Goal: Transaction & Acquisition: Purchase product/service

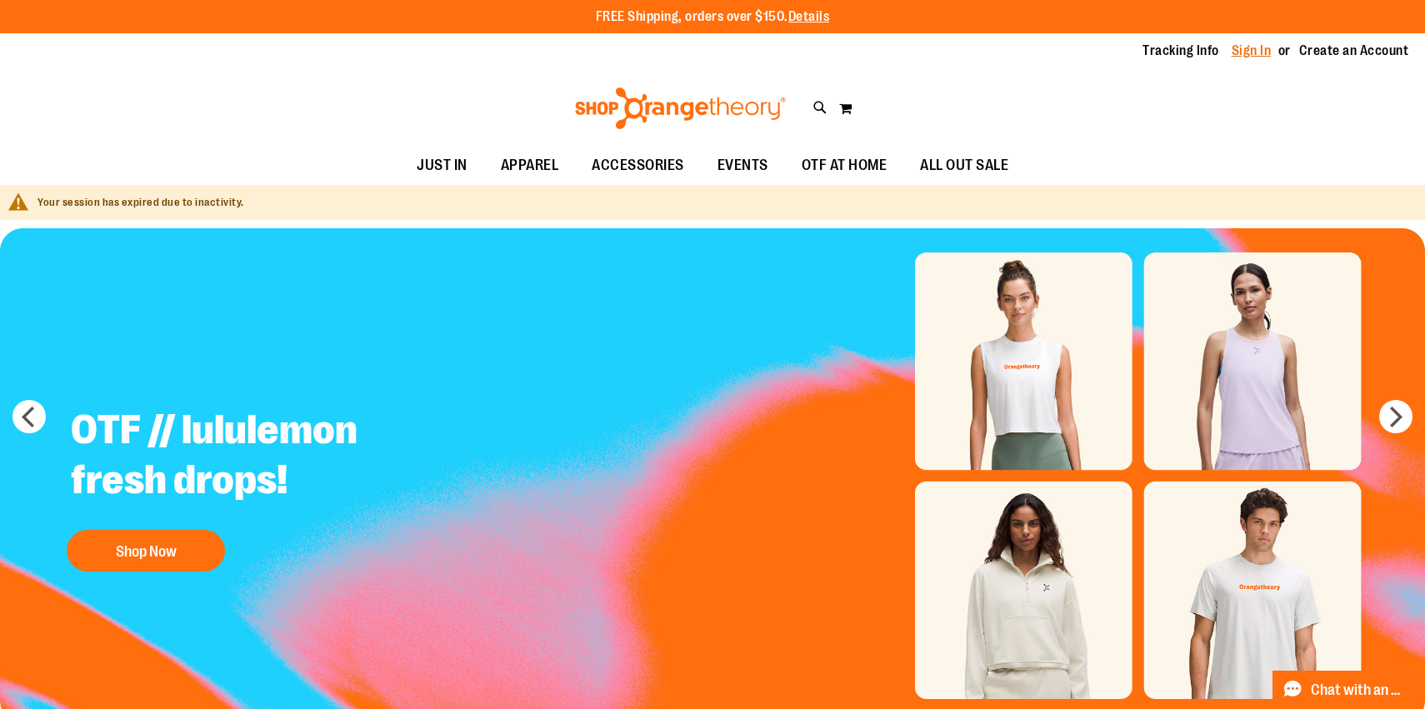
click at [1262, 52] on link "Sign In" at bounding box center [1251, 51] width 40 height 18
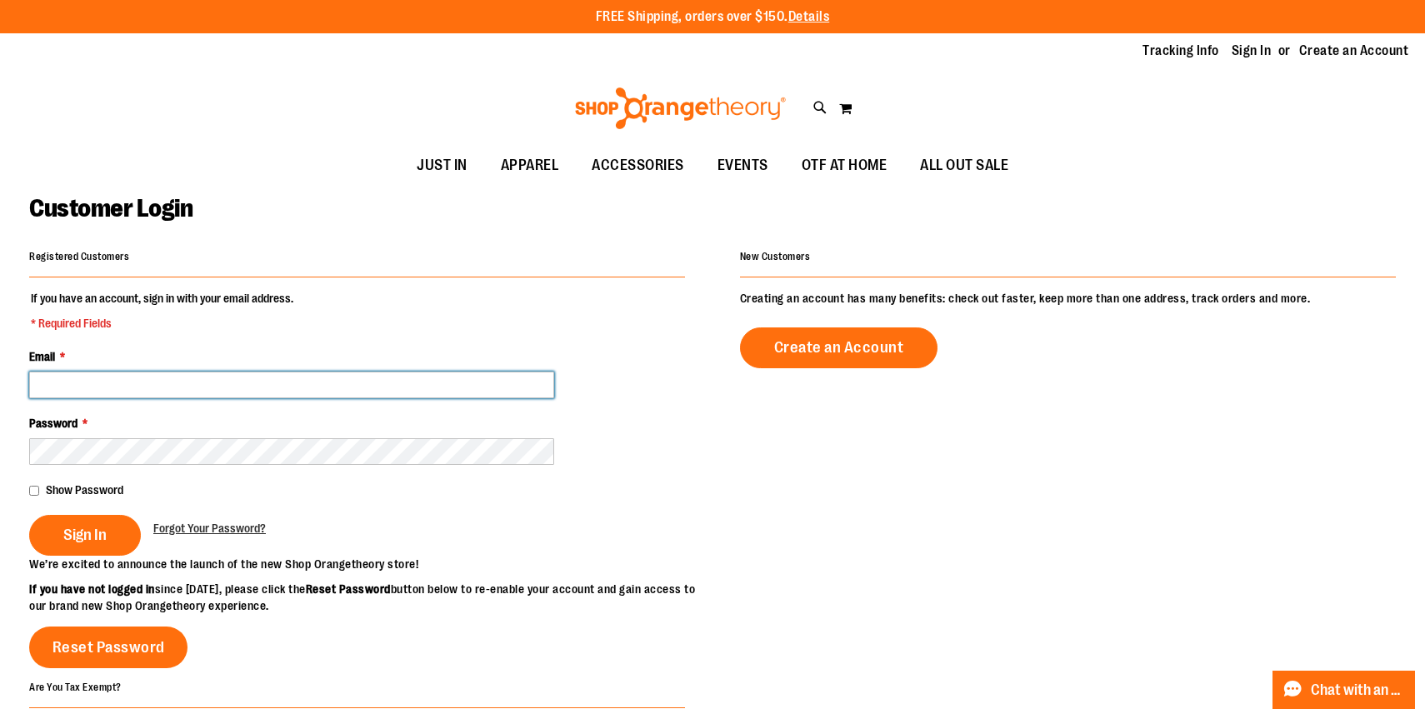
type input "**********"
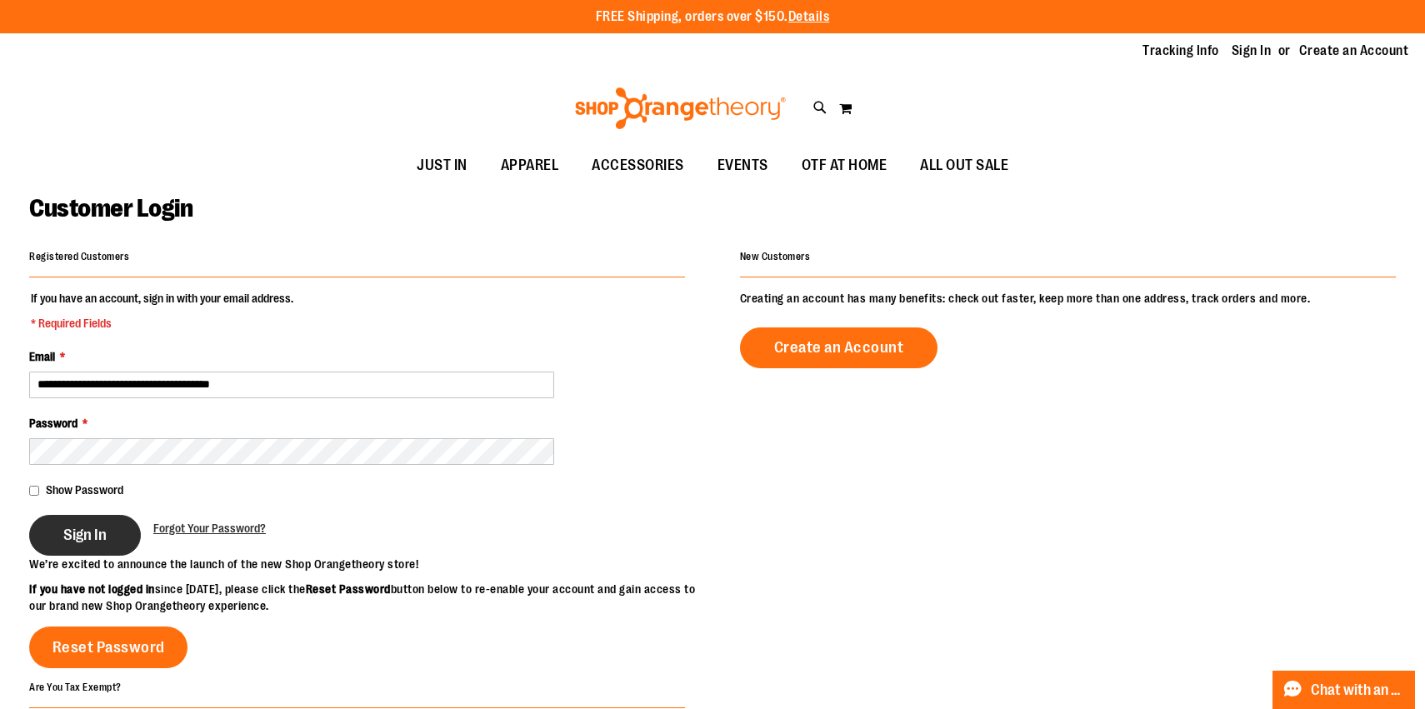
click at [86, 539] on span "Sign In" at bounding box center [84, 535] width 43 height 18
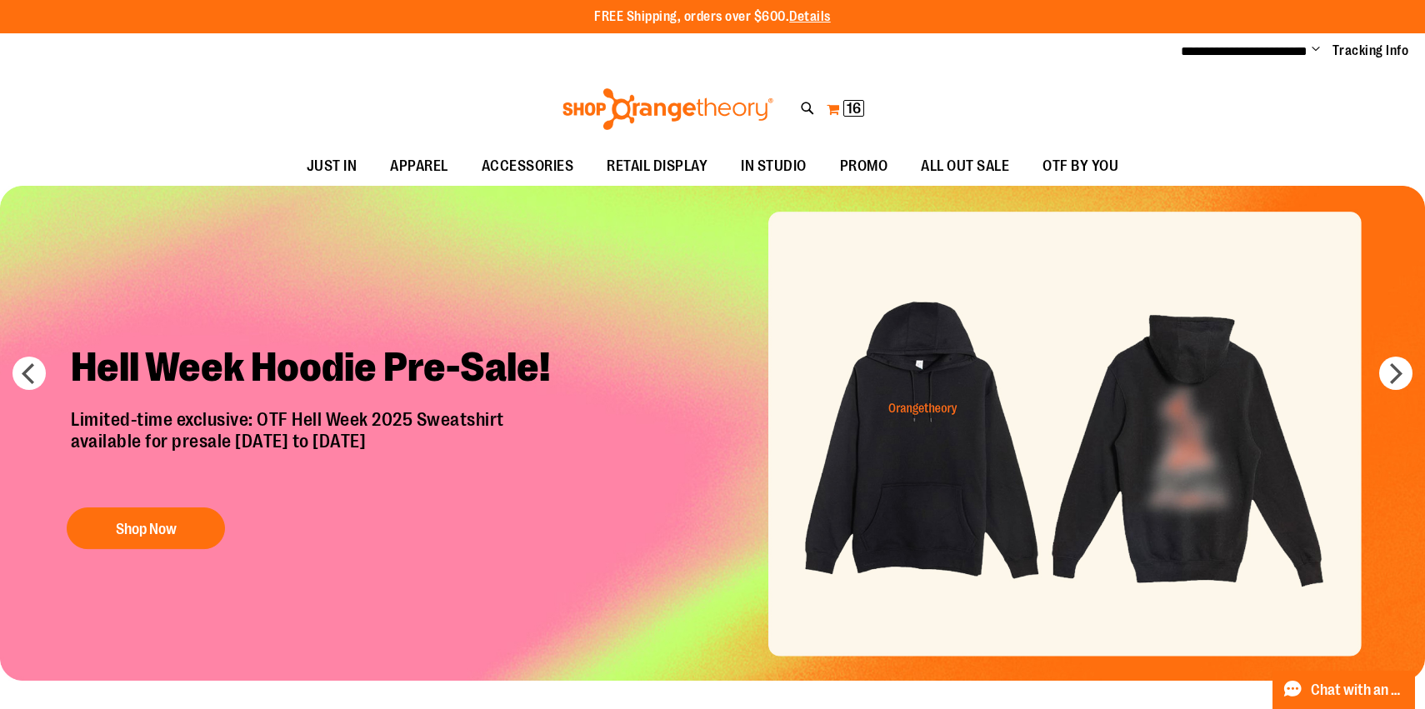
click at [847, 114] on span "16 16 items" at bounding box center [853, 108] width 21 height 17
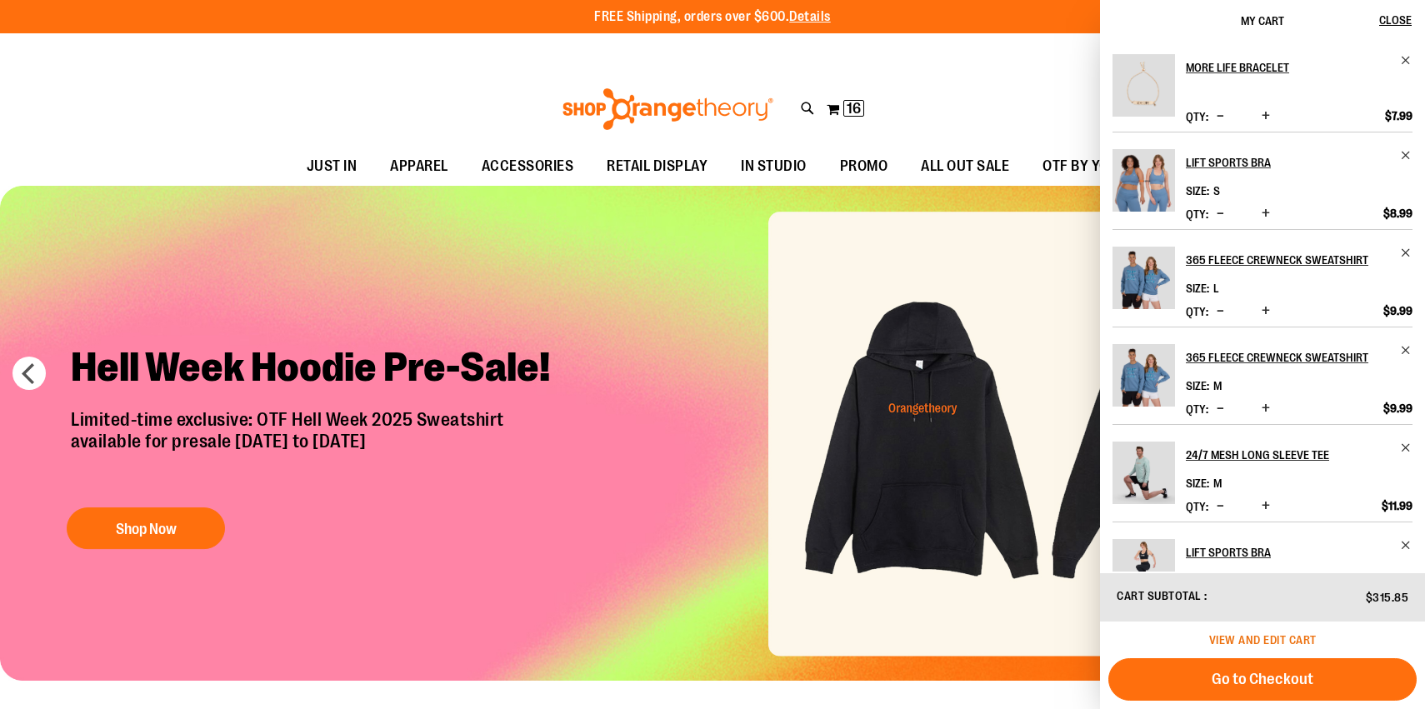
click at [1242, 642] on span "View and edit cart" at bounding box center [1262, 639] width 107 height 13
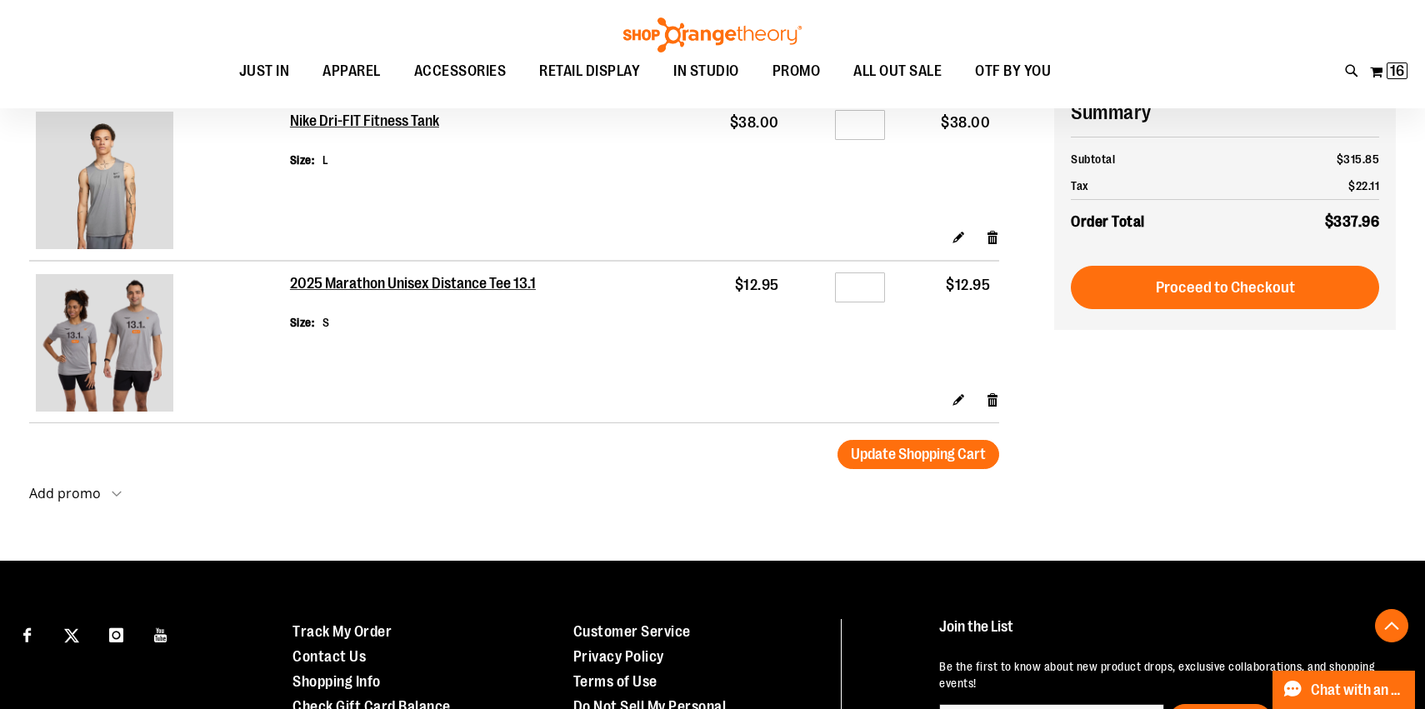
scroll to position [2310, 0]
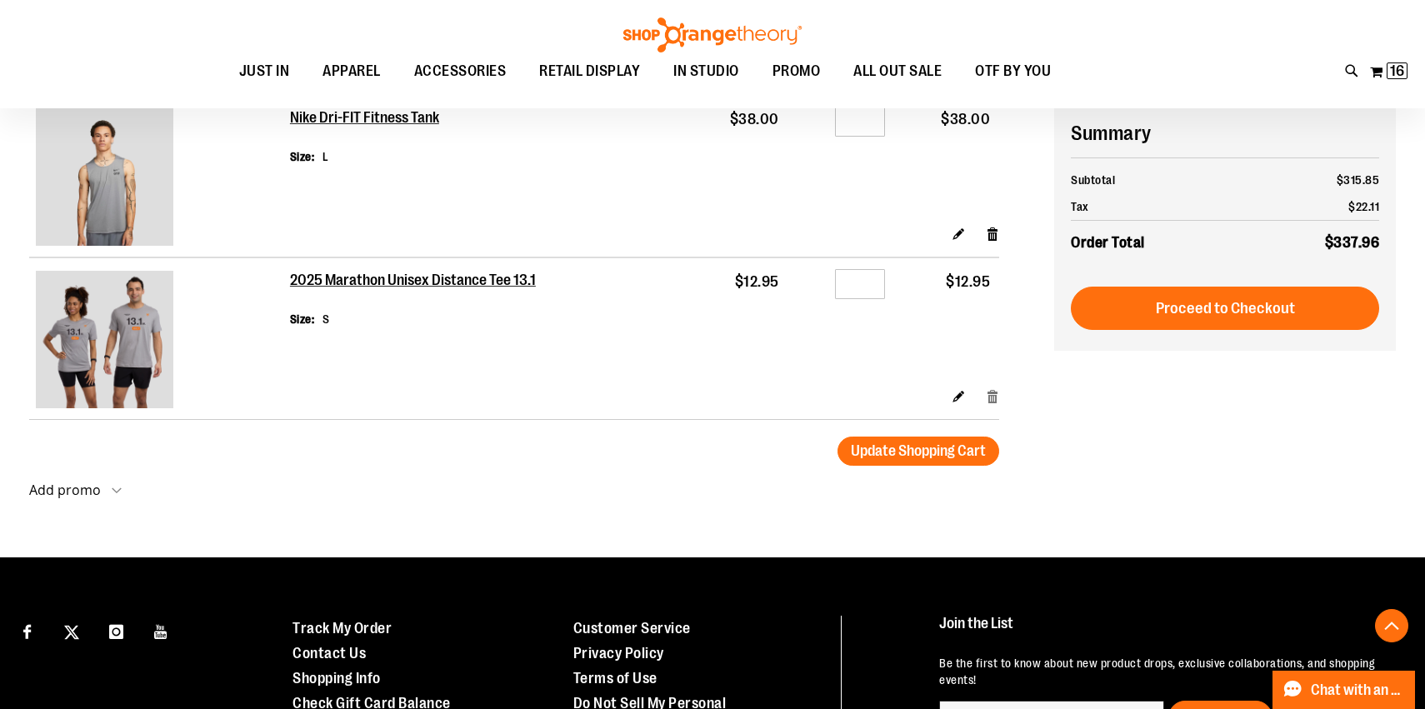
click at [991, 387] on link "Remove item" at bounding box center [993, 395] width 14 height 17
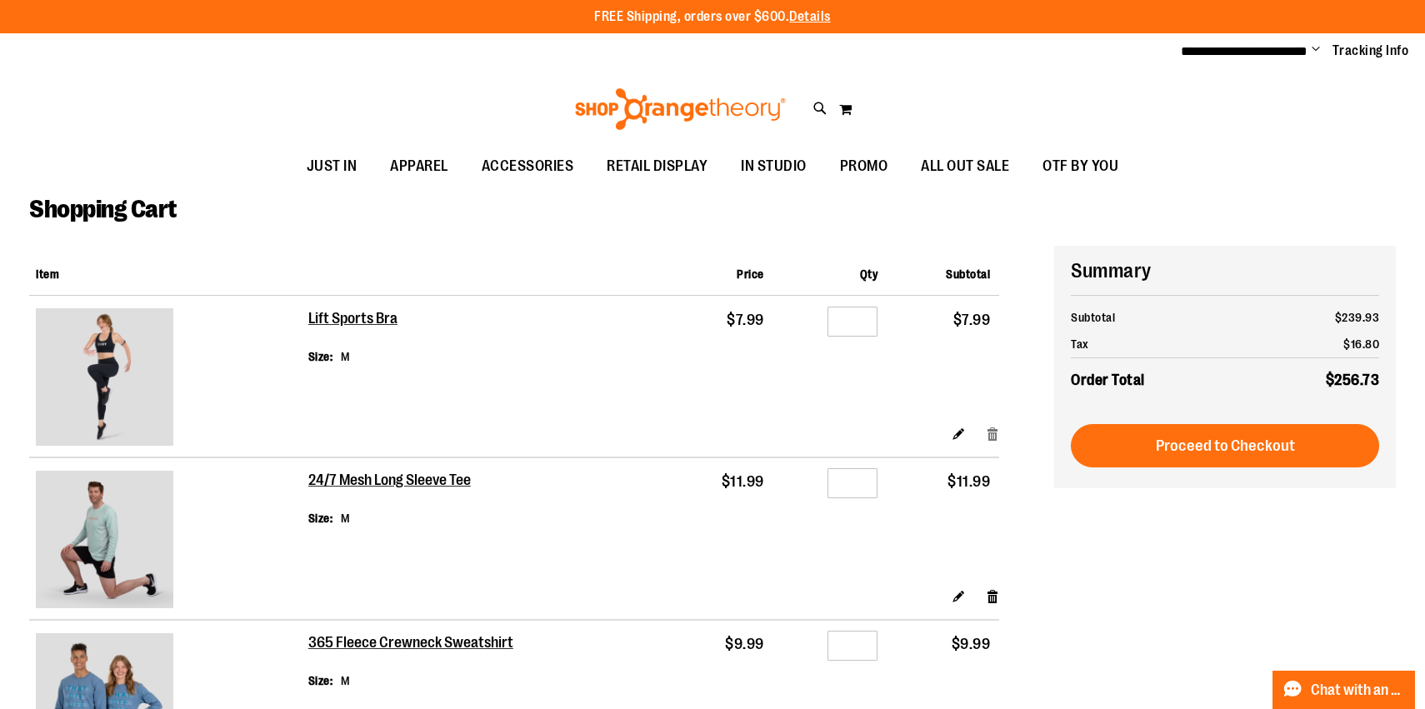
click at [990, 425] on link "Remove item" at bounding box center [993, 433] width 14 height 17
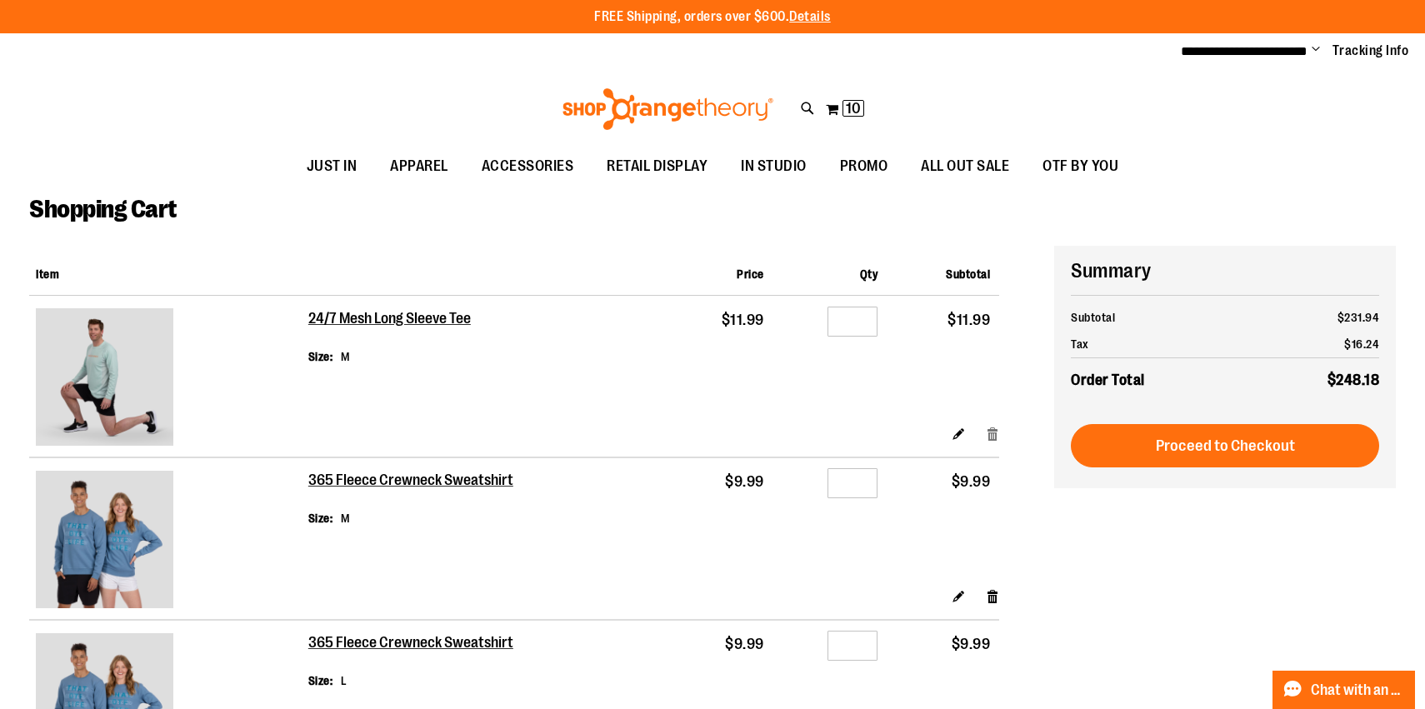
click at [992, 425] on link "Remove item" at bounding box center [993, 433] width 14 height 17
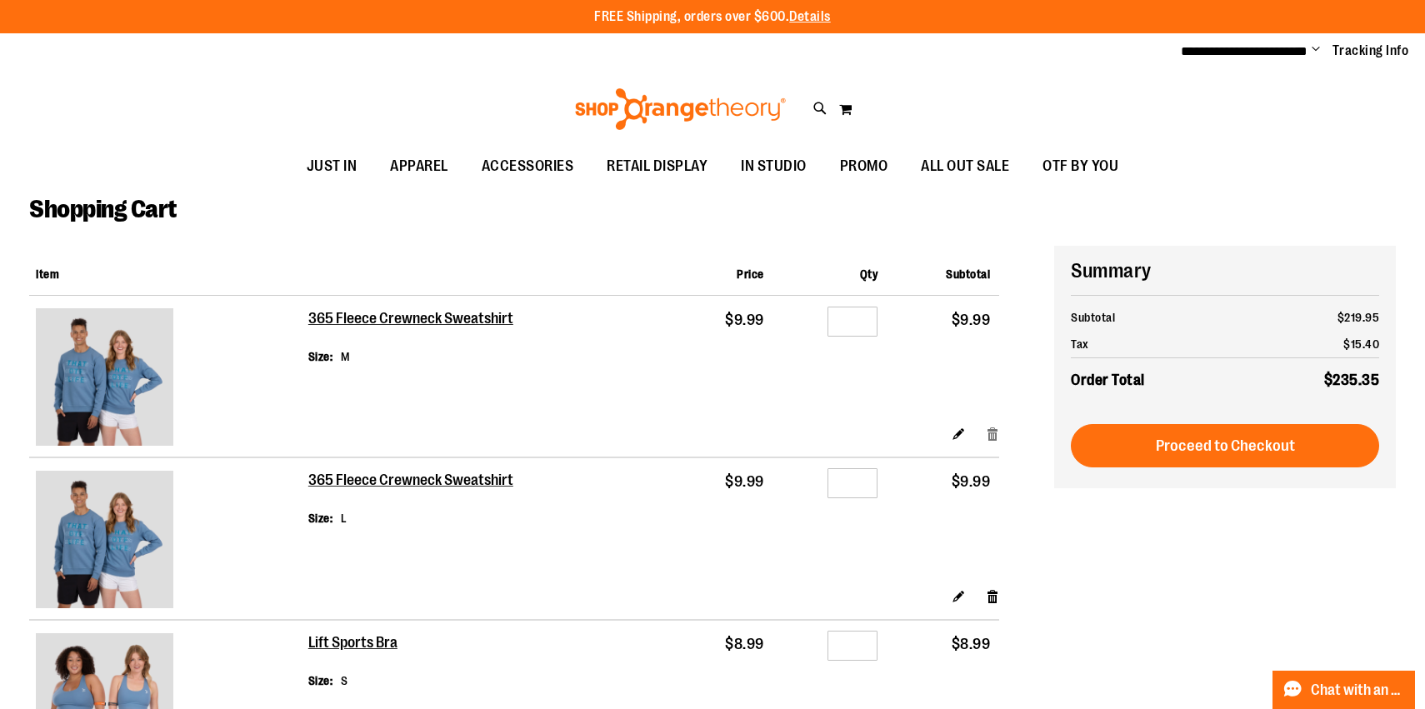
click at [993, 425] on link "Remove item" at bounding box center [993, 433] width 14 height 17
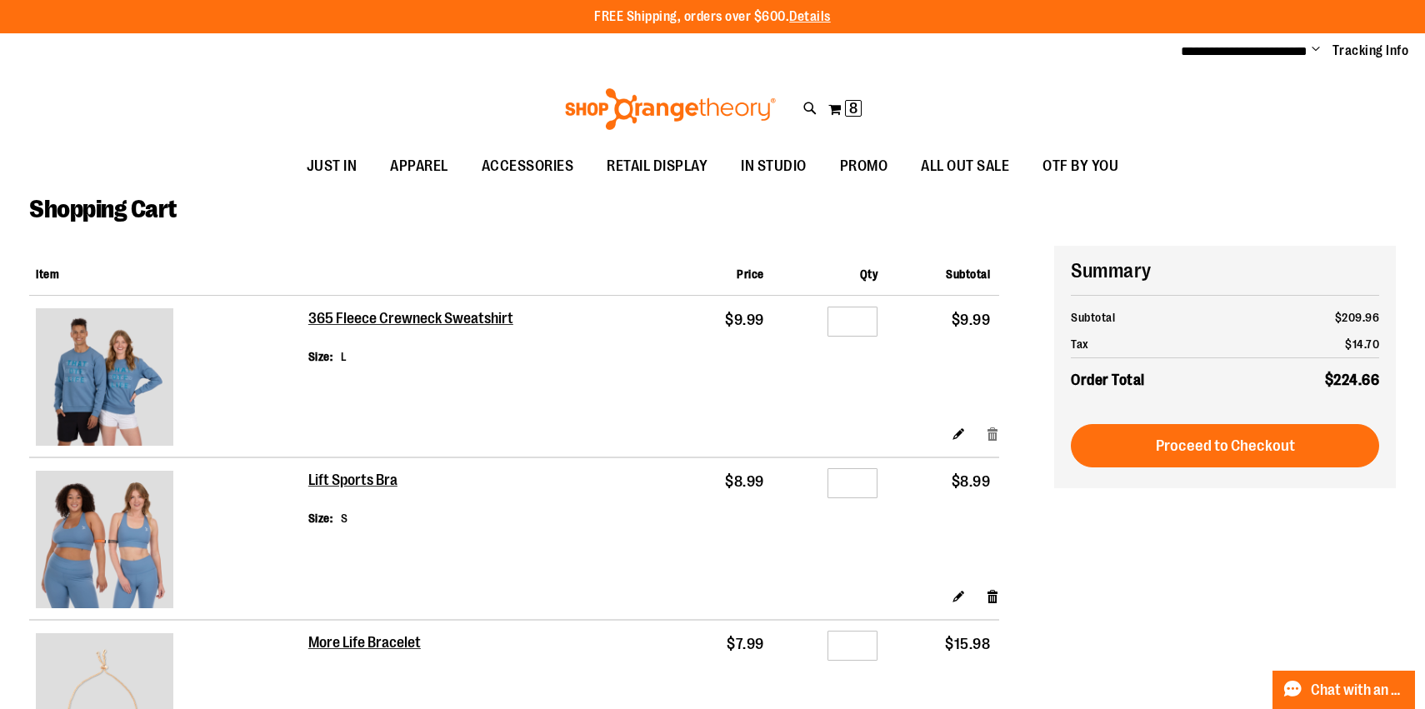
click at [996, 427] on link "Remove item" at bounding box center [993, 433] width 14 height 17
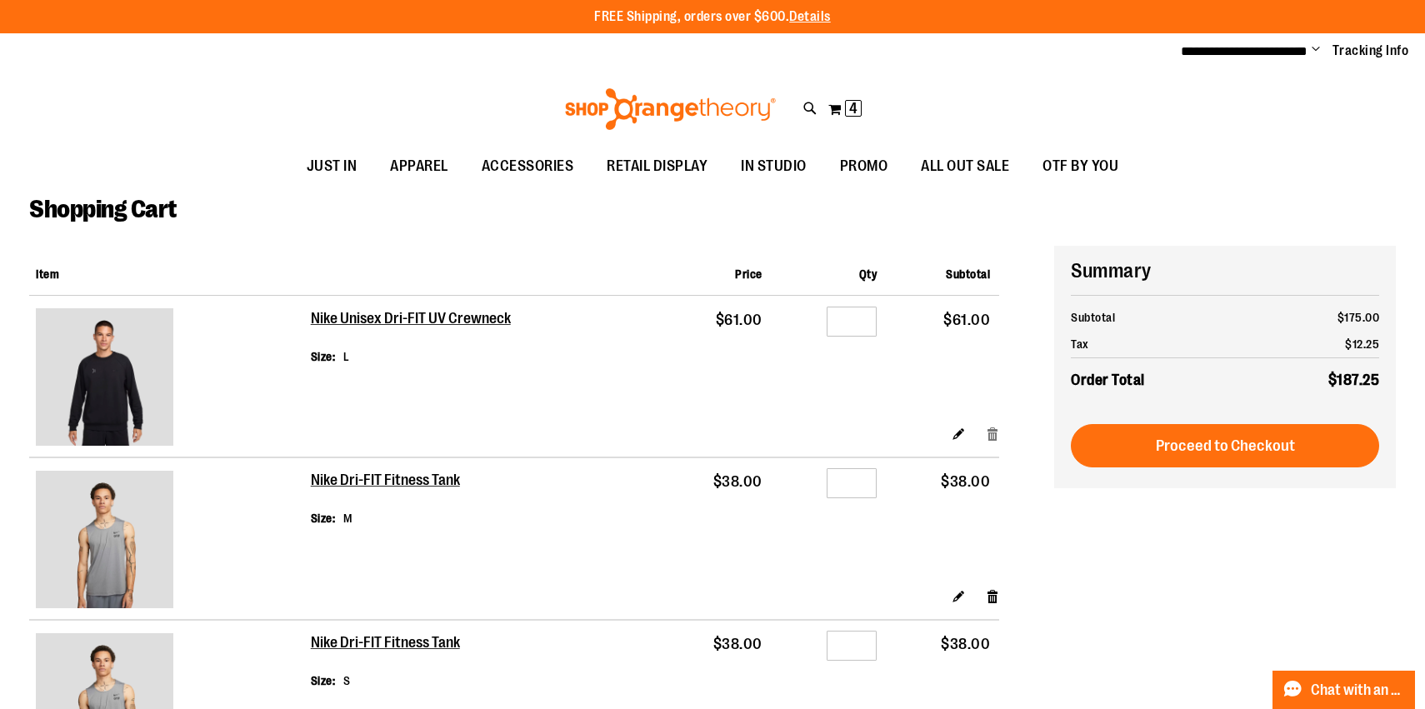
click at [992, 425] on link "Remove item" at bounding box center [993, 433] width 14 height 17
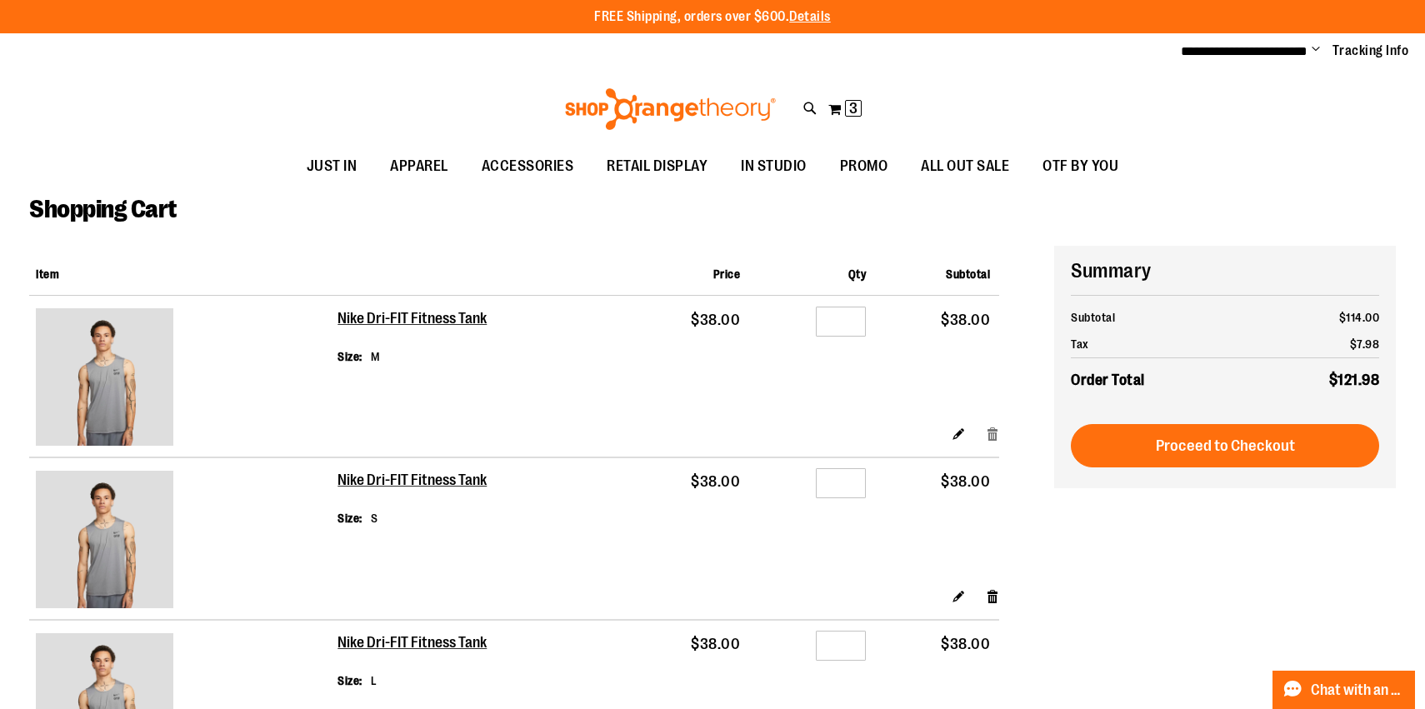
click at [989, 425] on link "Remove item" at bounding box center [993, 433] width 14 height 17
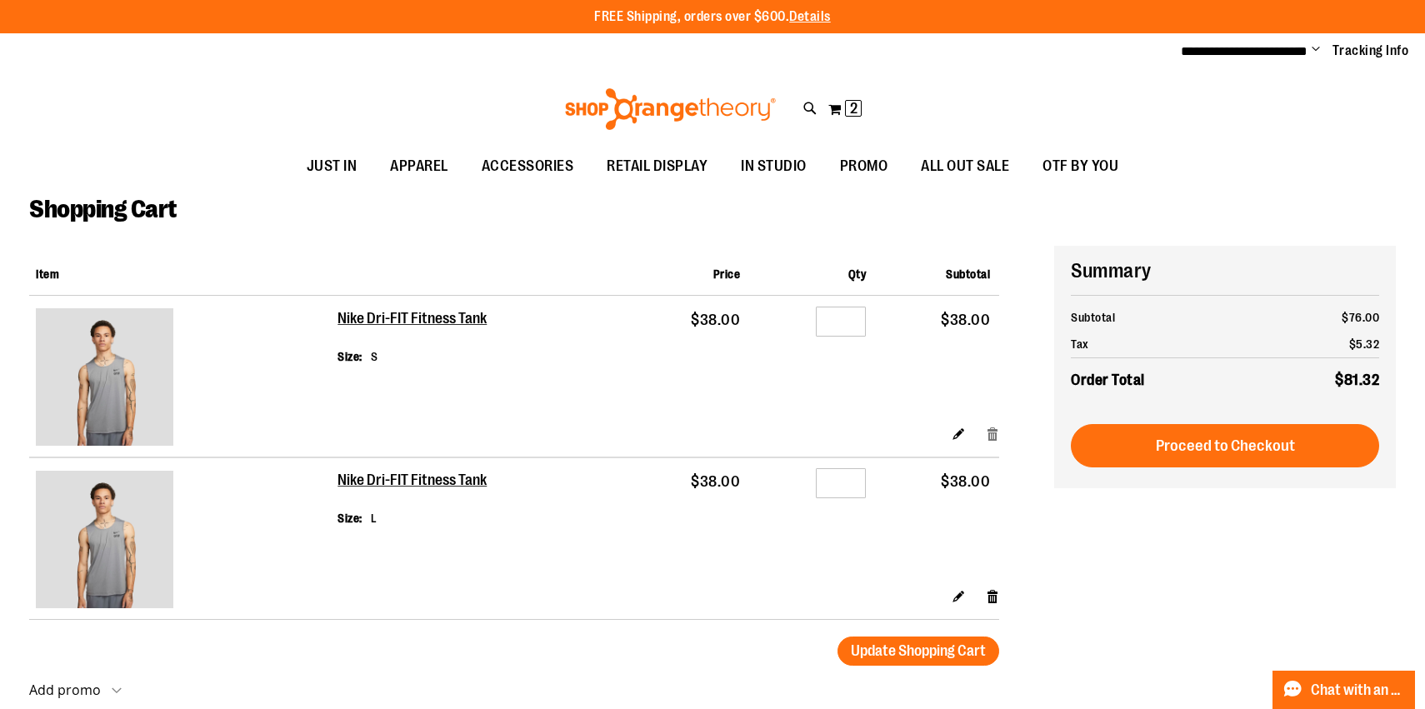
click at [993, 425] on link "Remove item" at bounding box center [993, 433] width 14 height 17
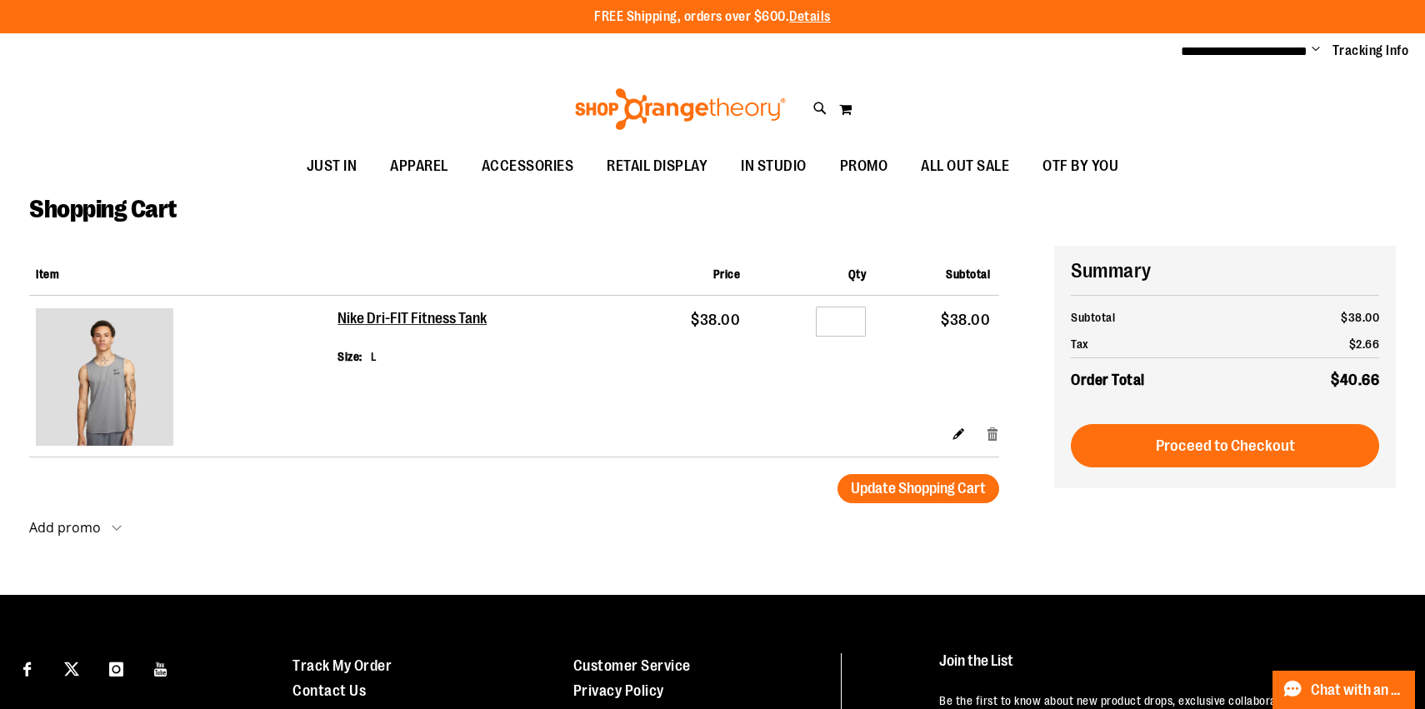
click at [996, 425] on link "Remove item" at bounding box center [993, 433] width 14 height 17
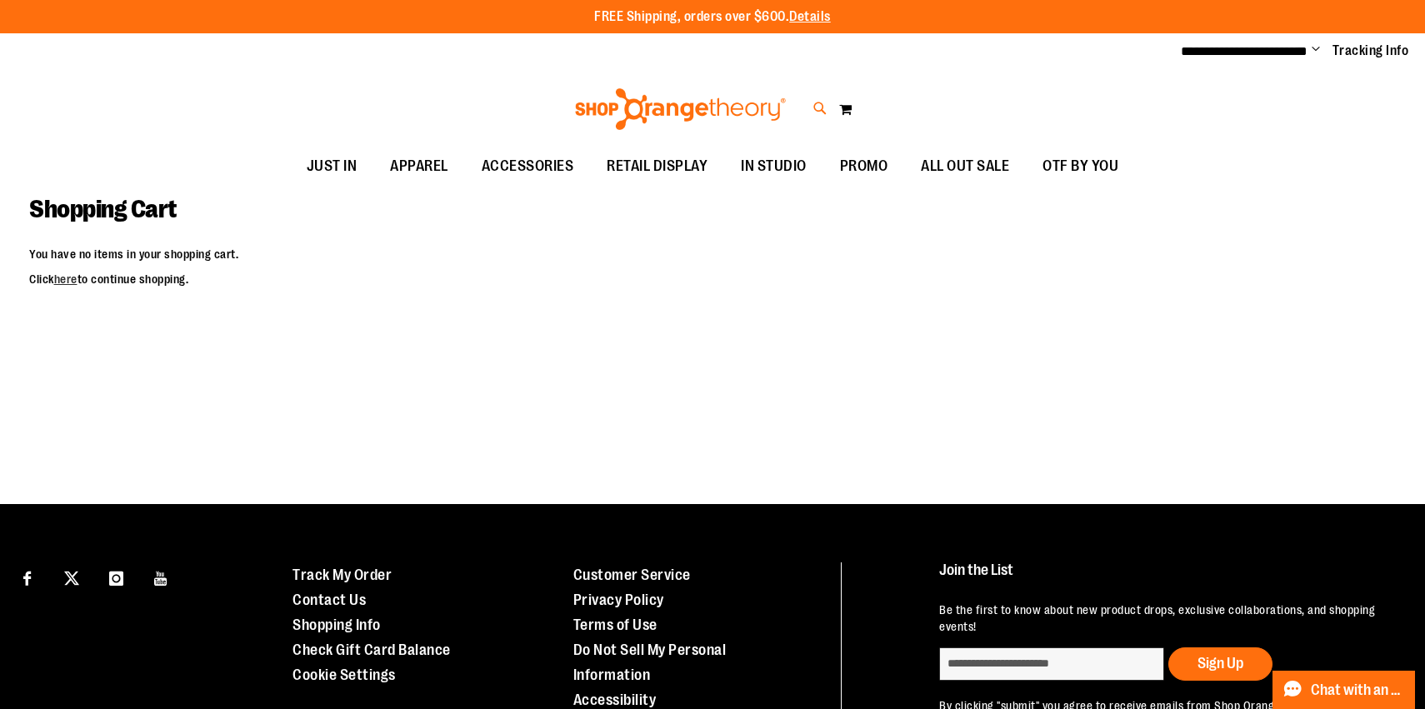
click at [820, 108] on icon at bounding box center [820, 108] width 14 height 19
type input "*"
type input "**********"
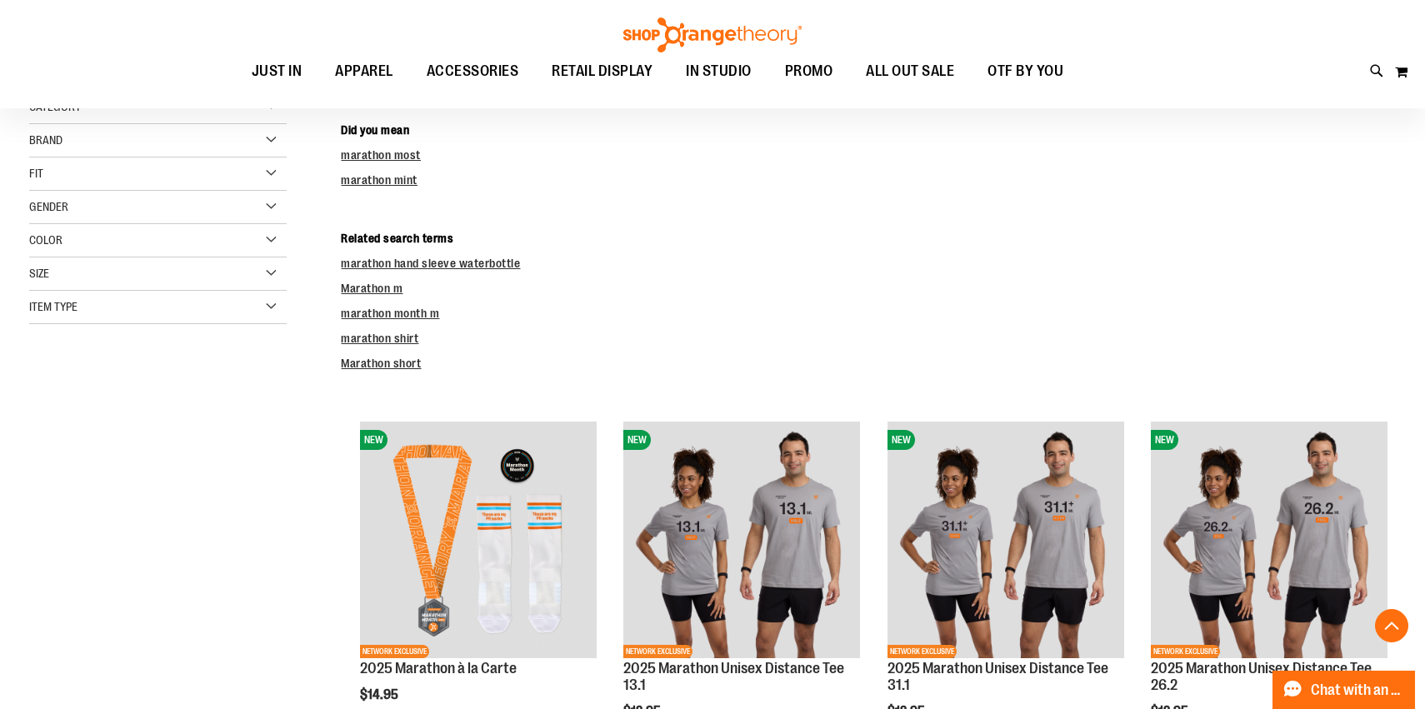
scroll to position [815, 0]
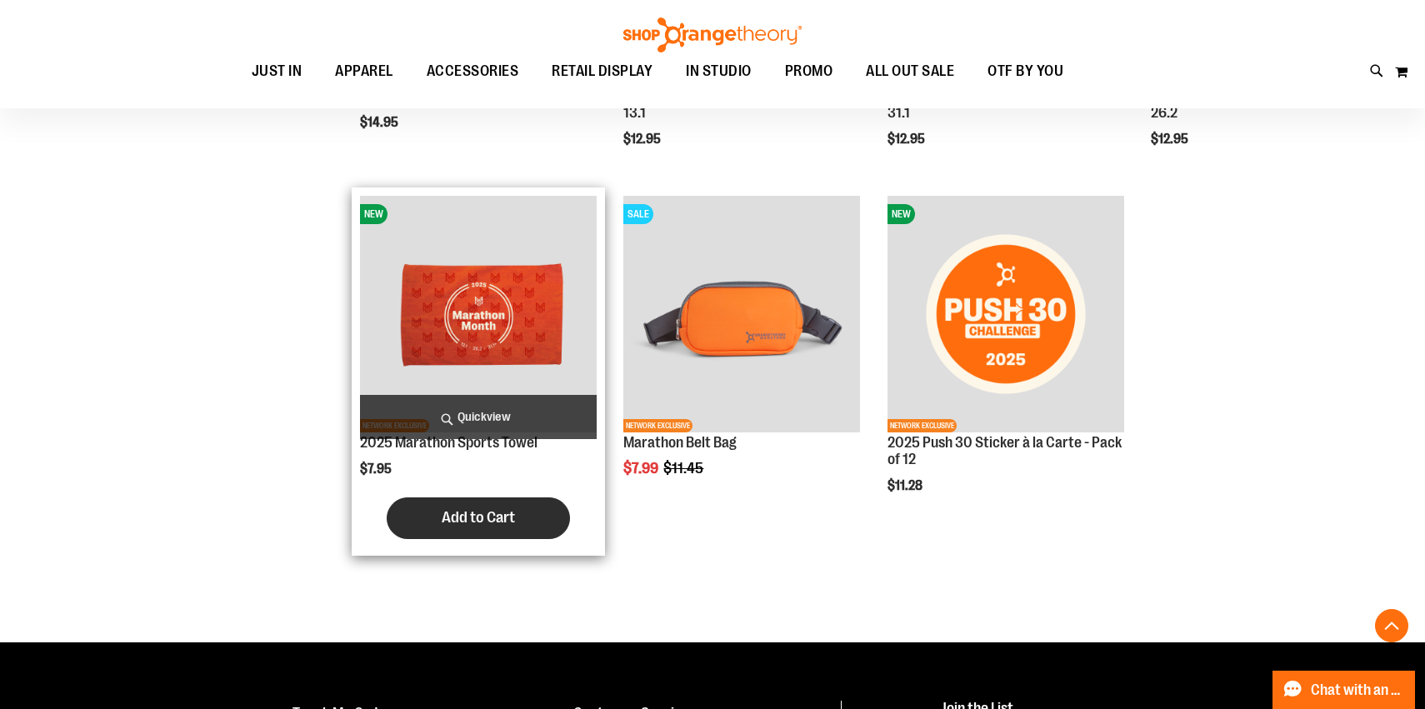
click at [495, 515] on span "Add to Cart" at bounding box center [478, 517] width 73 height 18
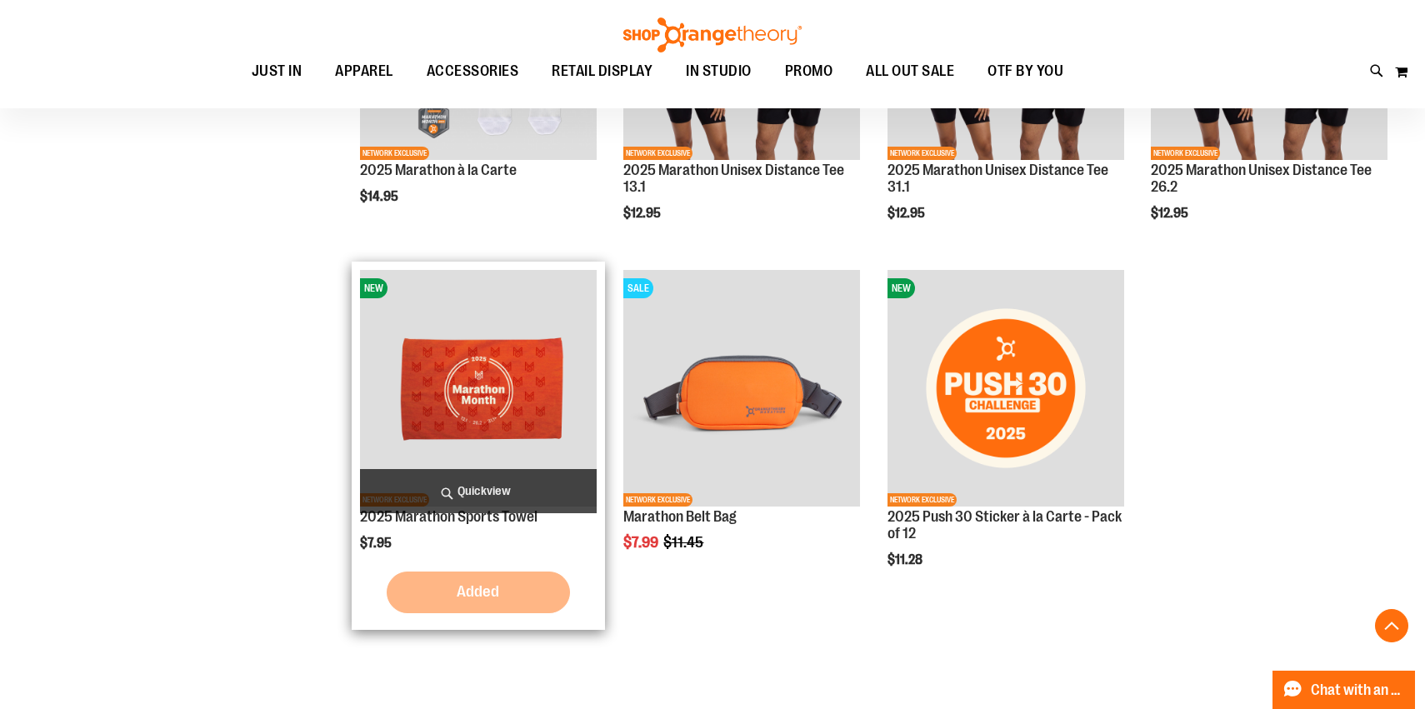
scroll to position [742, 0]
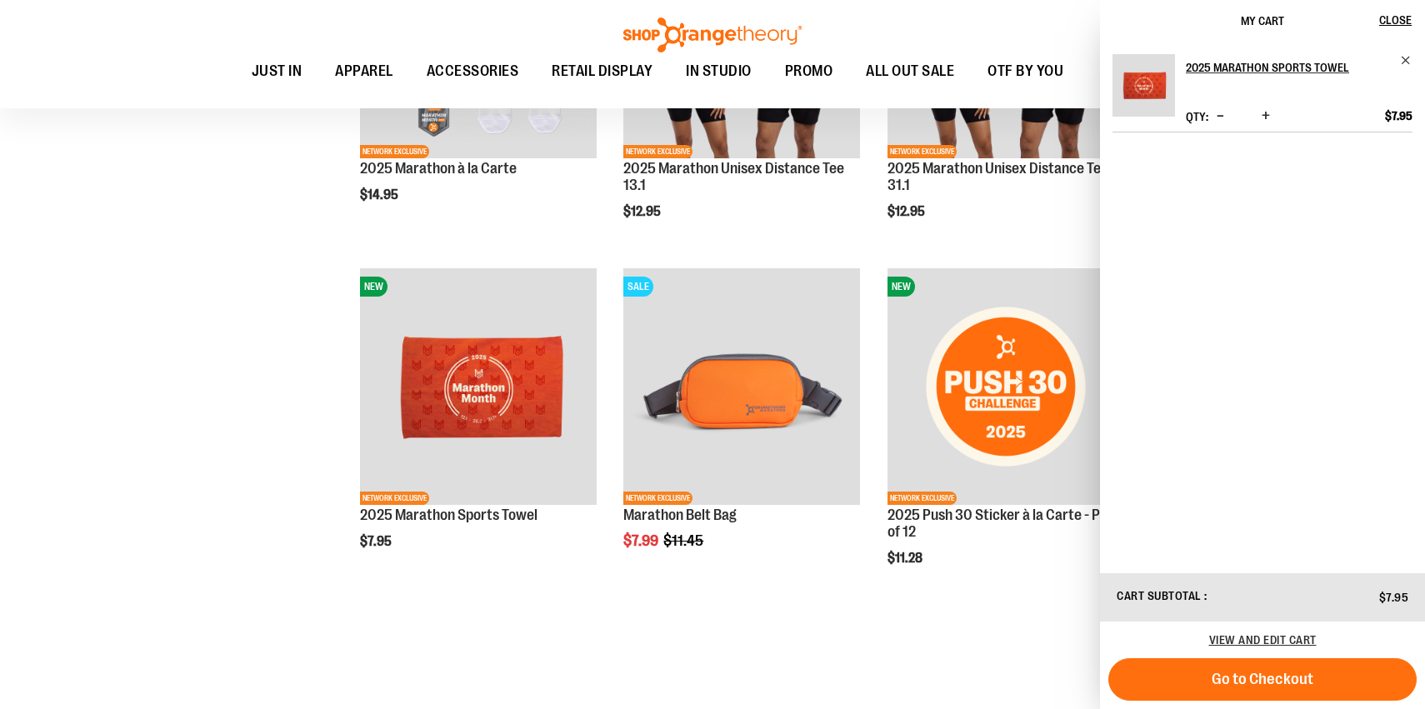
click at [1266, 112] on span "Increase product quantity" at bounding box center [1265, 115] width 8 height 17
click at [1267, 116] on span "Increase product quantity" at bounding box center [1265, 115] width 8 height 17
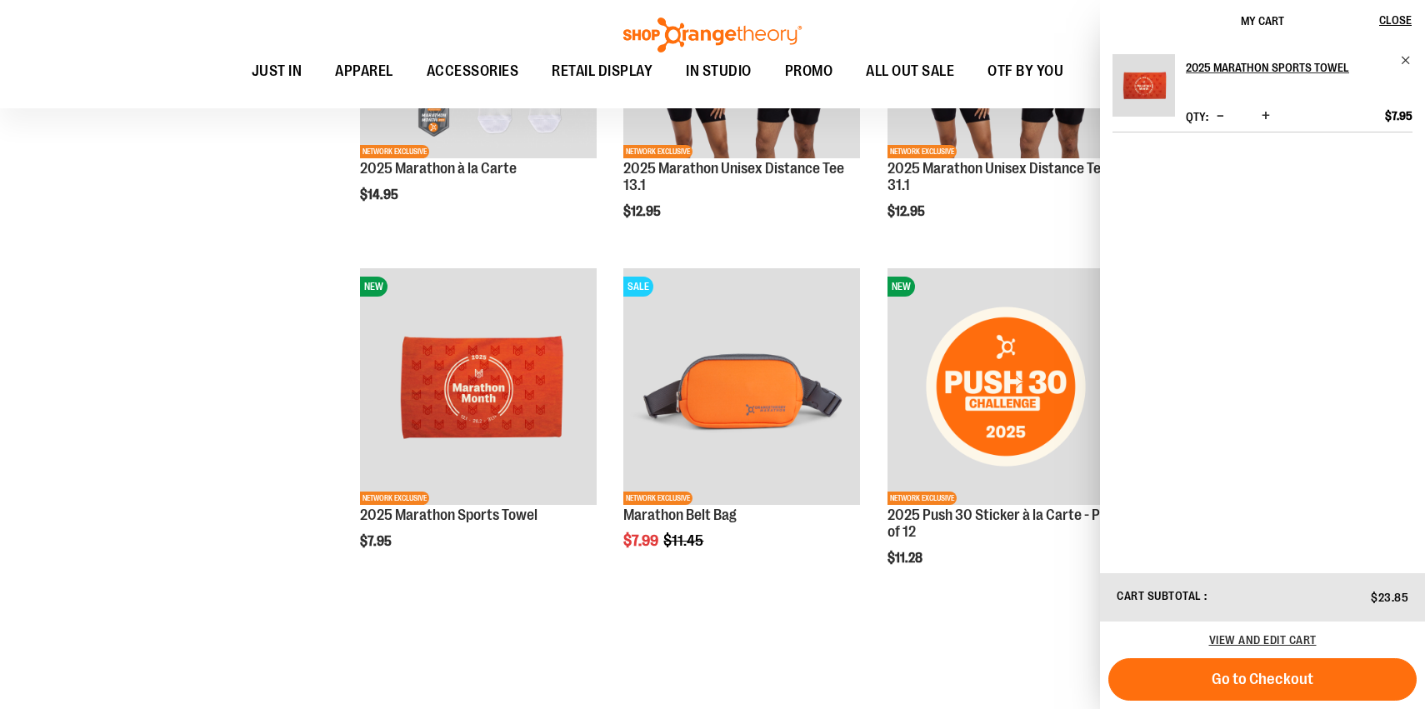
click at [1267, 116] on span "Increase product quantity" at bounding box center [1265, 115] width 8 height 17
click at [269, 326] on div "**********" at bounding box center [712, 129] width 1366 height 1153
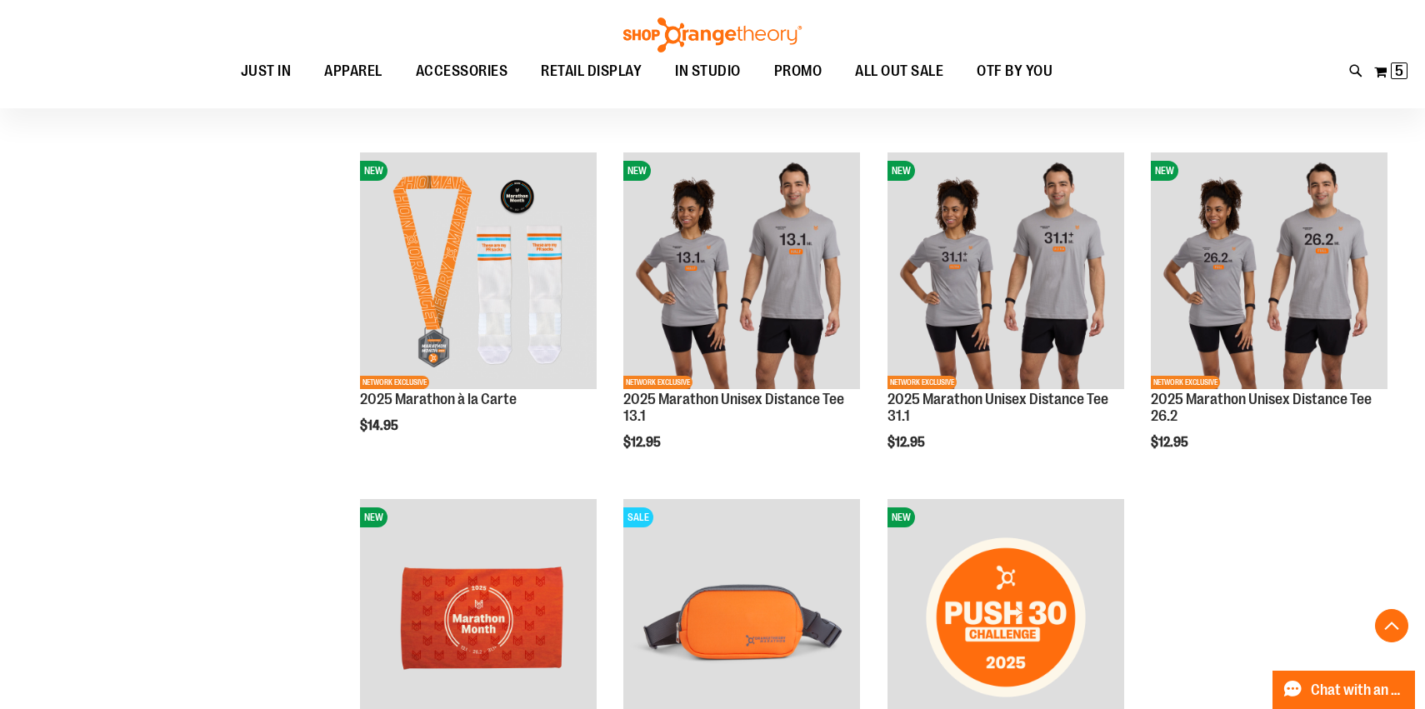
scroll to position [516, 0]
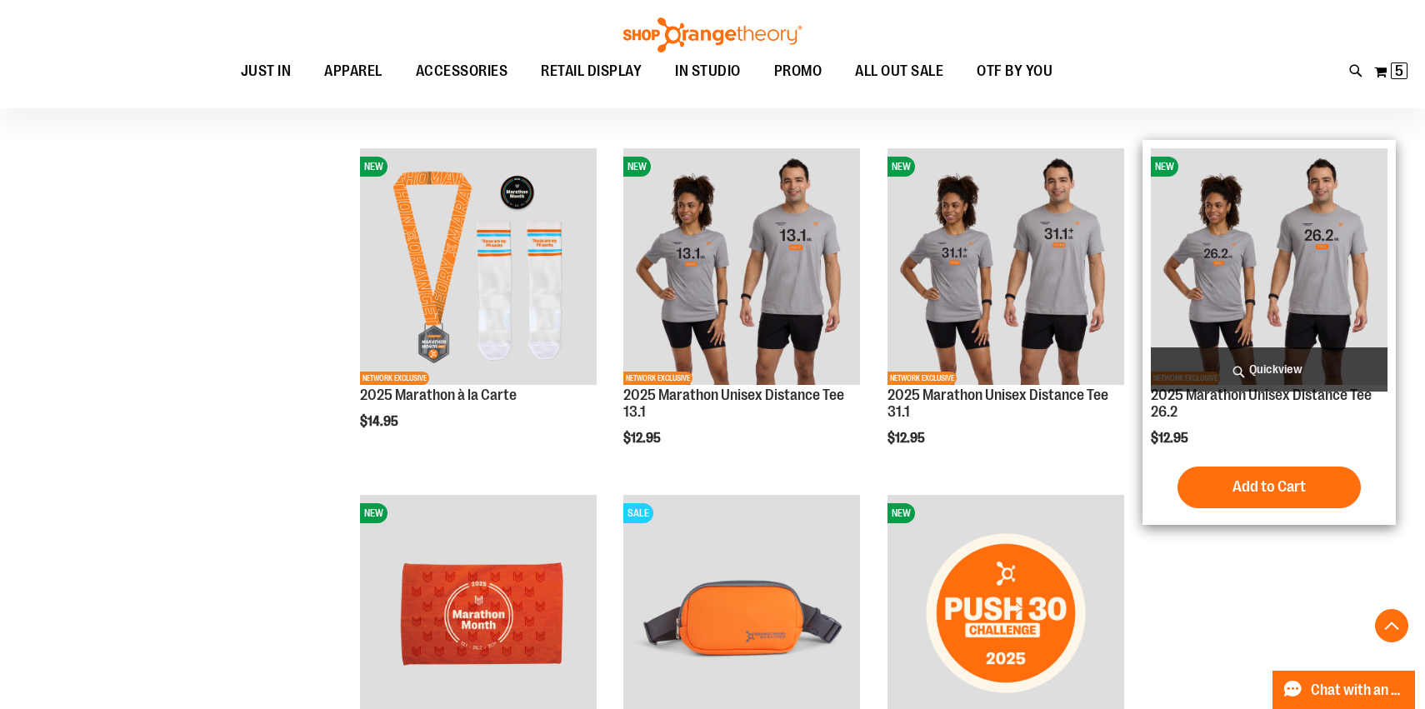
click at [1286, 290] on img "product" at bounding box center [1269, 266] width 237 height 237
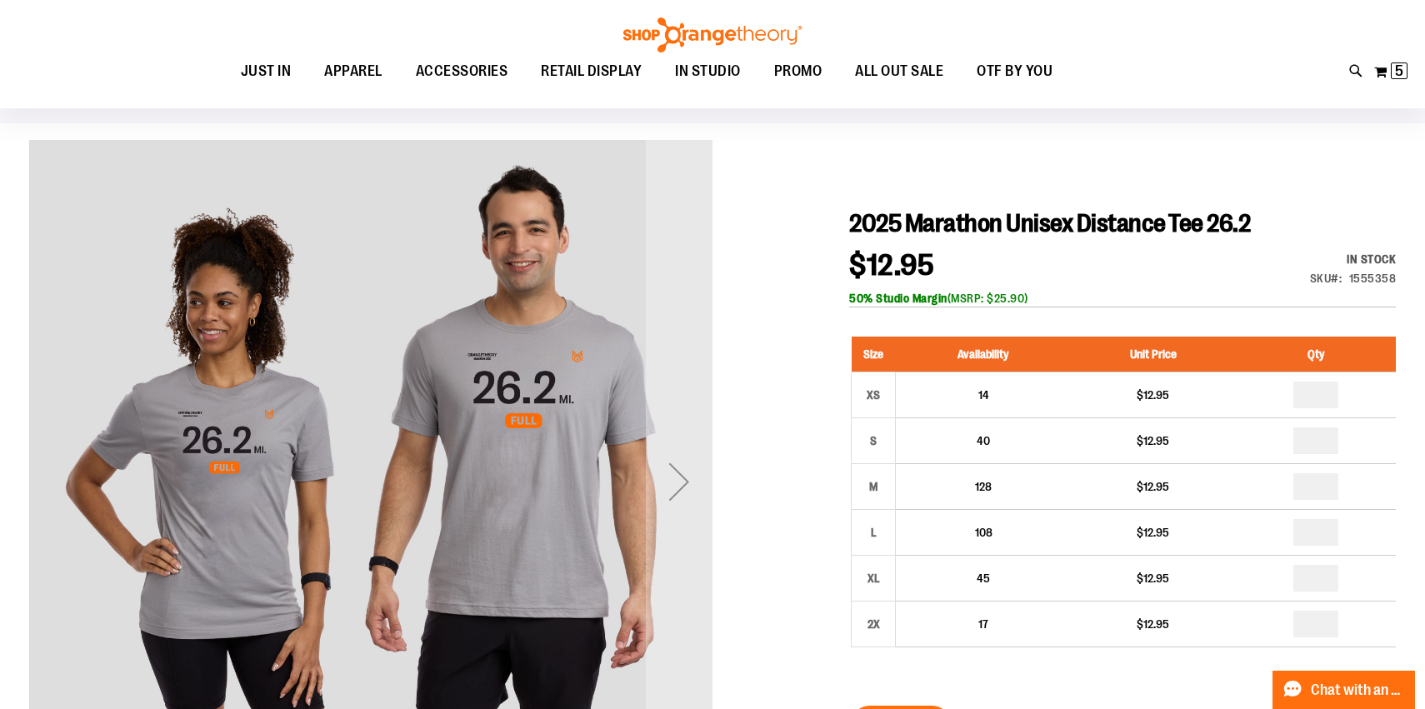
scroll to position [160, 0]
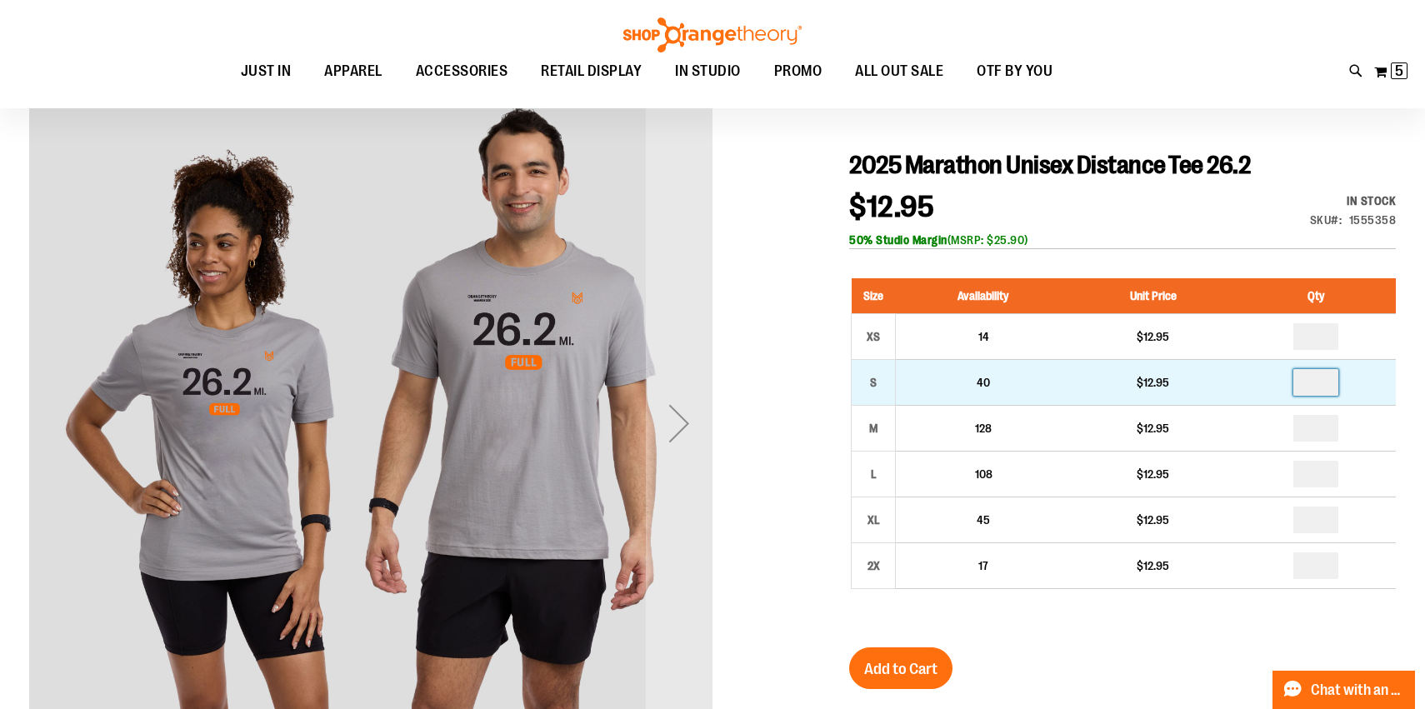
click at [1319, 376] on input "number" at bounding box center [1315, 382] width 45 height 27
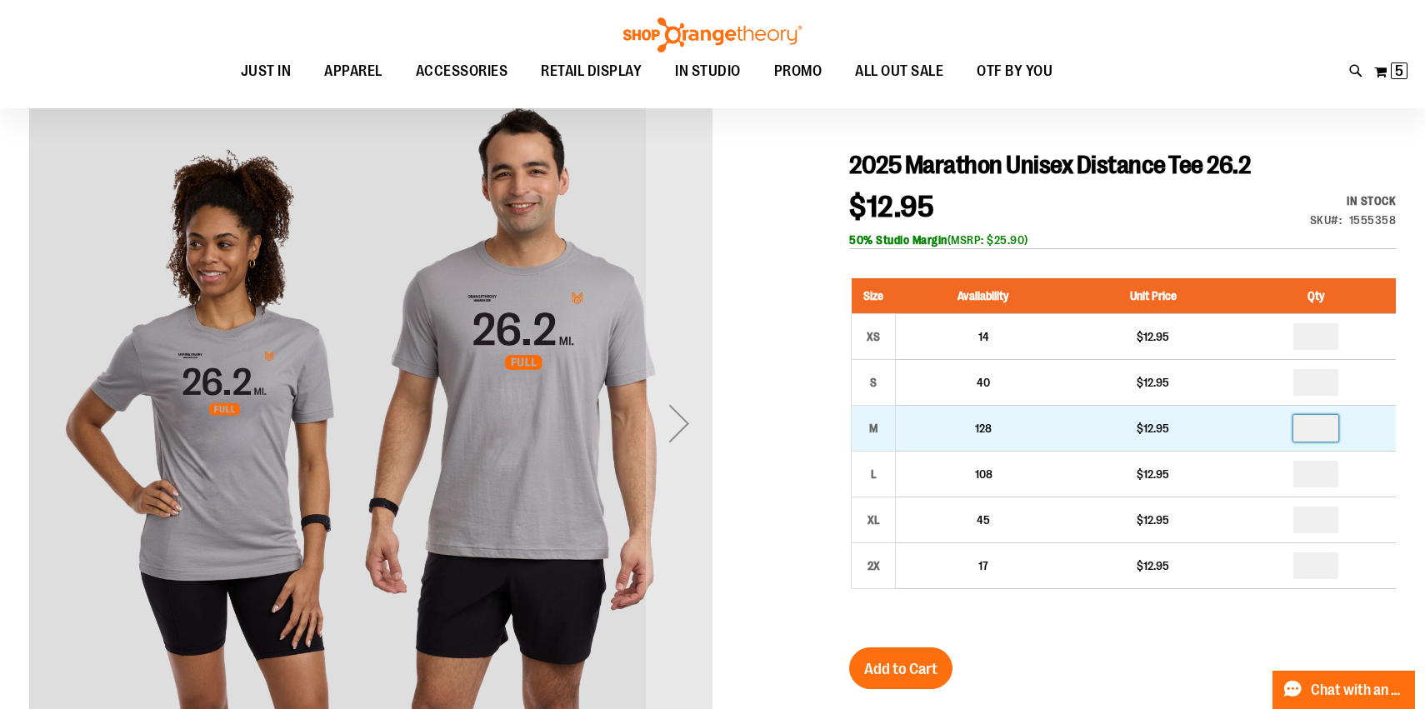
type input "*"
click at [1317, 425] on input "number" at bounding box center [1315, 428] width 45 height 27
type input "*"
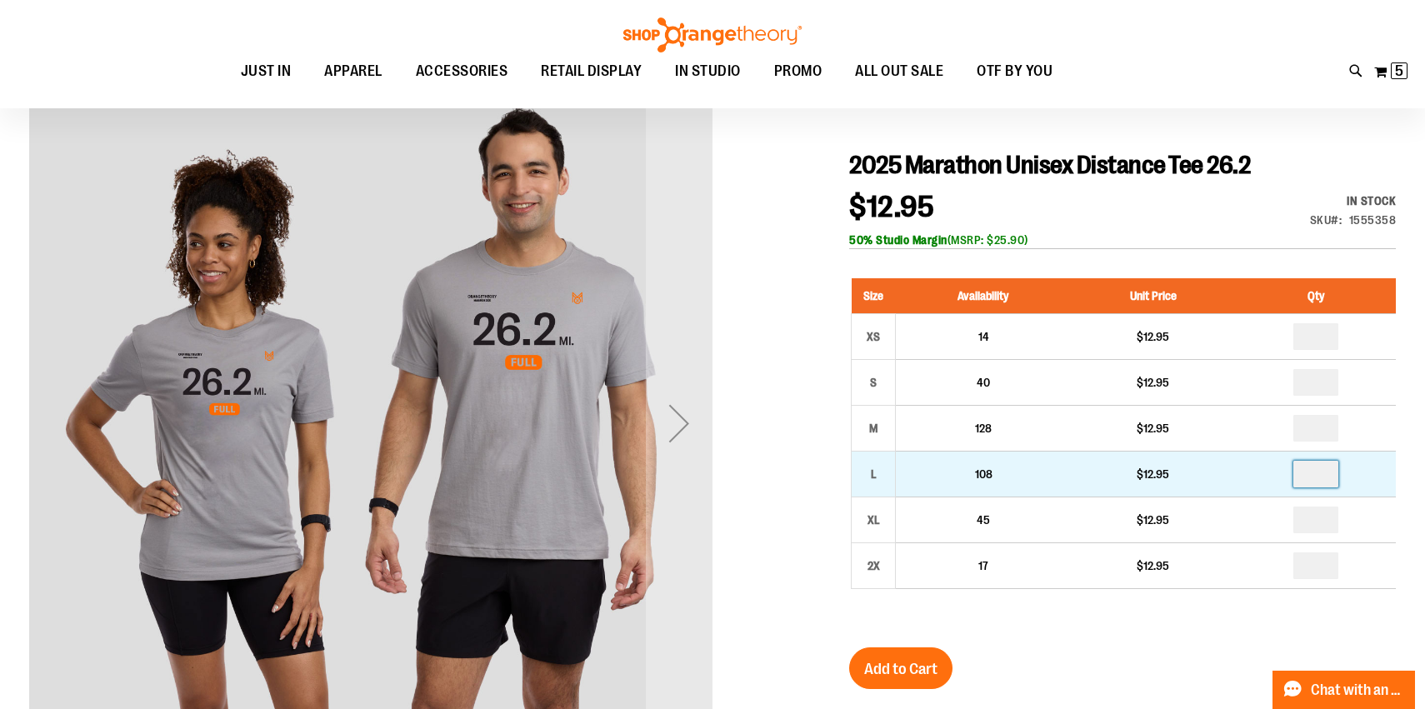
click at [1318, 468] on input "number" at bounding box center [1315, 474] width 45 height 27
type input "*"
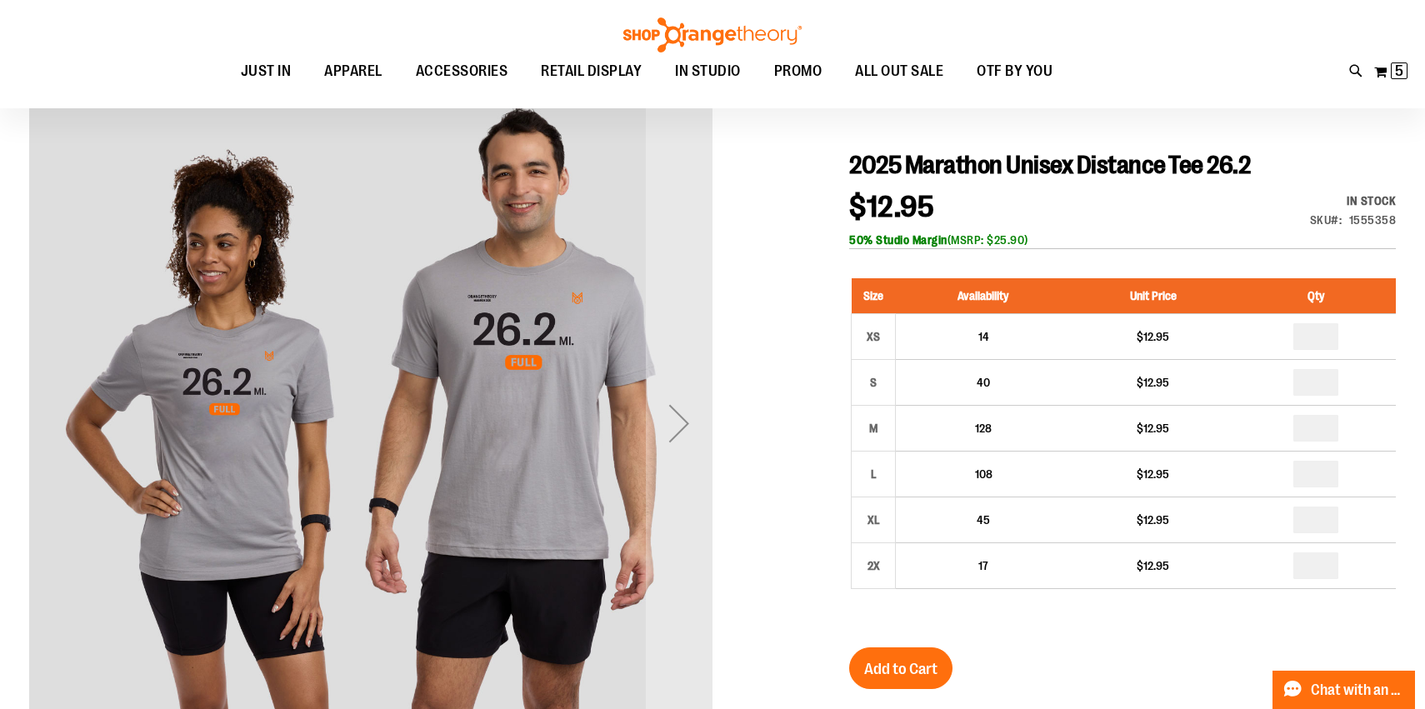
type input "*"
click at [1142, 640] on div "2025 Marathon Unisex Distance Tee 26.2 $12.95 In stock Only %1 left SKU 1555358…" at bounding box center [1122, 613] width 547 height 927
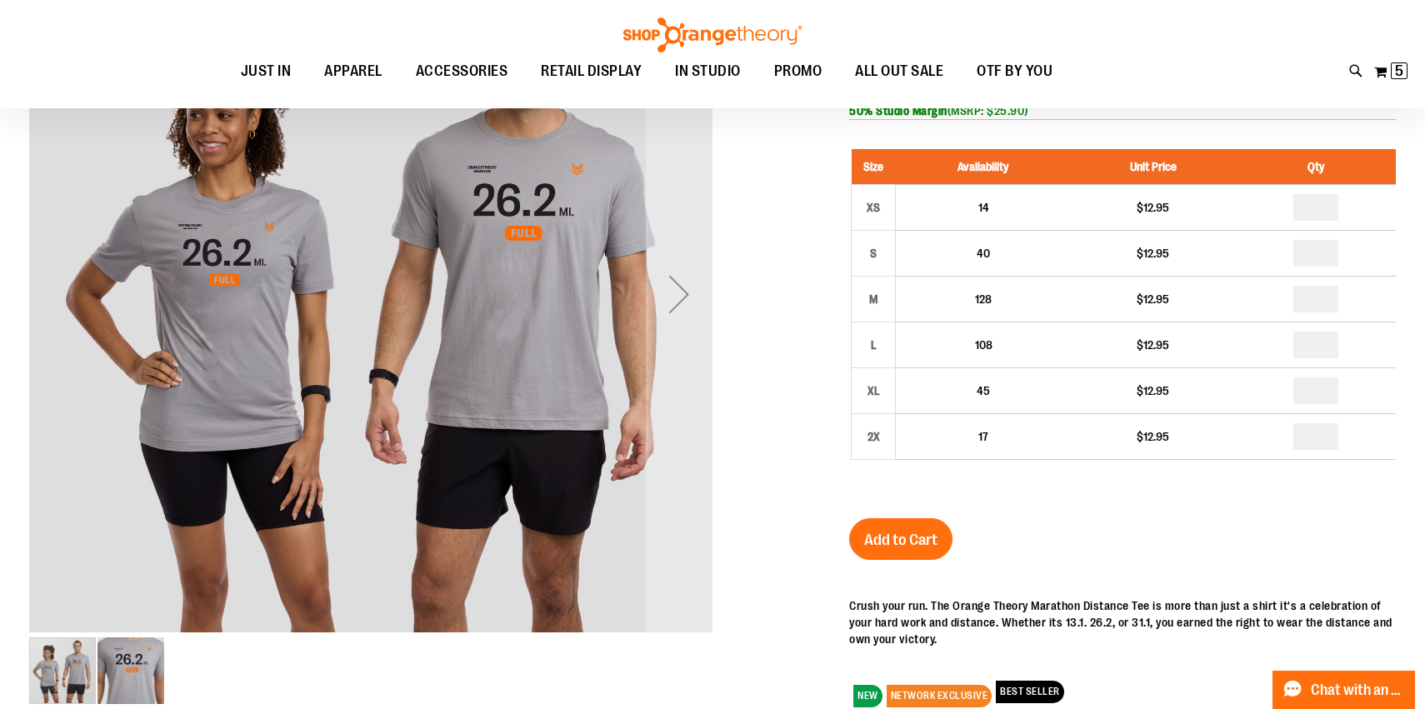
scroll to position [293, 0]
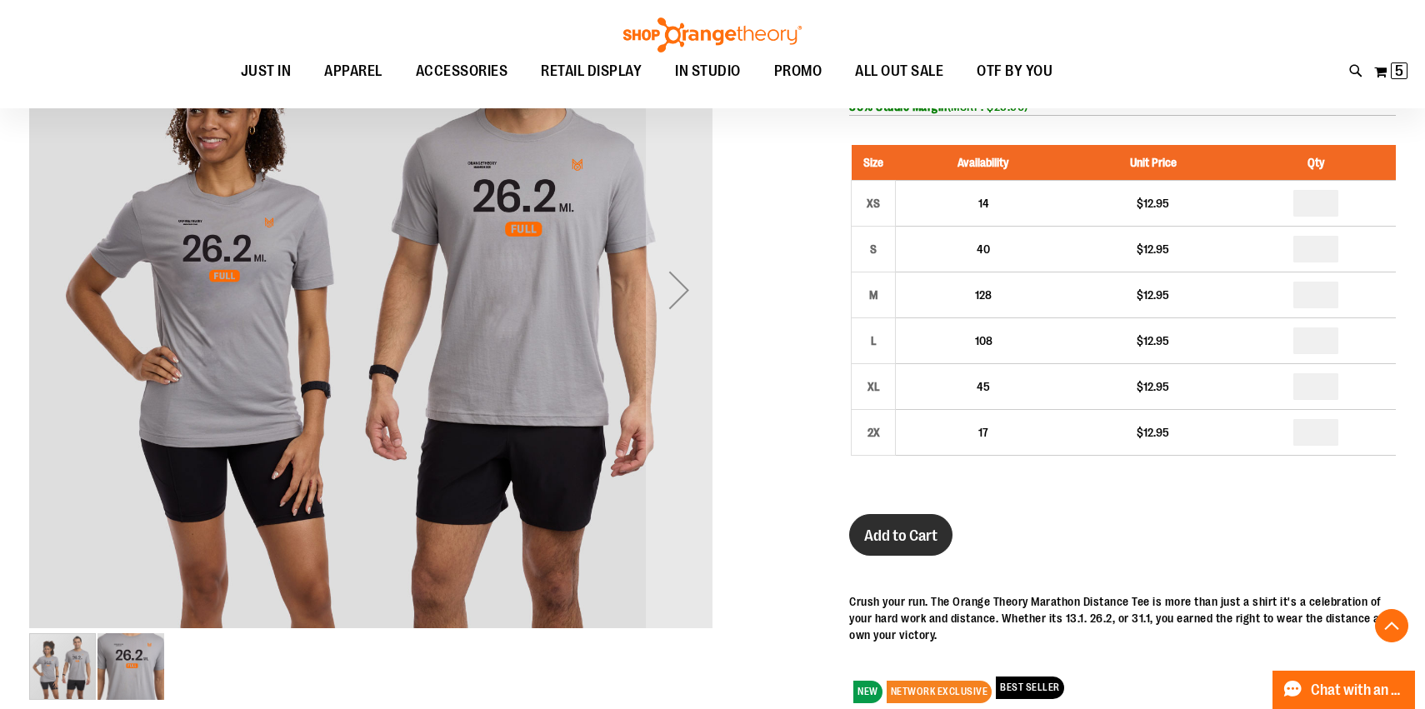
click at [892, 544] on span "Add to Cart" at bounding box center [900, 536] width 73 height 18
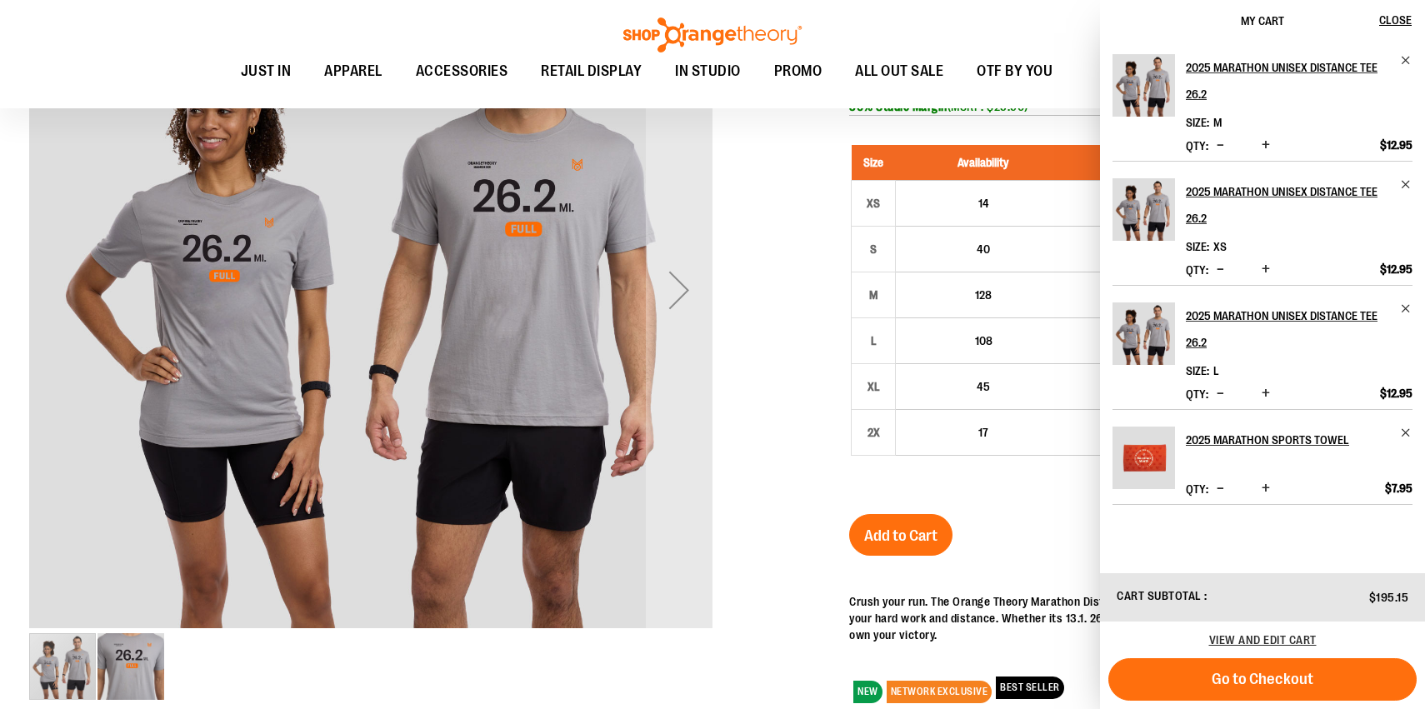
click at [807, 359] on div at bounding box center [712, 445] width 1366 height 995
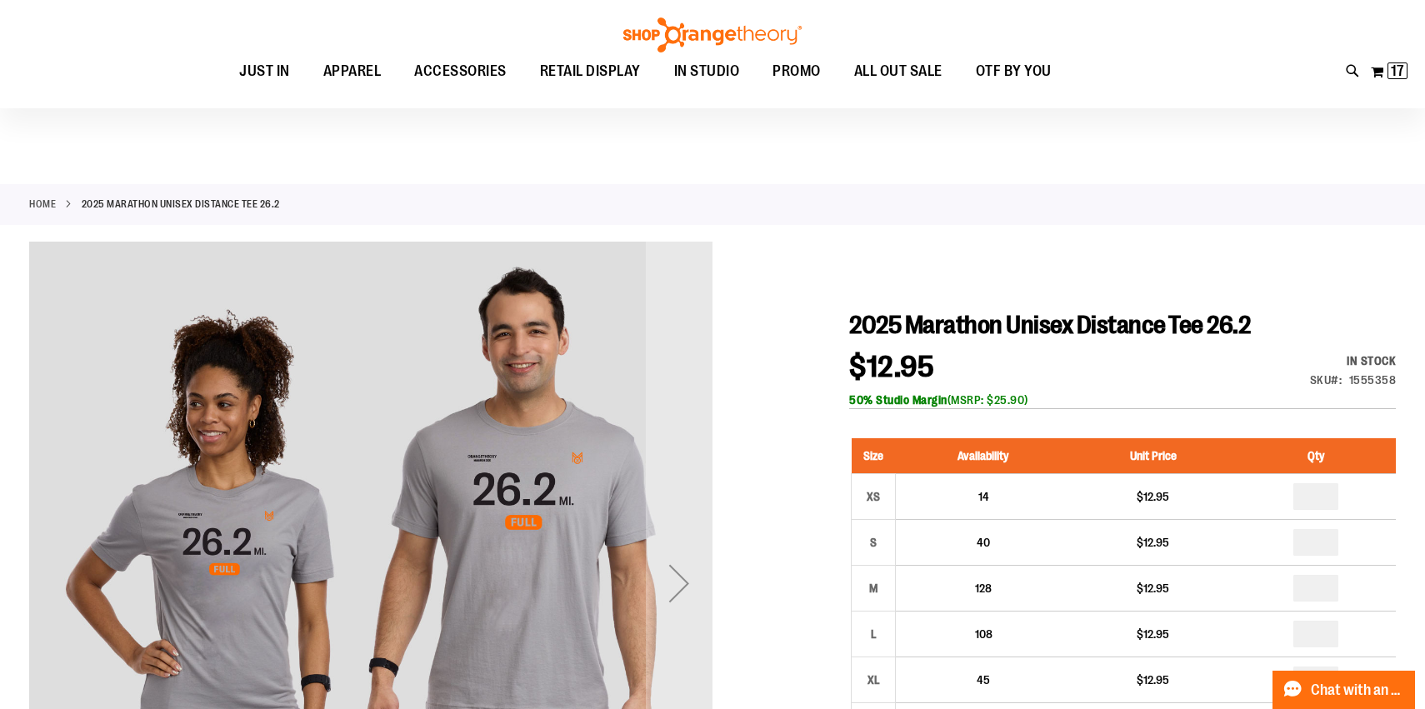
scroll to position [0, 0]
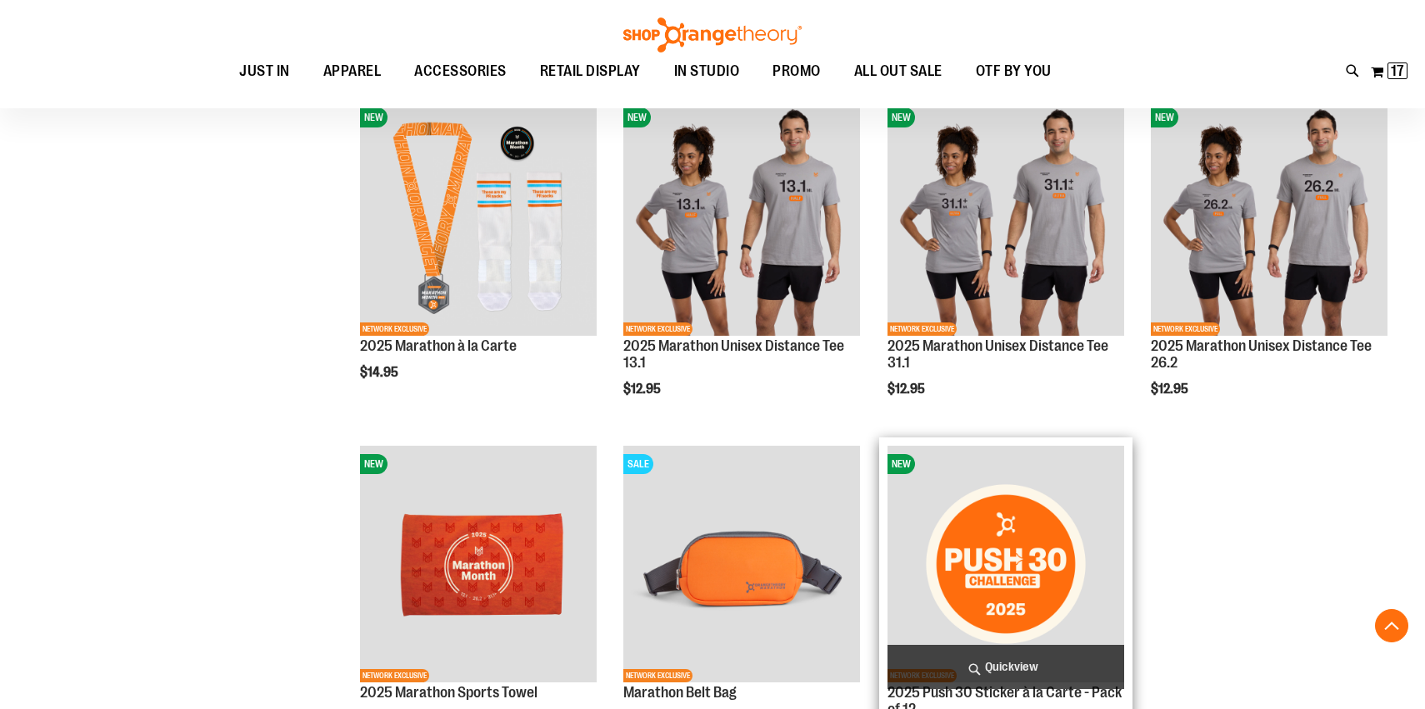
scroll to position [379, 0]
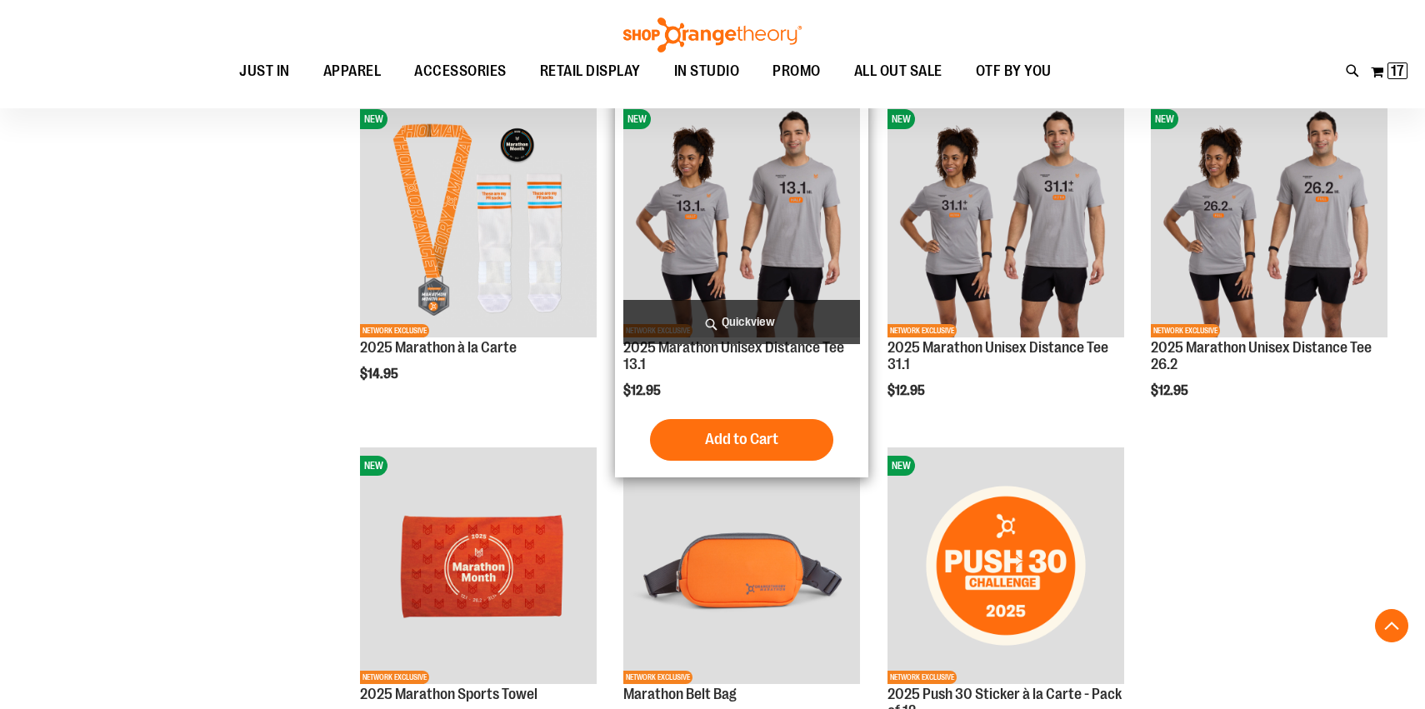
click at [815, 237] on img "product" at bounding box center [741, 219] width 237 height 237
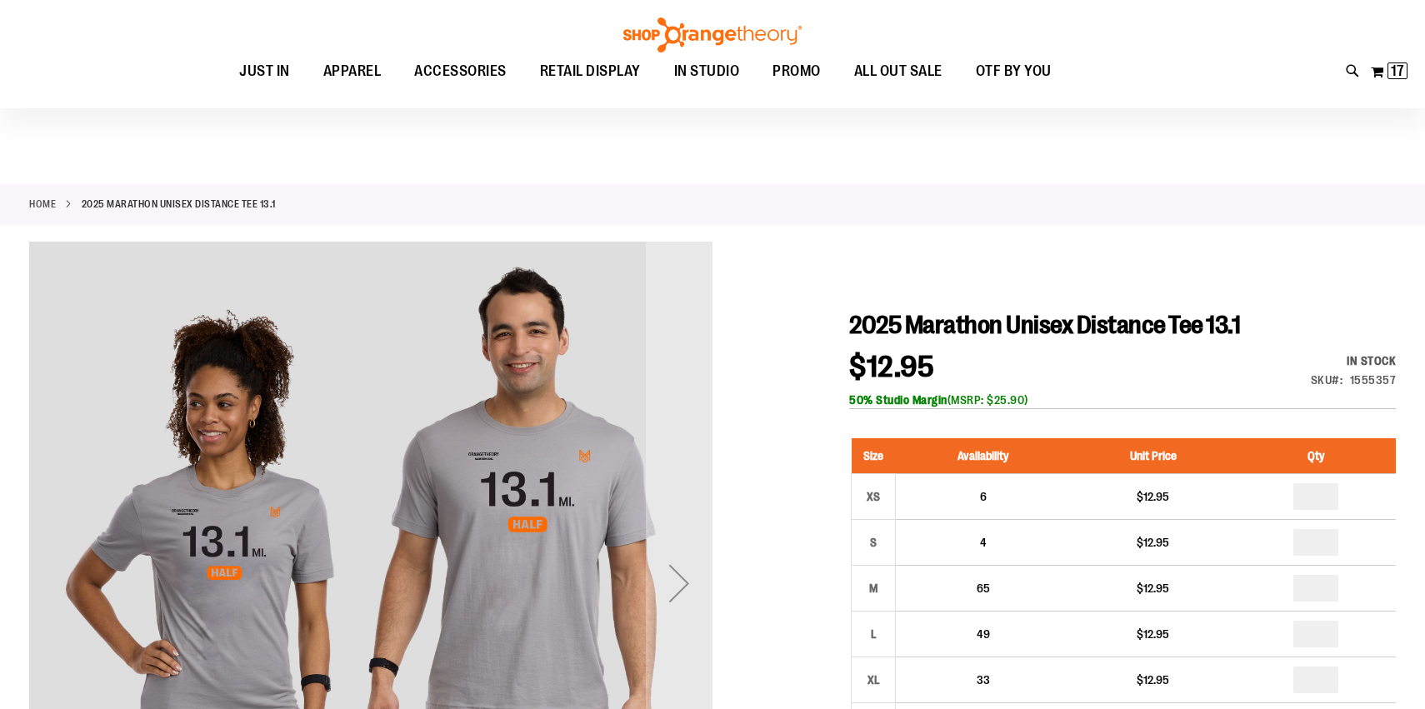
scroll to position [175, 0]
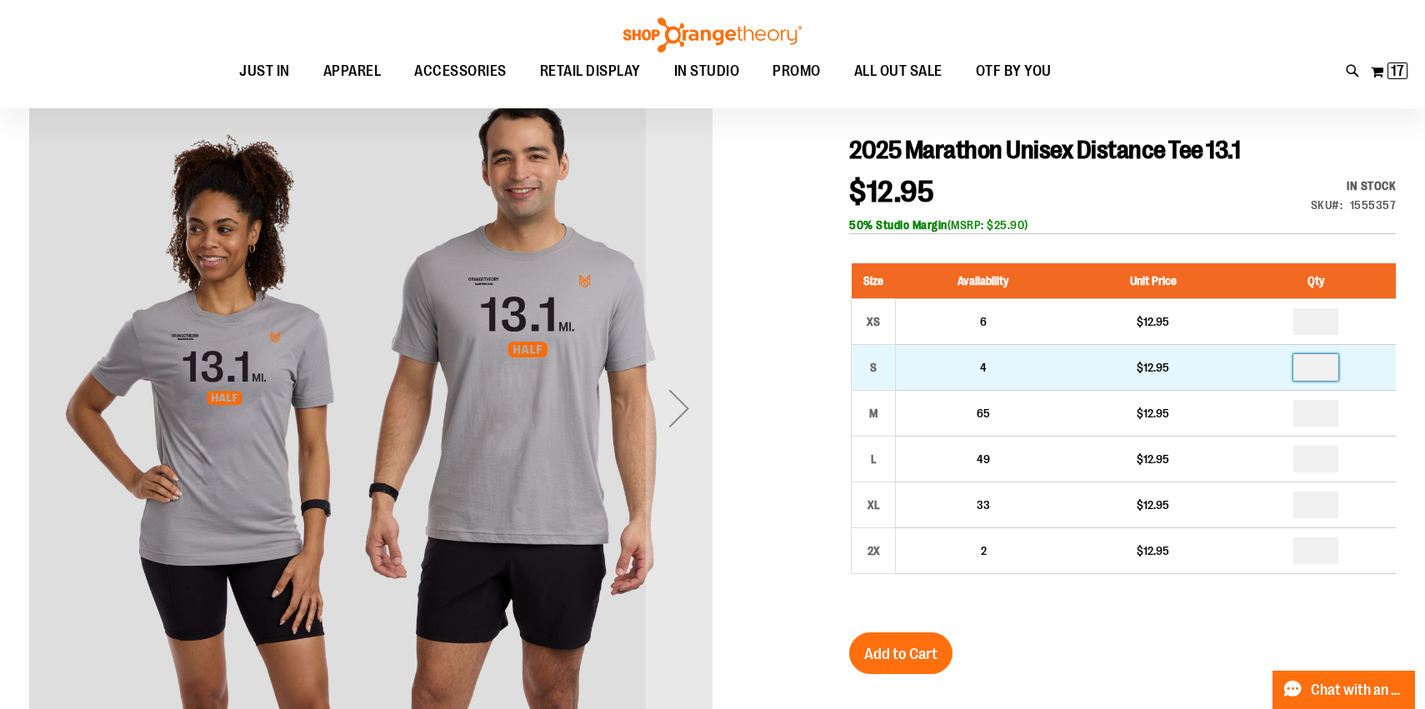
click at [1314, 372] on input "number" at bounding box center [1315, 367] width 45 height 27
type input "*"
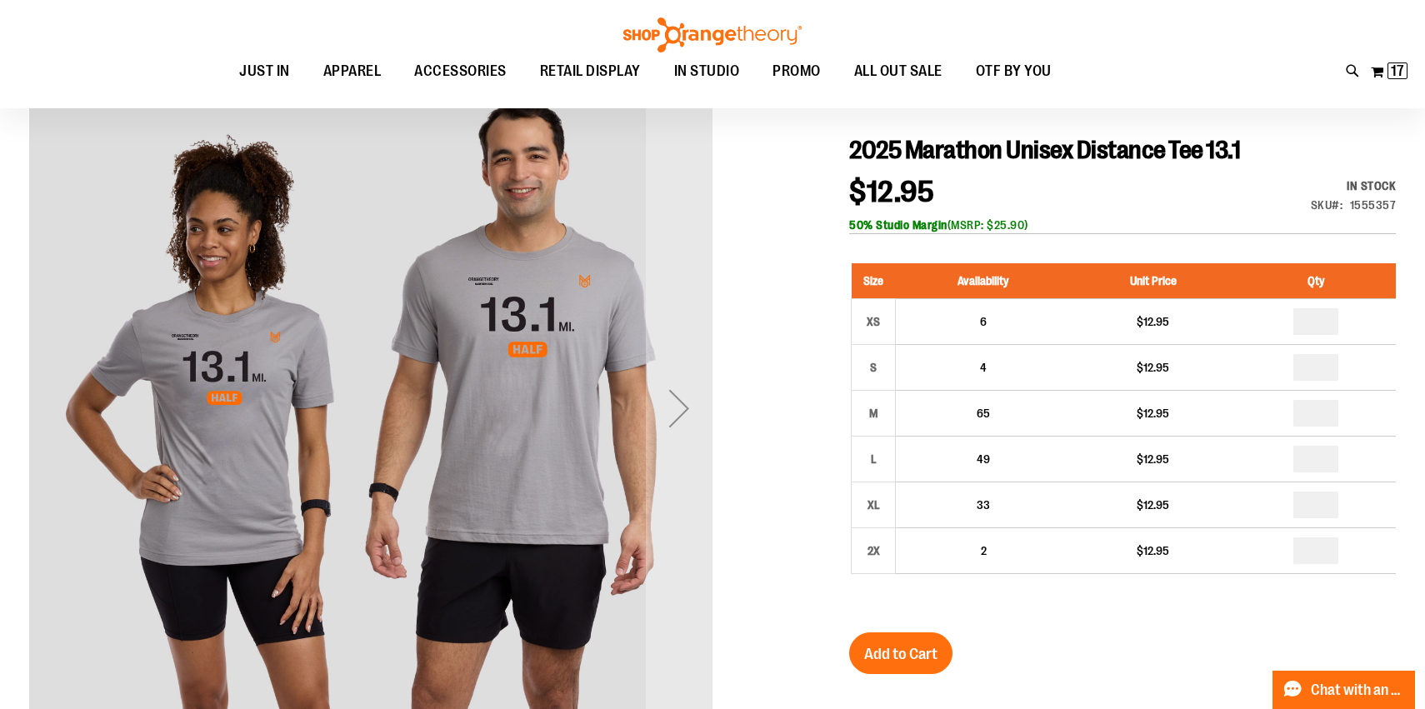
type input "*"
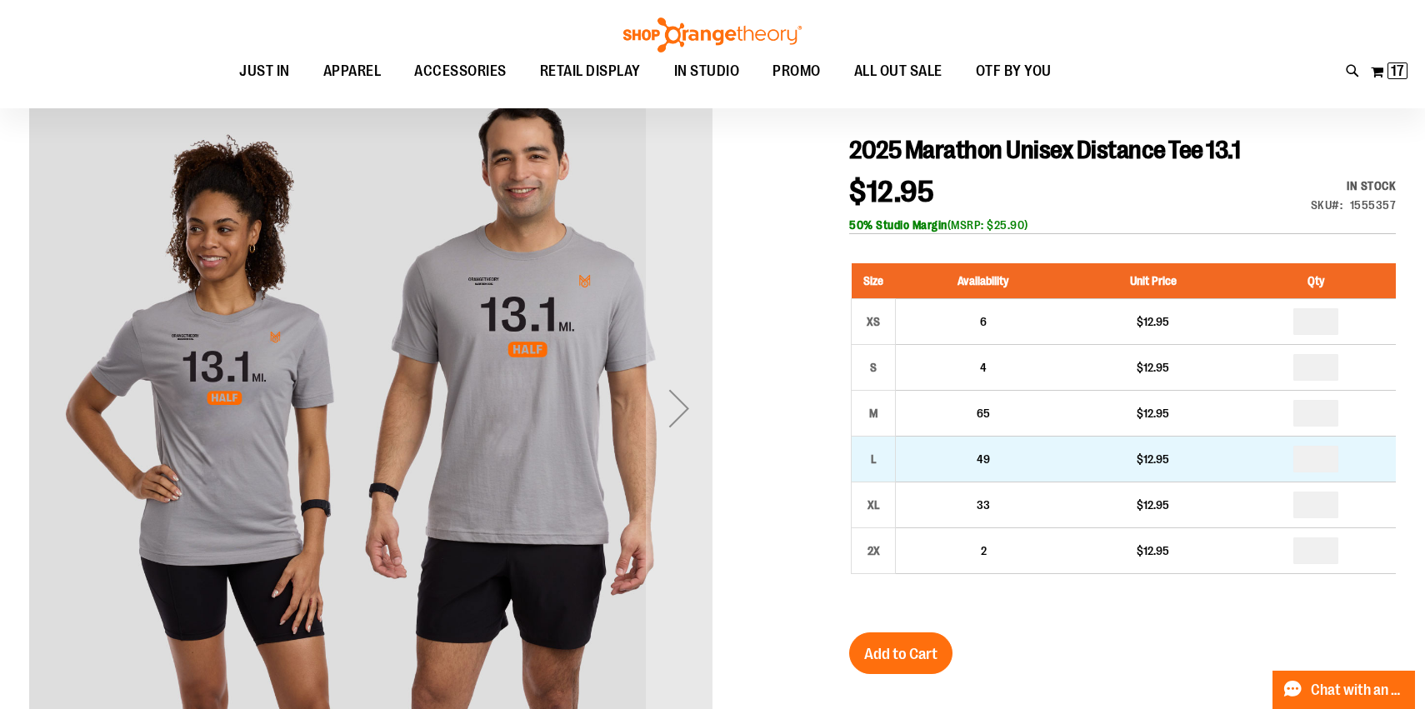
type input "*"
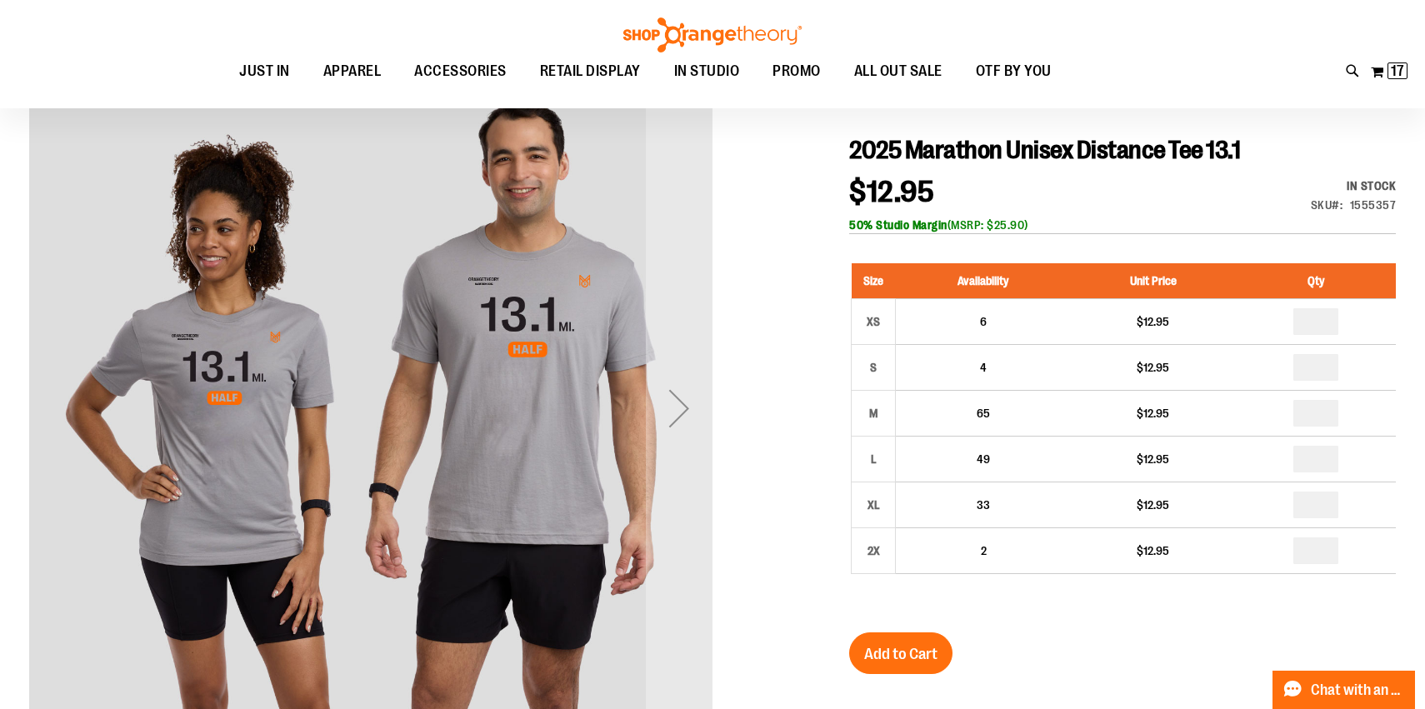
type input "*"
click at [906, 647] on span "Add to Cart" at bounding box center [900, 654] width 73 height 18
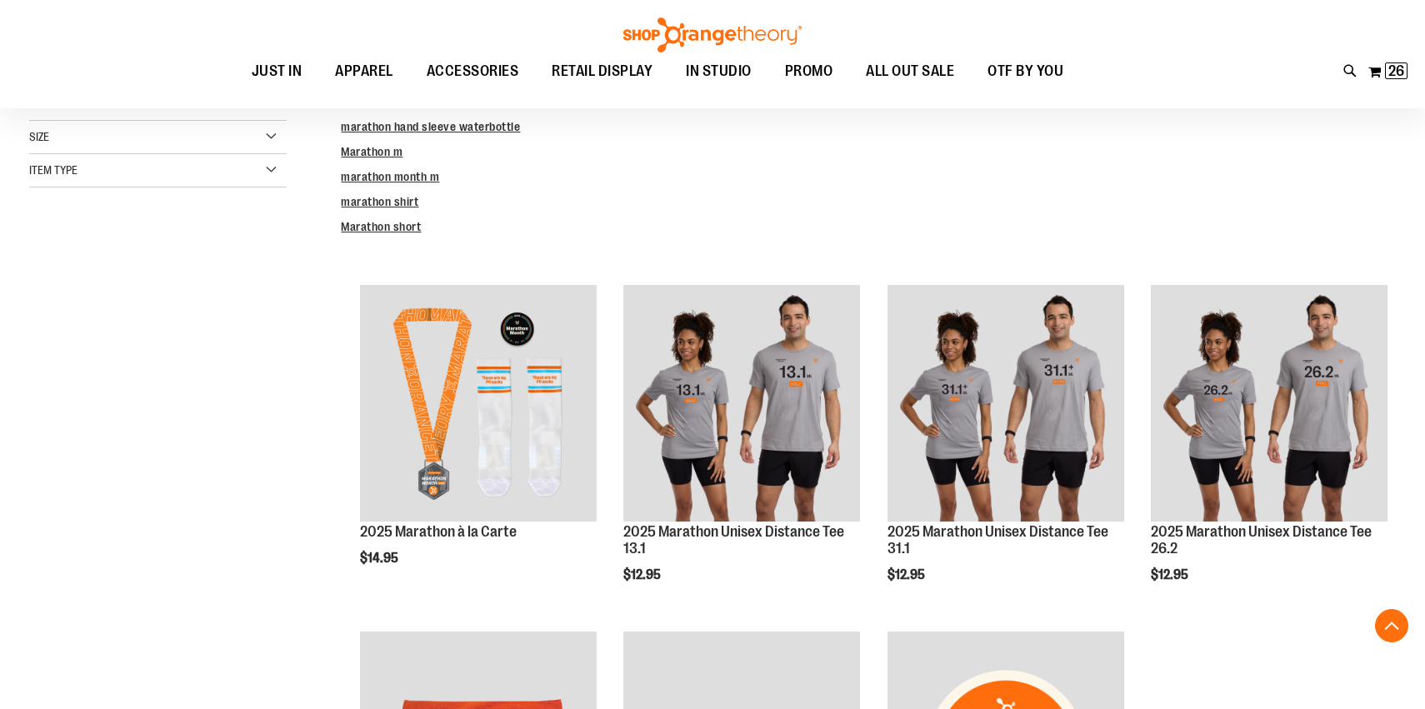
scroll to position [379, 0]
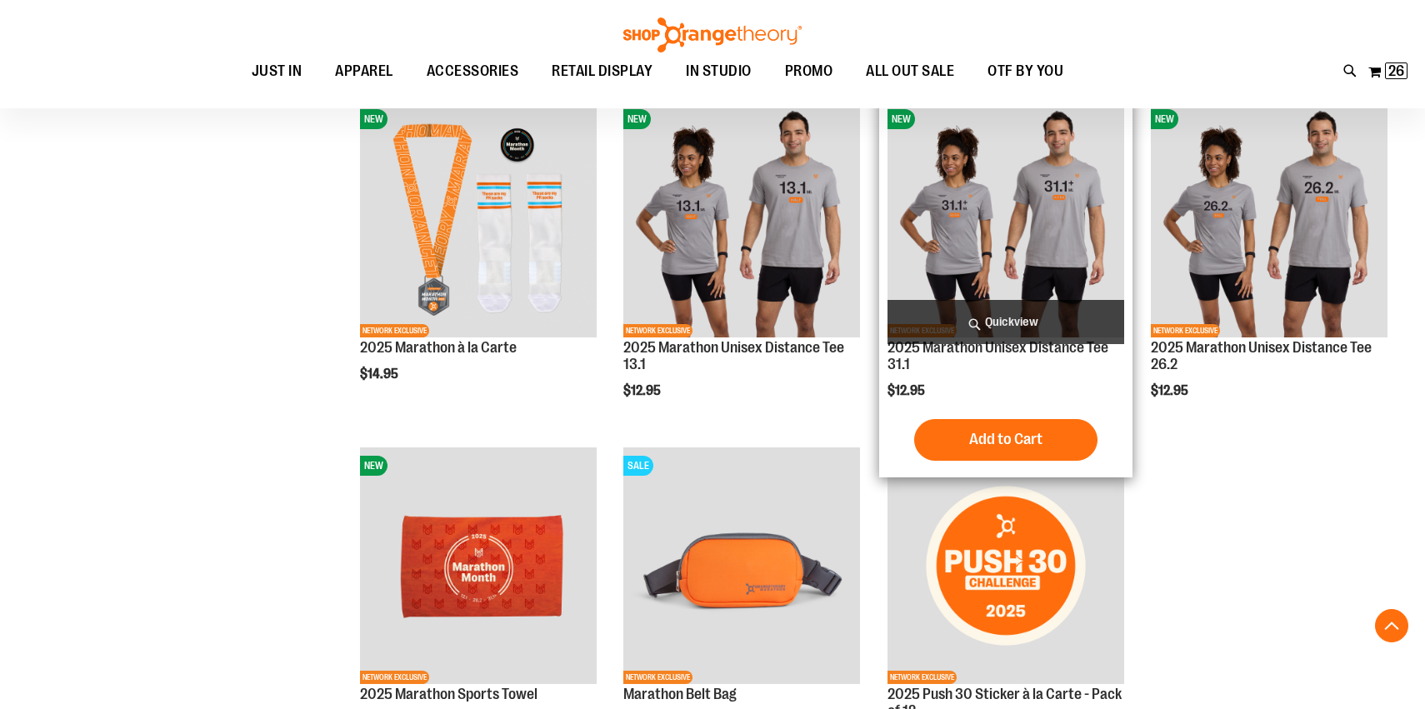
click at [974, 250] on img "product" at bounding box center [1005, 219] width 237 height 237
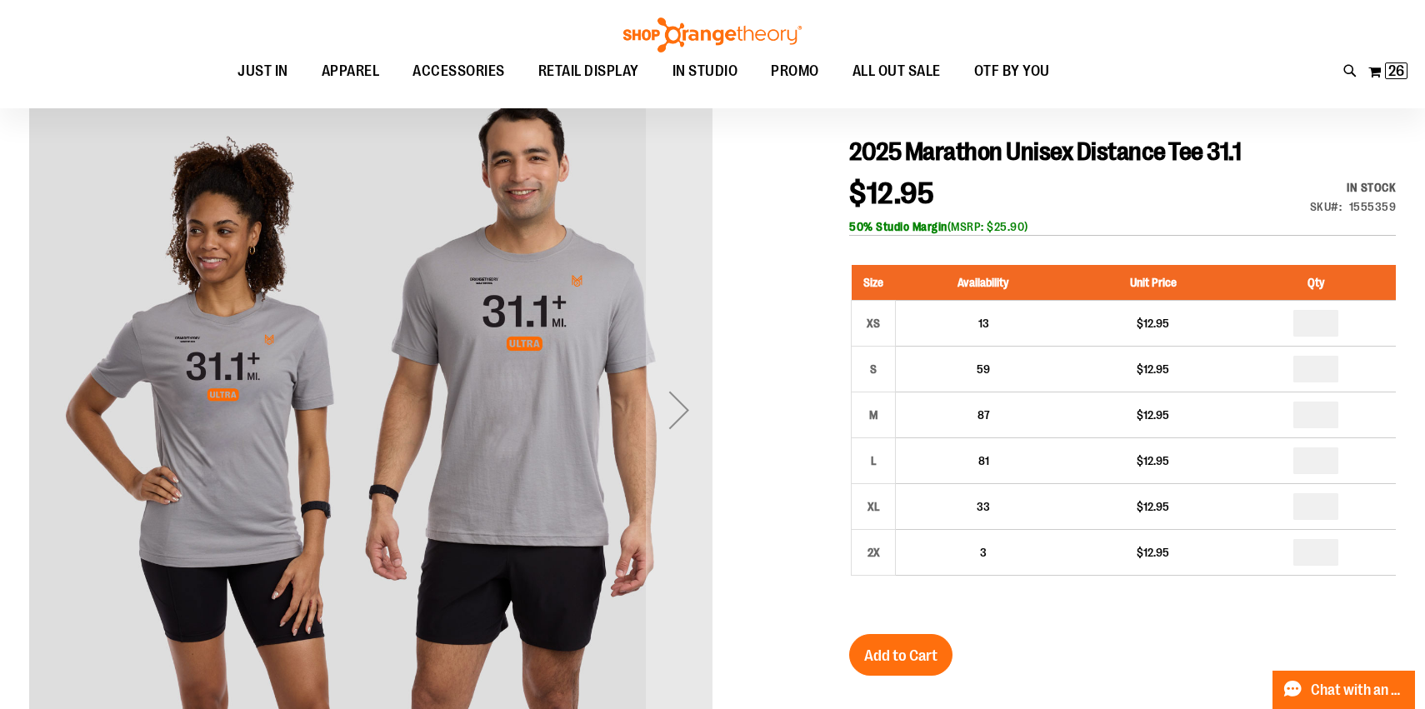
scroll to position [175, 0]
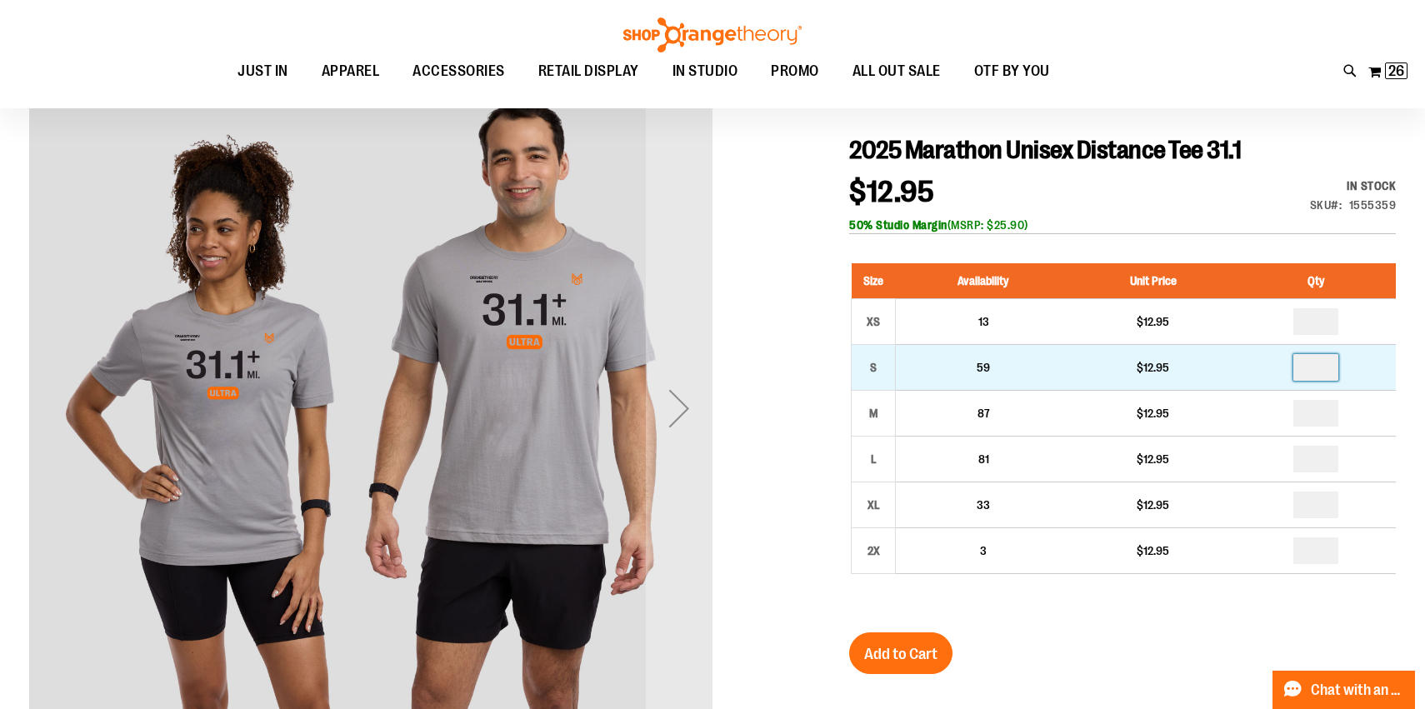
click at [1330, 367] on input "number" at bounding box center [1315, 367] width 45 height 27
type input "*"
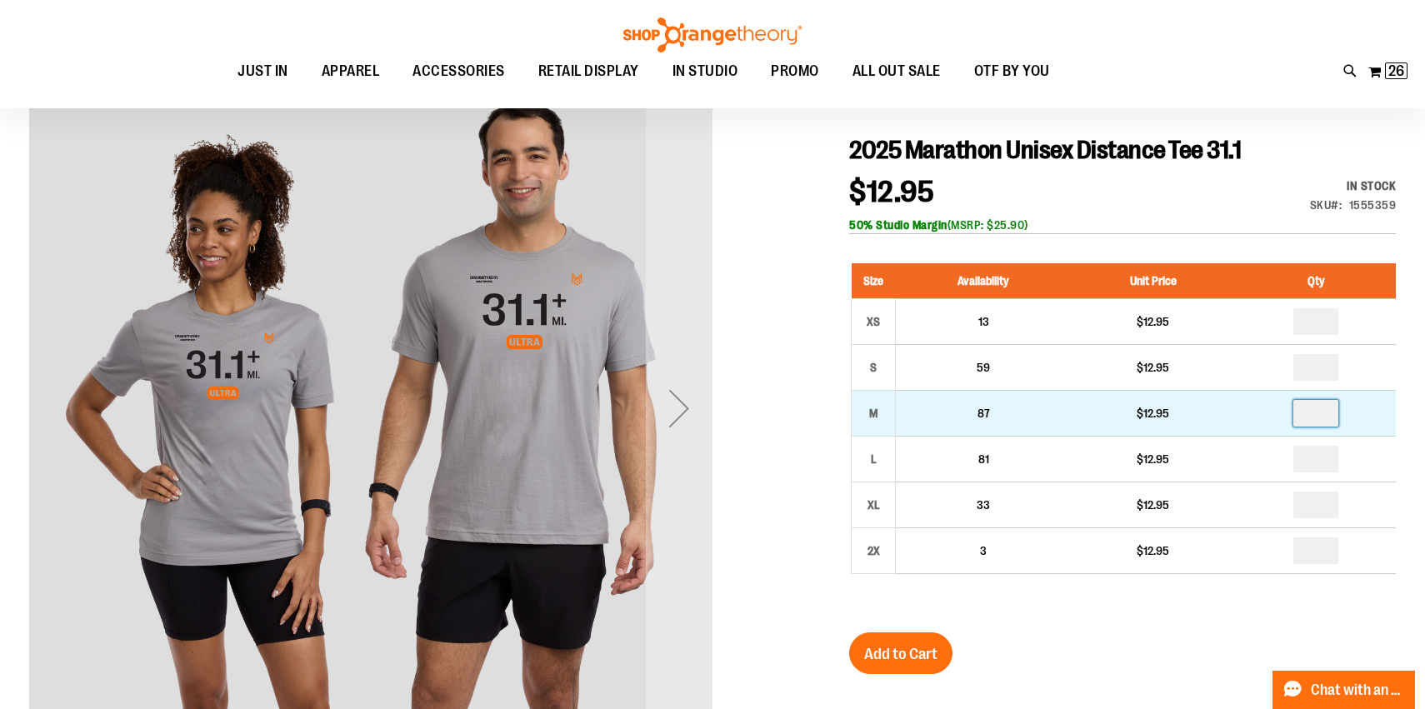
click at [1321, 412] on input "number" at bounding box center [1315, 413] width 45 height 27
type input "*"
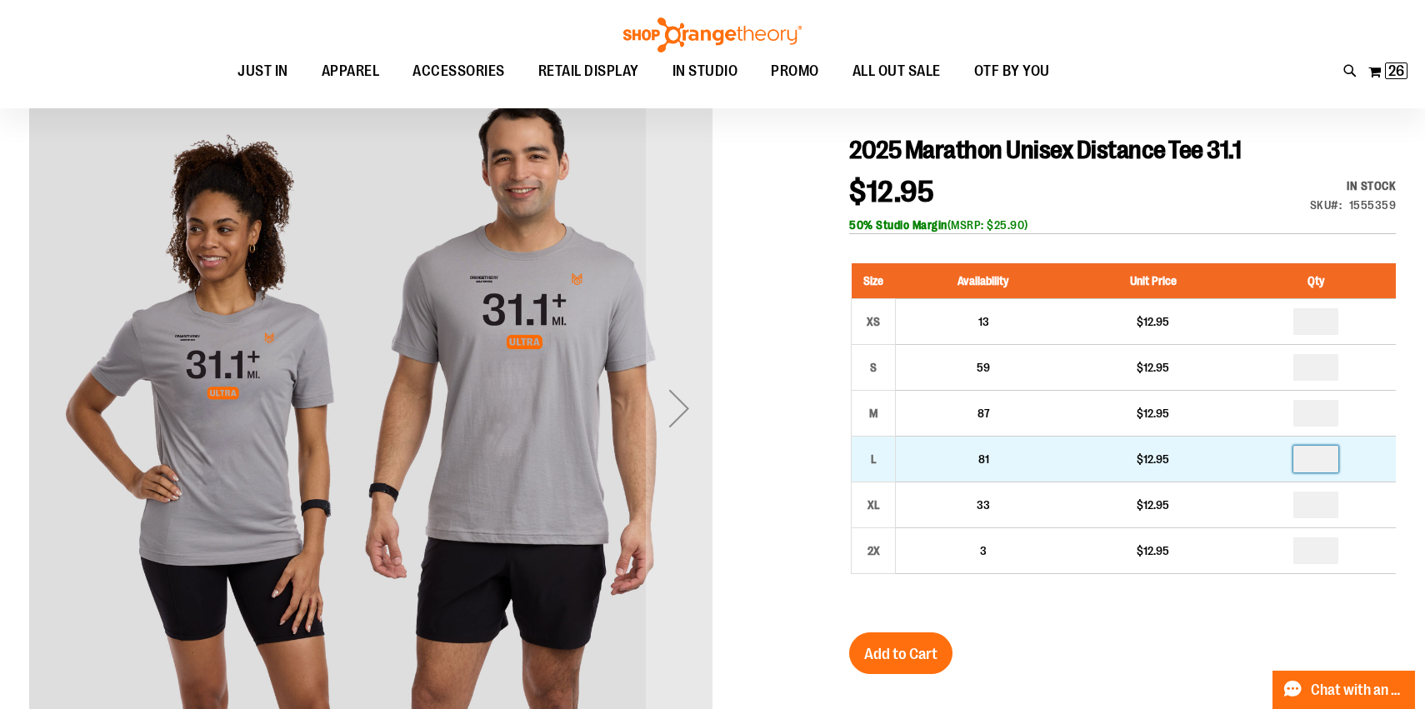
click at [1322, 462] on input "number" at bounding box center [1315, 459] width 45 height 27
type input "*"
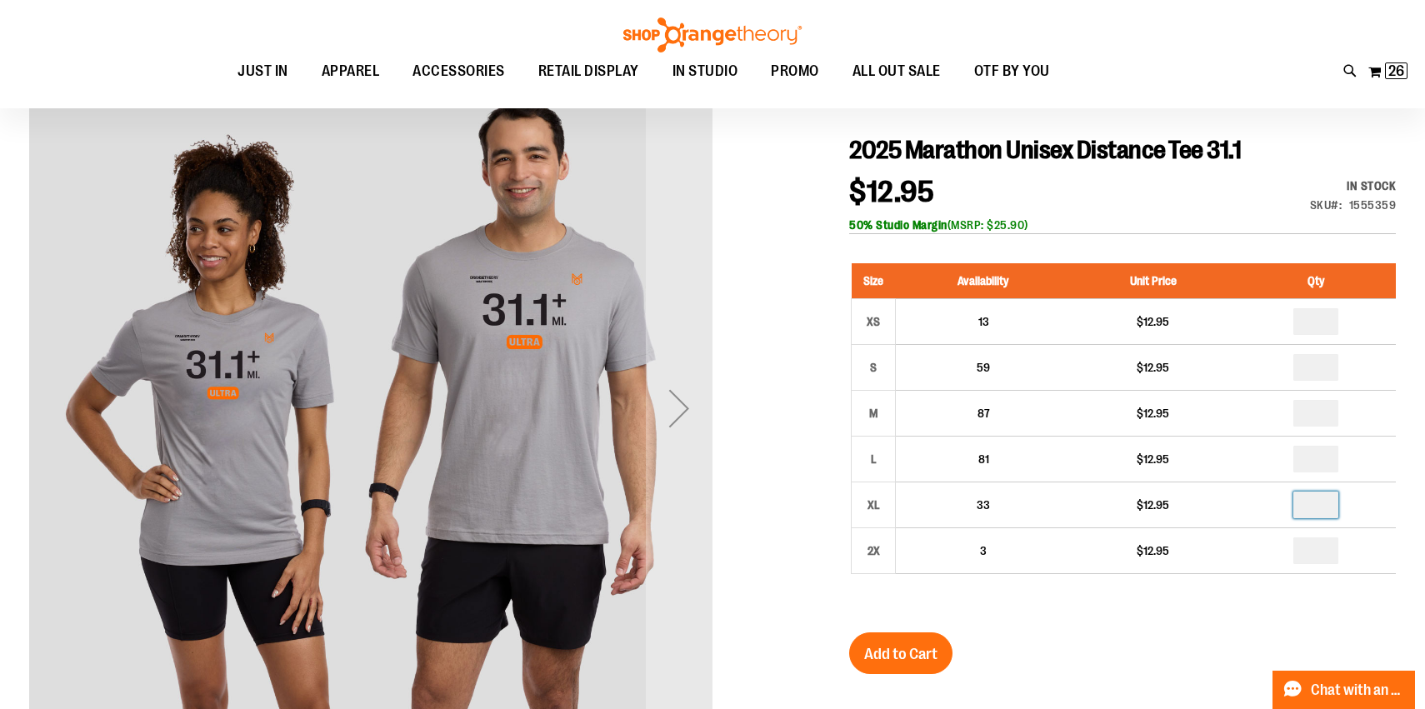
click at [1318, 507] on input "number" at bounding box center [1315, 505] width 45 height 27
type input "*"
click at [921, 647] on span "Add to Cart" at bounding box center [900, 654] width 73 height 18
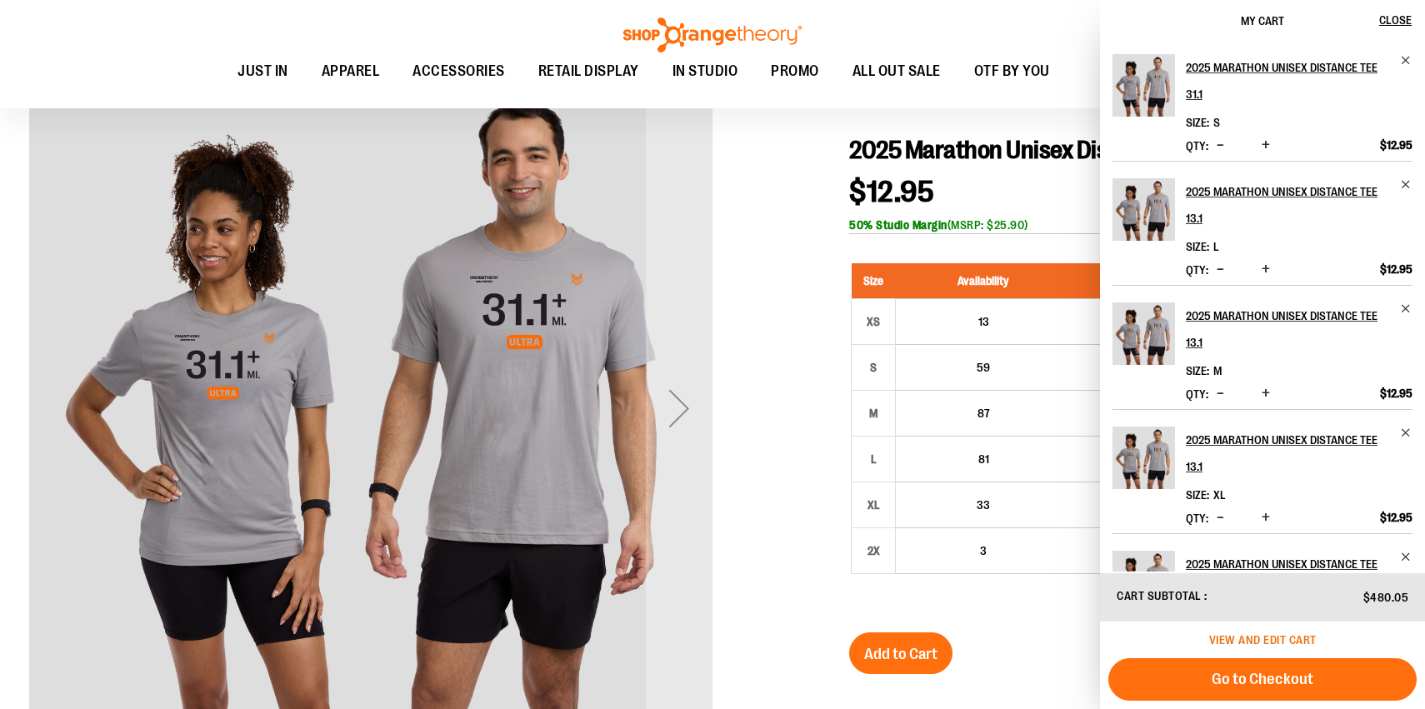
click at [1251, 642] on span "View and edit cart" at bounding box center [1262, 639] width 107 height 13
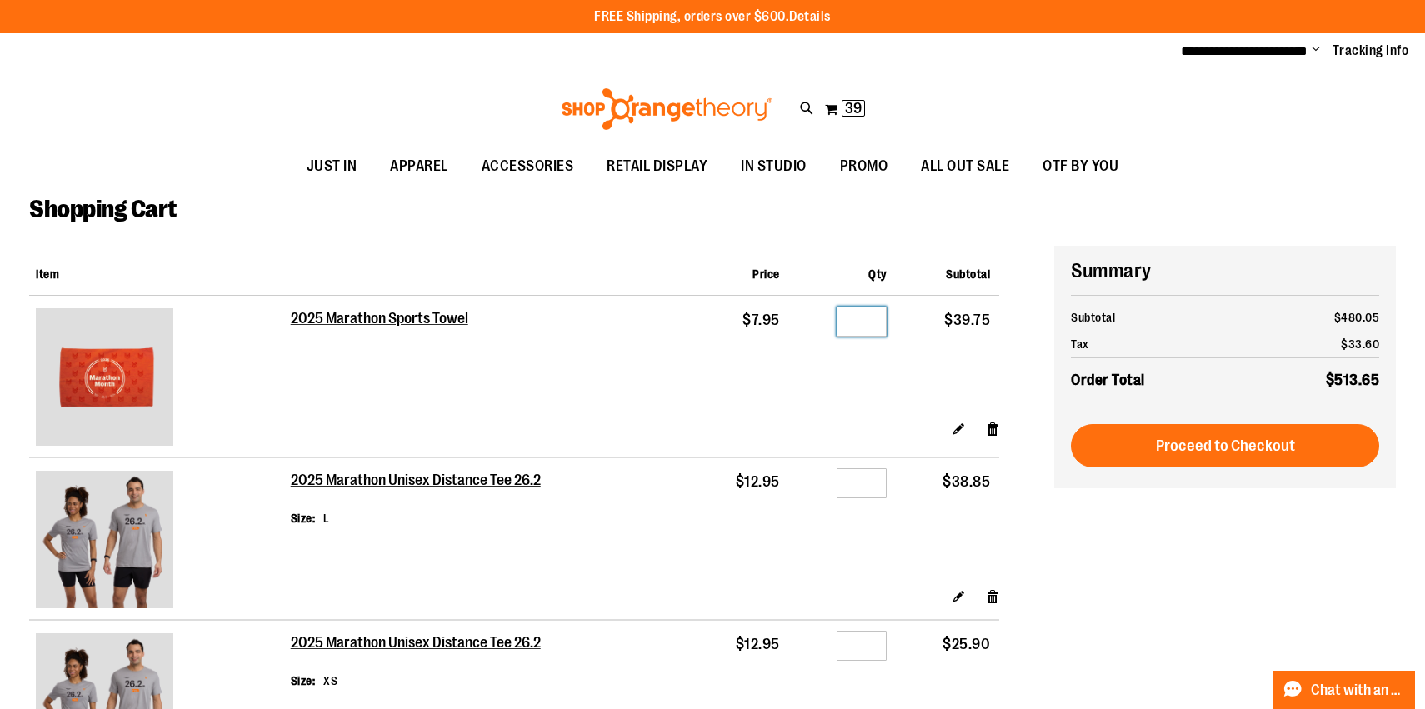
click at [872, 315] on input "*" at bounding box center [862, 322] width 50 height 30
click at [862, 317] on input "*" at bounding box center [862, 322] width 50 height 30
type input "*"
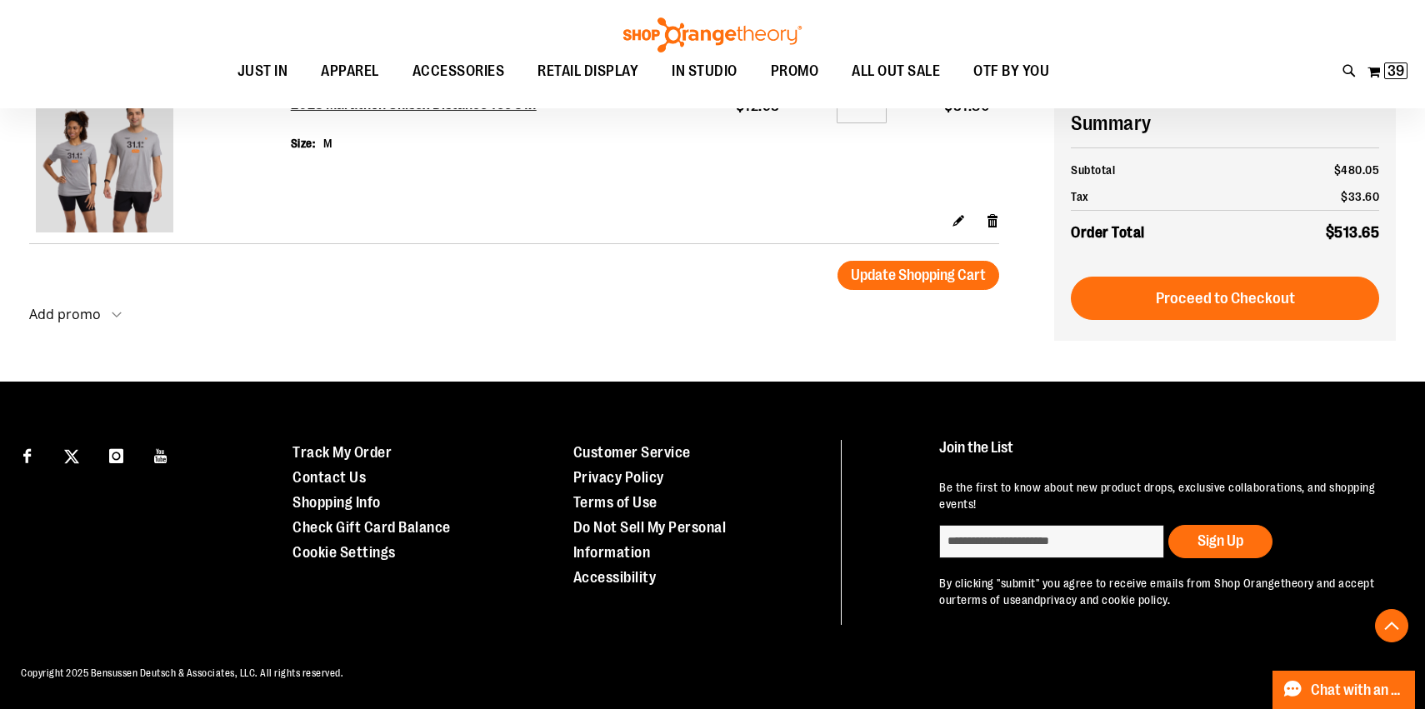
scroll to position [2485, 0]
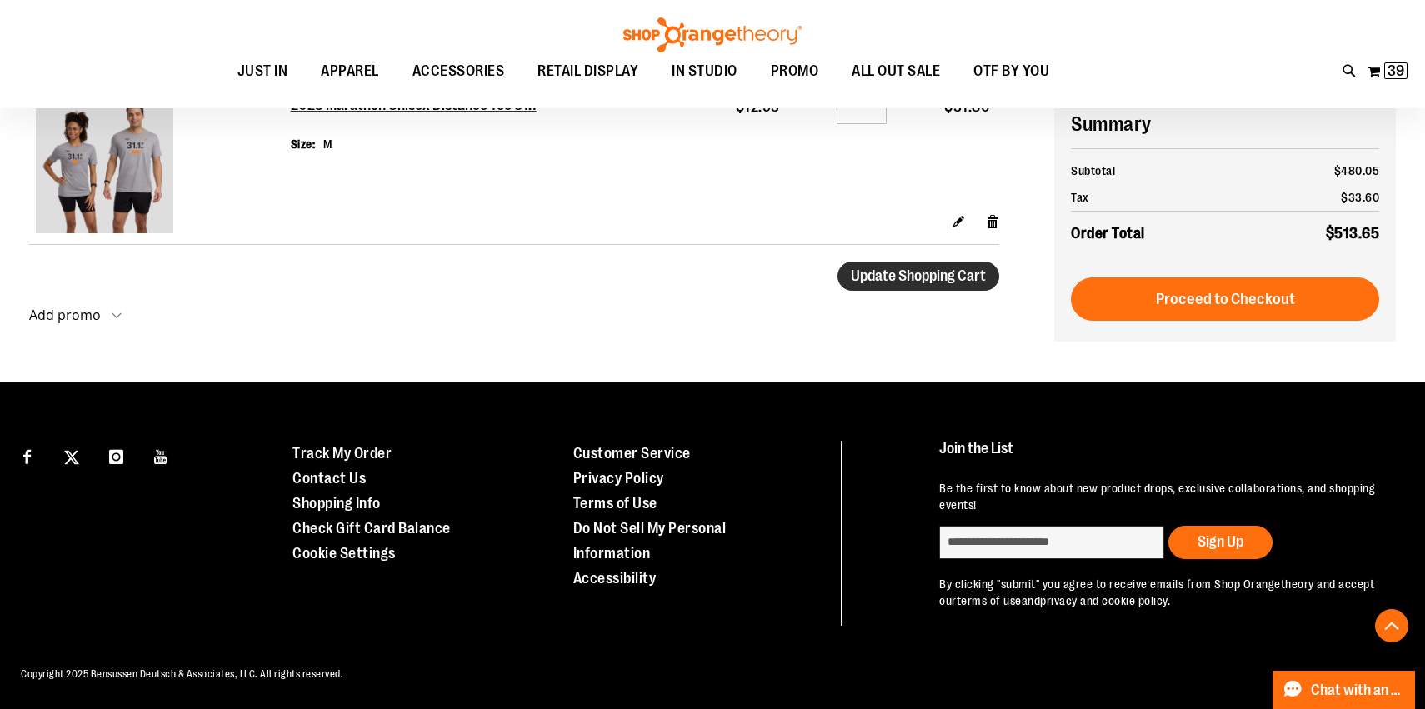
click at [929, 273] on span "Update Shopping Cart" at bounding box center [918, 275] width 135 height 17
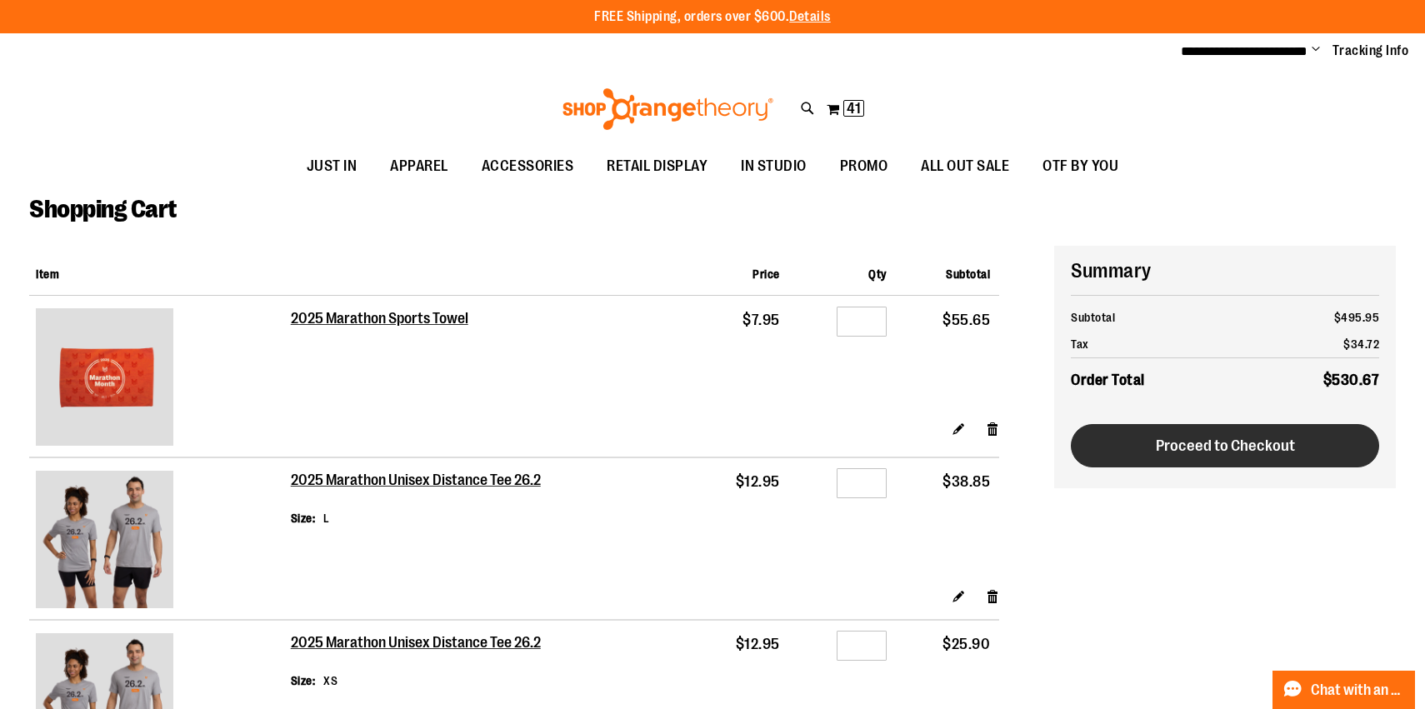
click at [1214, 447] on span "Proceed to Checkout" at bounding box center [1225, 446] width 139 height 18
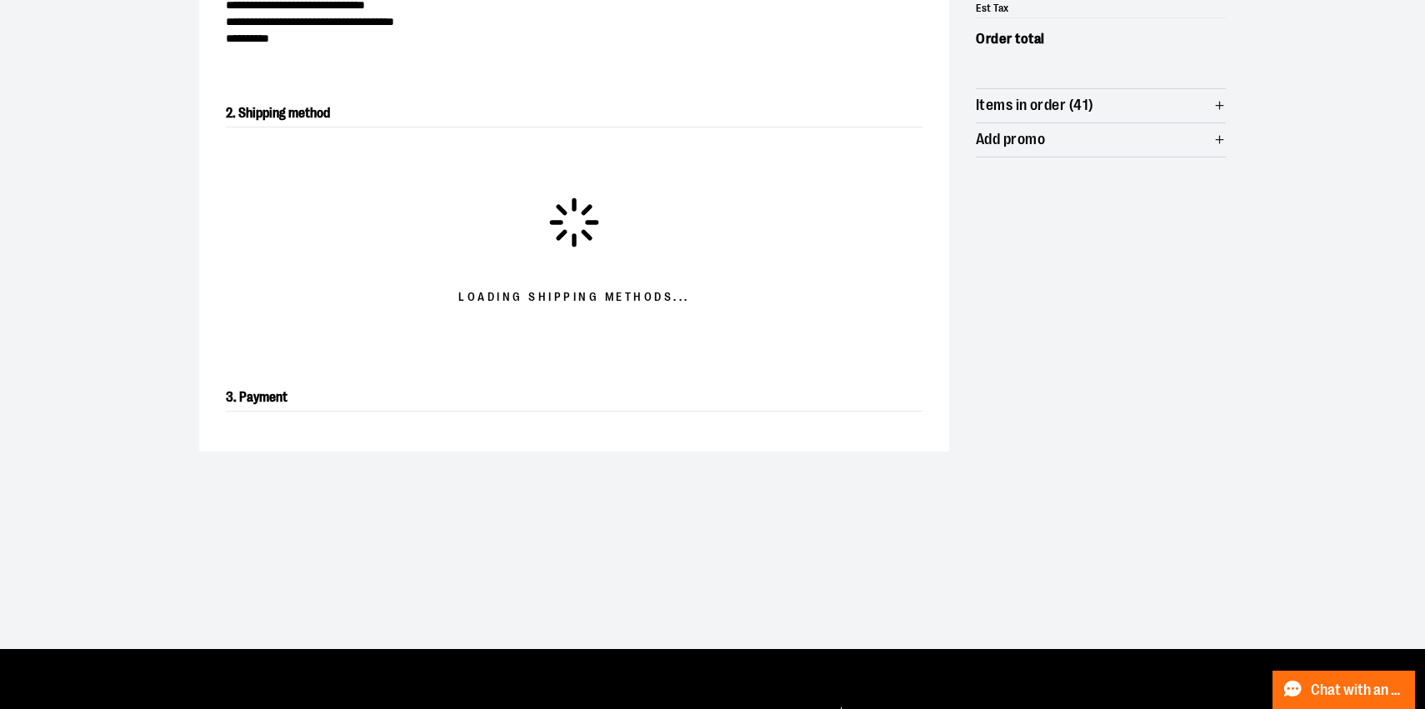
scroll to position [267, 0]
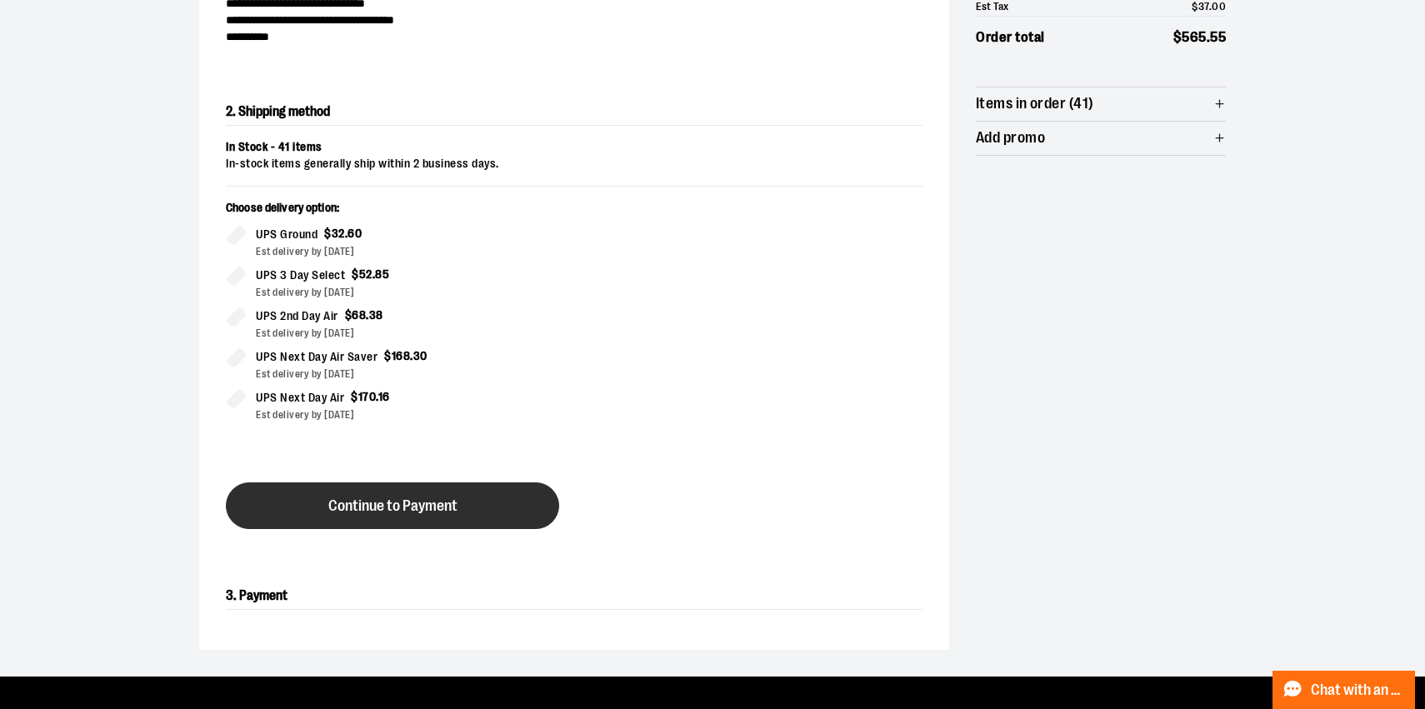
click at [436, 517] on button "Continue to Payment" at bounding box center [392, 505] width 333 height 47
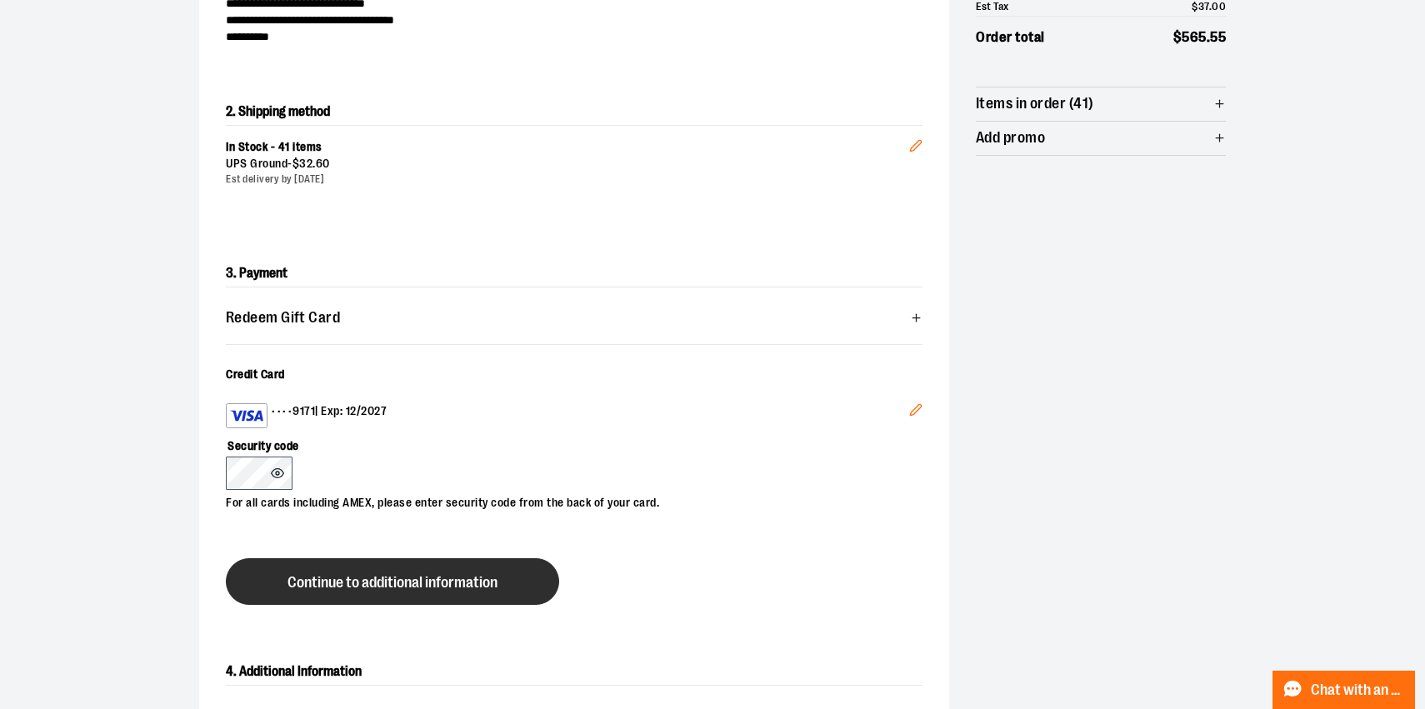
click at [306, 584] on span "Continue to additional information" at bounding box center [392, 583] width 210 height 16
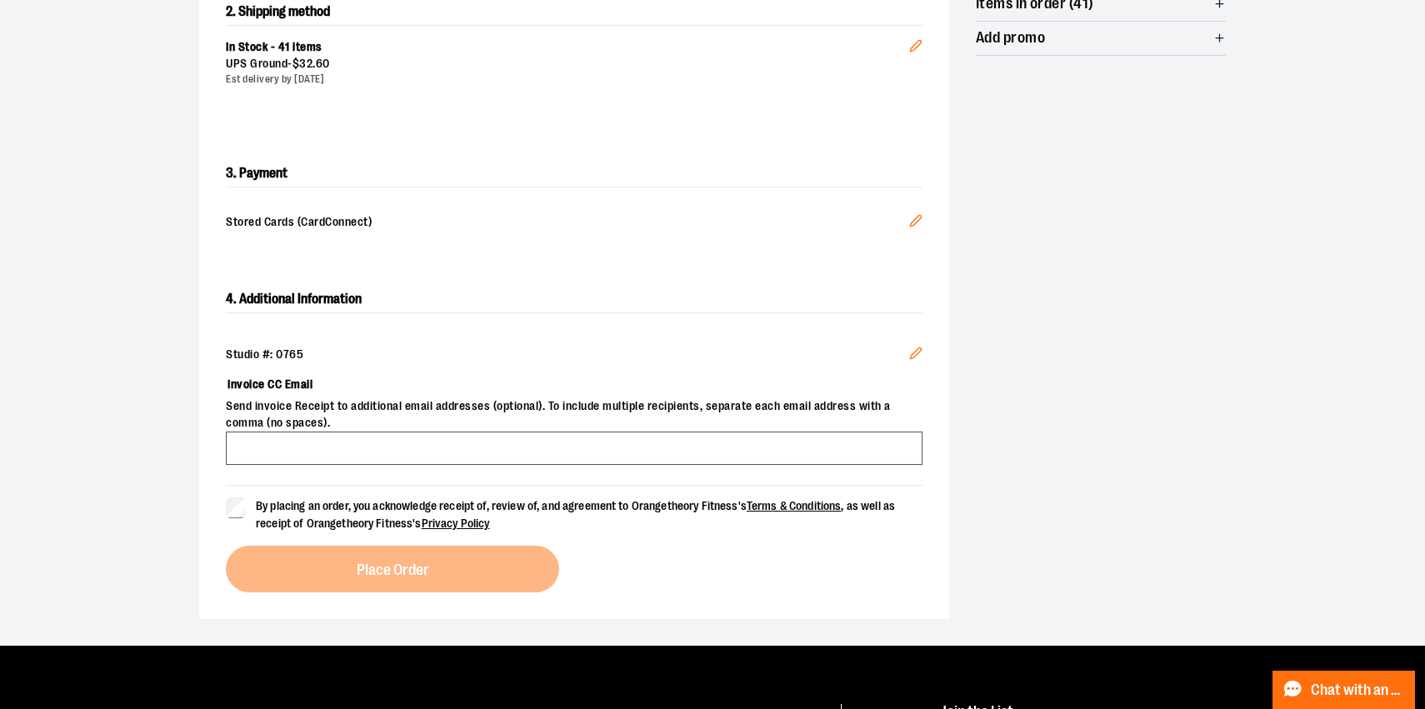
scroll to position [369, 0]
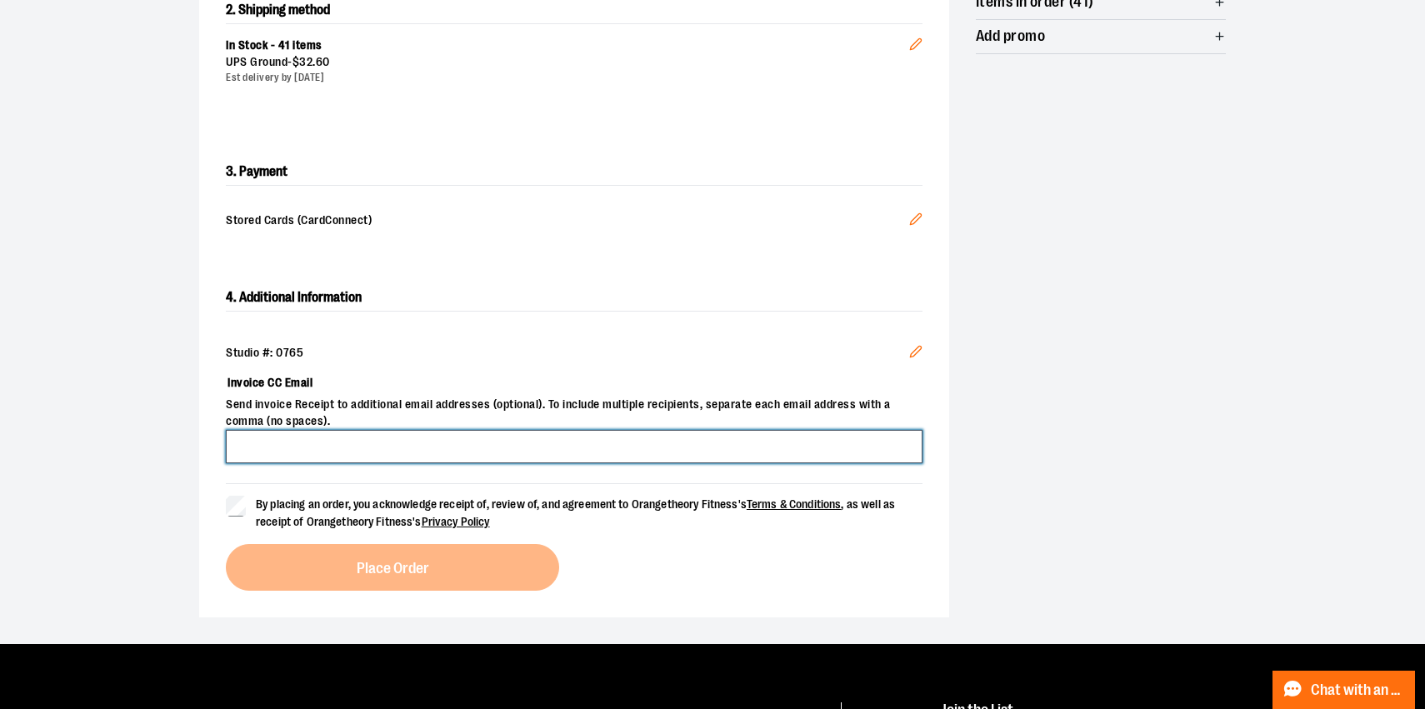
click at [294, 447] on input "Invoice CC Email" at bounding box center [574, 446] width 697 height 33
type input "**********"
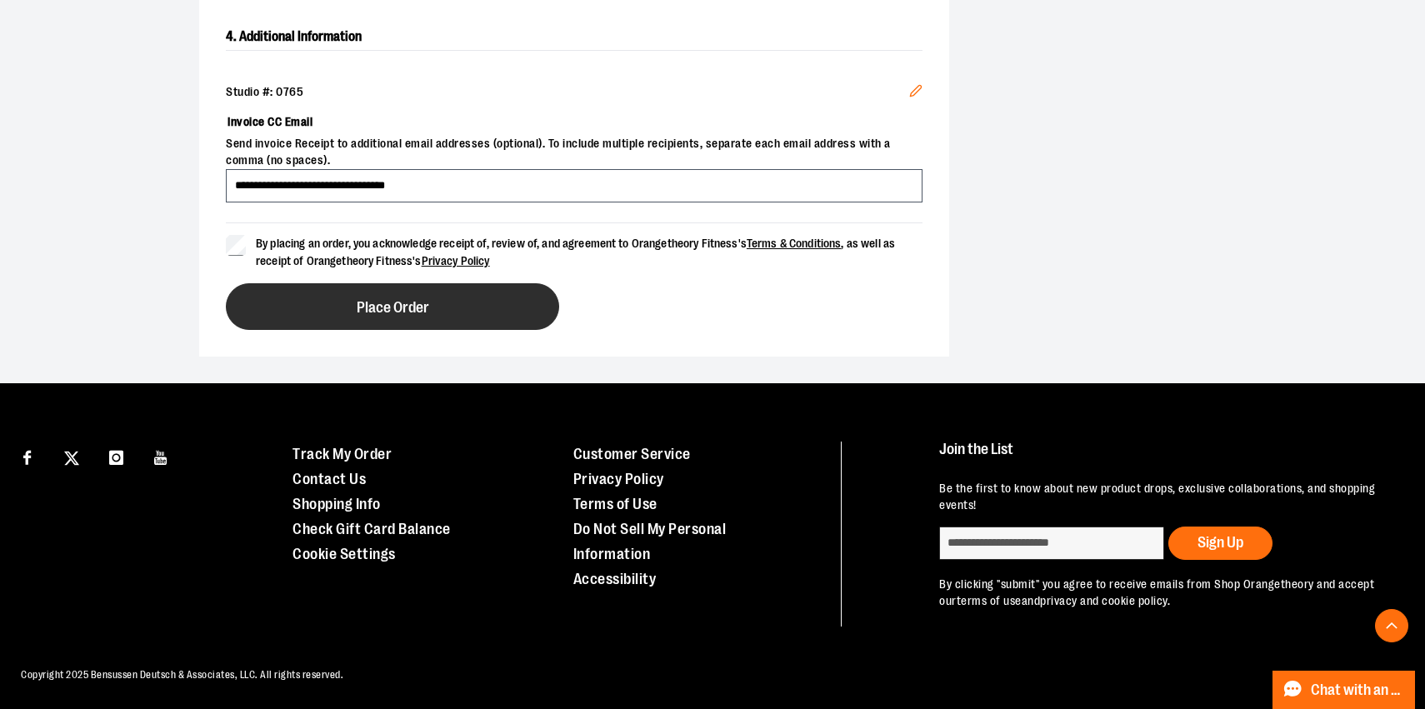
scroll to position [629, 0]
click at [441, 309] on button "Place Order" at bounding box center [392, 307] width 333 height 47
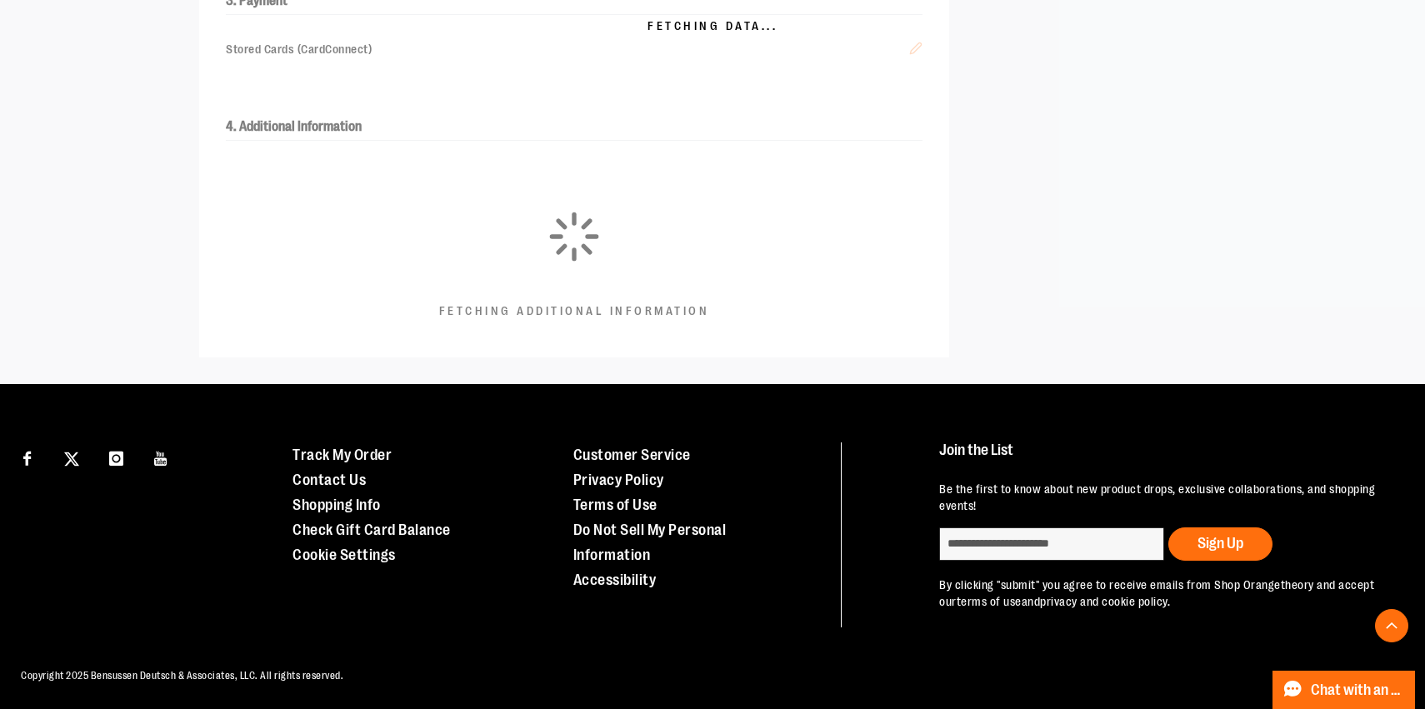
scroll to position [532, 0]
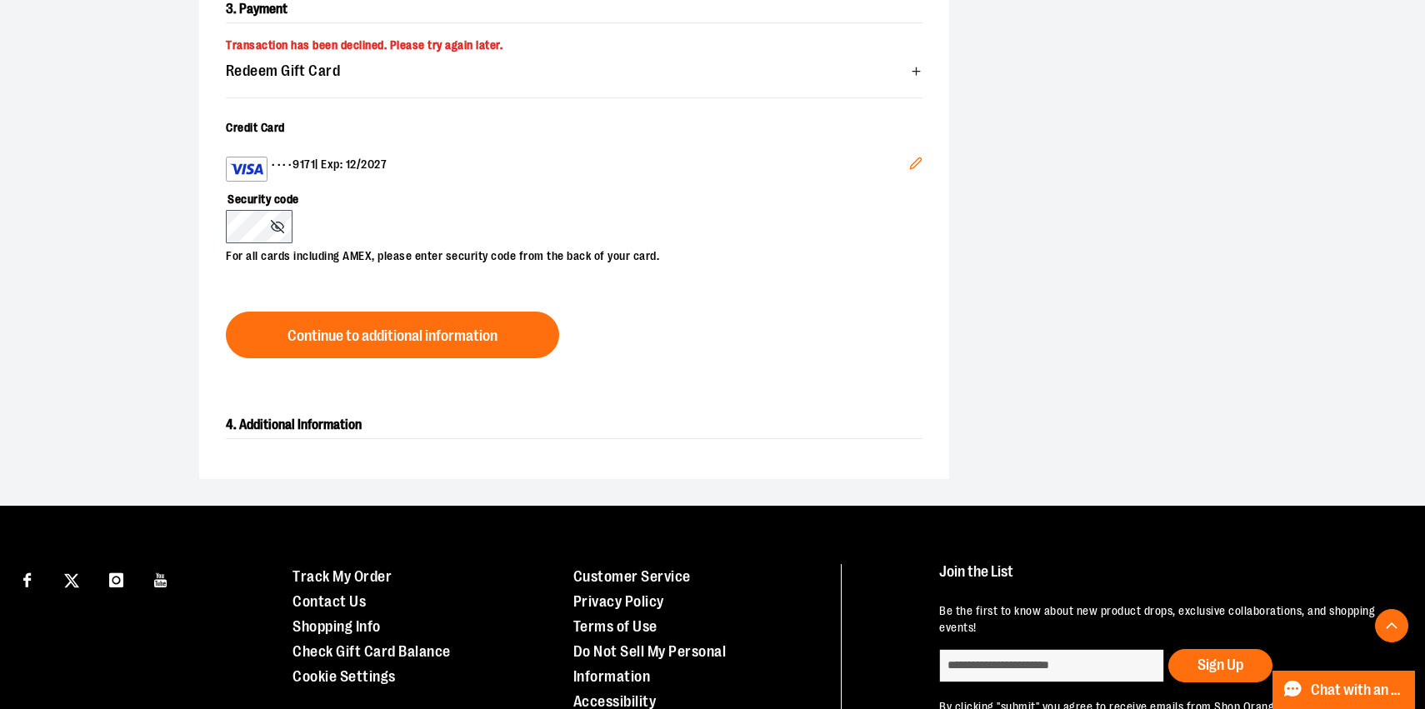
click at [336, 164] on div "•••• 9171 | Exp: 12/2027" at bounding box center [567, 169] width 683 height 25
click at [916, 167] on icon "Edit" at bounding box center [915, 163] width 13 height 13
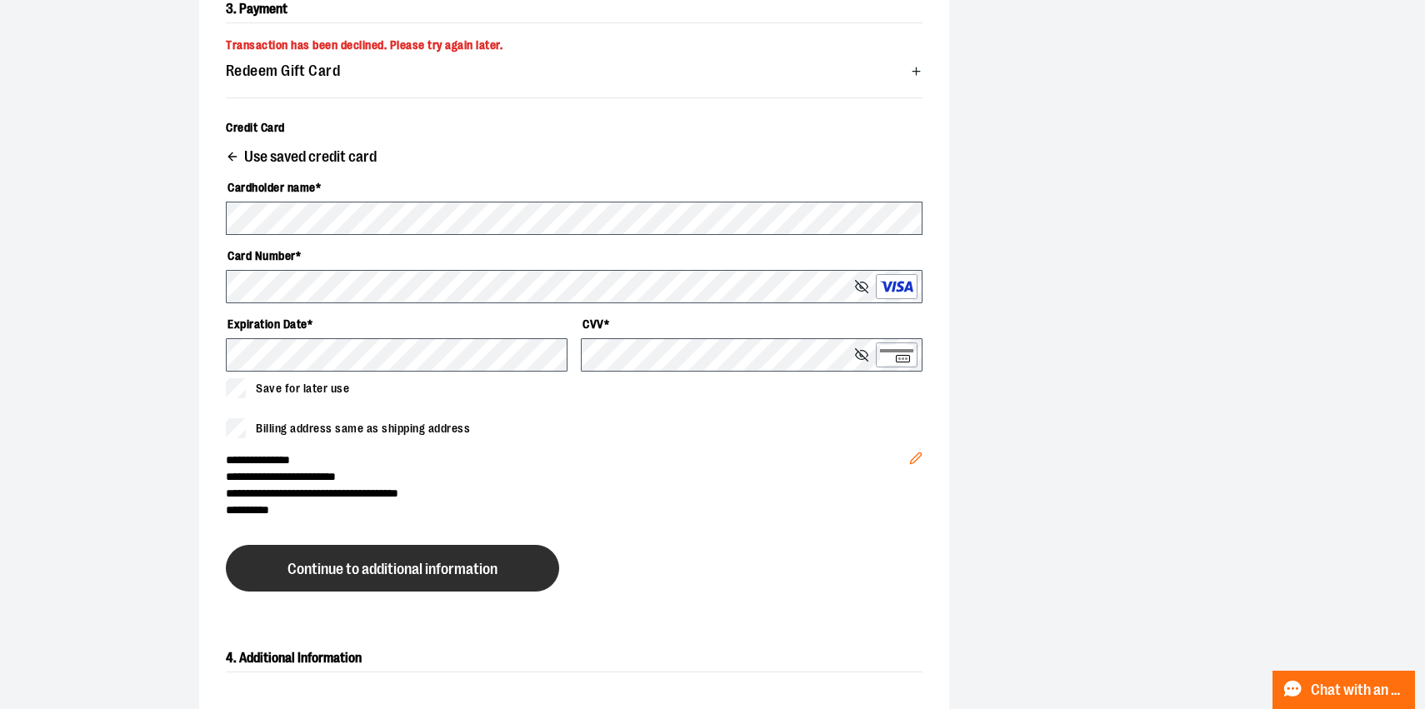
click at [427, 577] on button "Continue to additional information" at bounding box center [392, 568] width 333 height 47
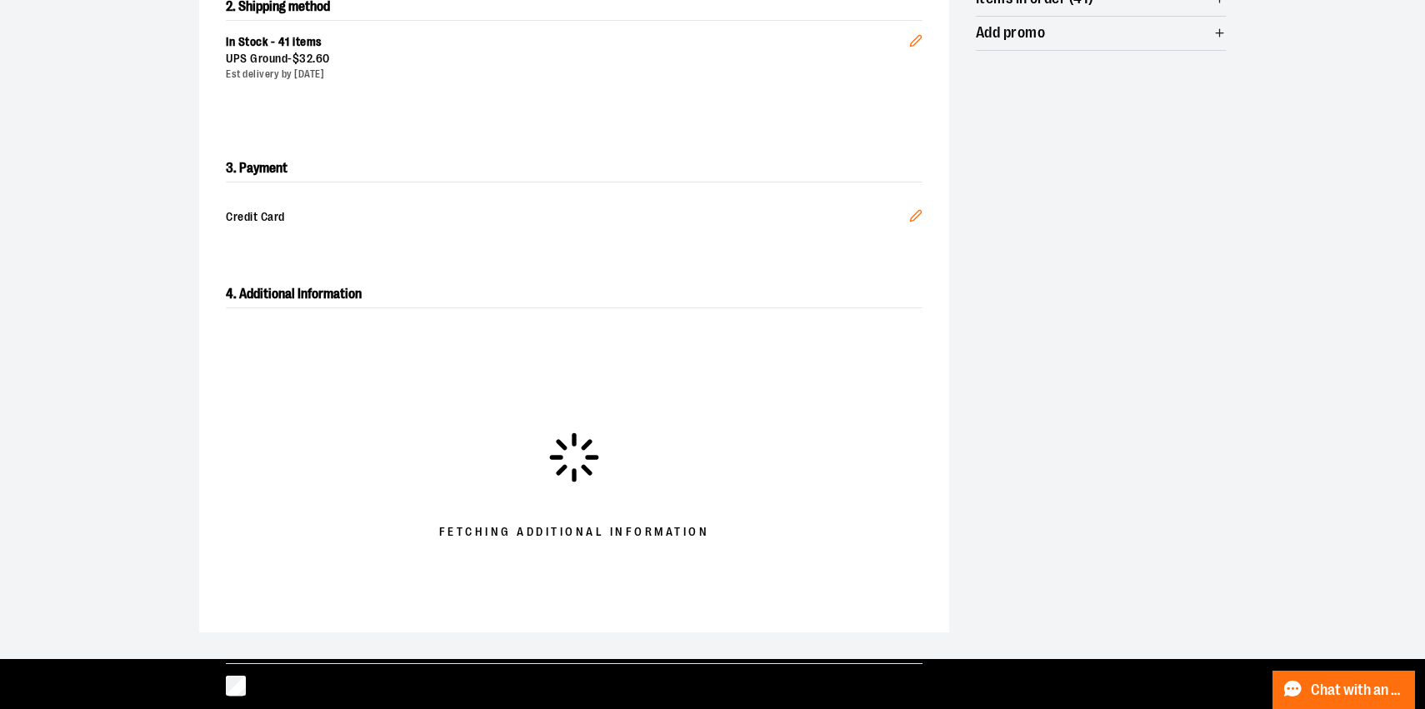
scroll to position [371, 0]
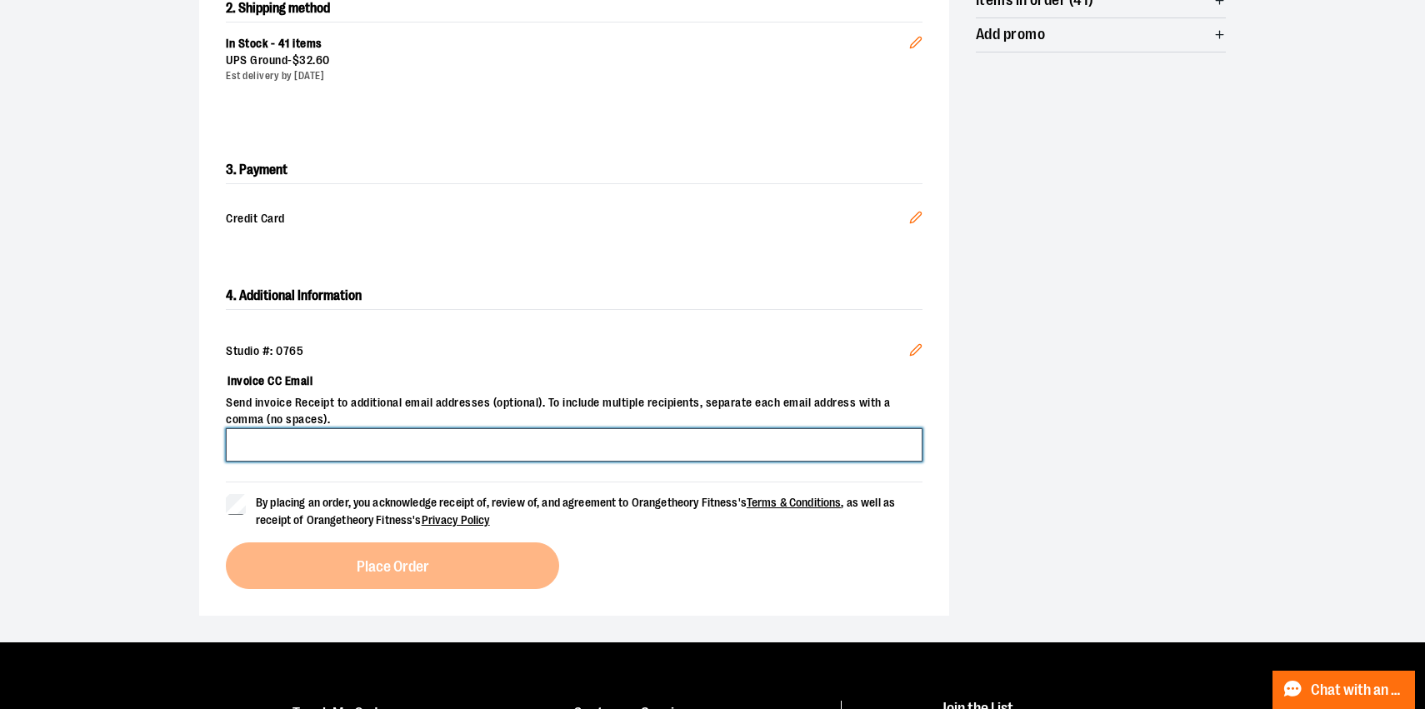
click at [405, 438] on input "Invoice CC Email" at bounding box center [574, 444] width 697 height 33
type input "**********"
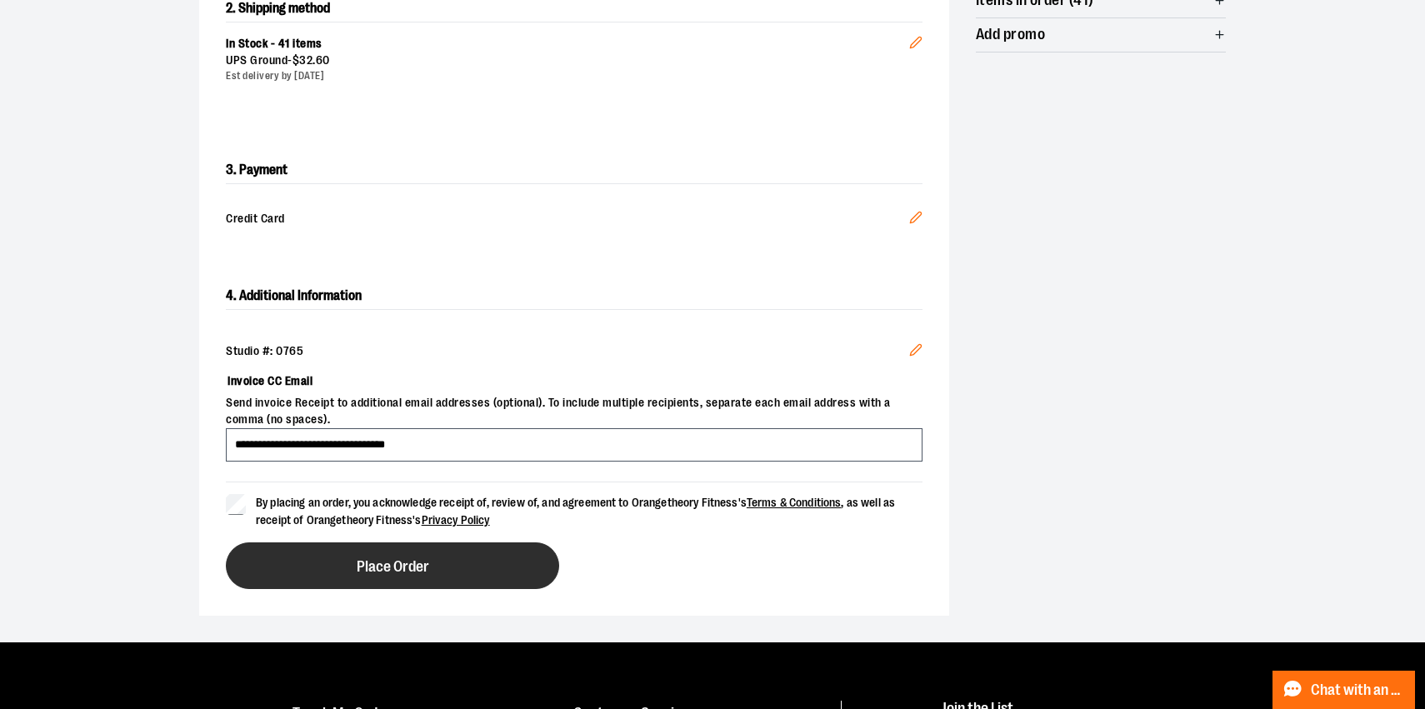
click at [368, 559] on span "Place Order" at bounding box center [393, 567] width 72 height 16
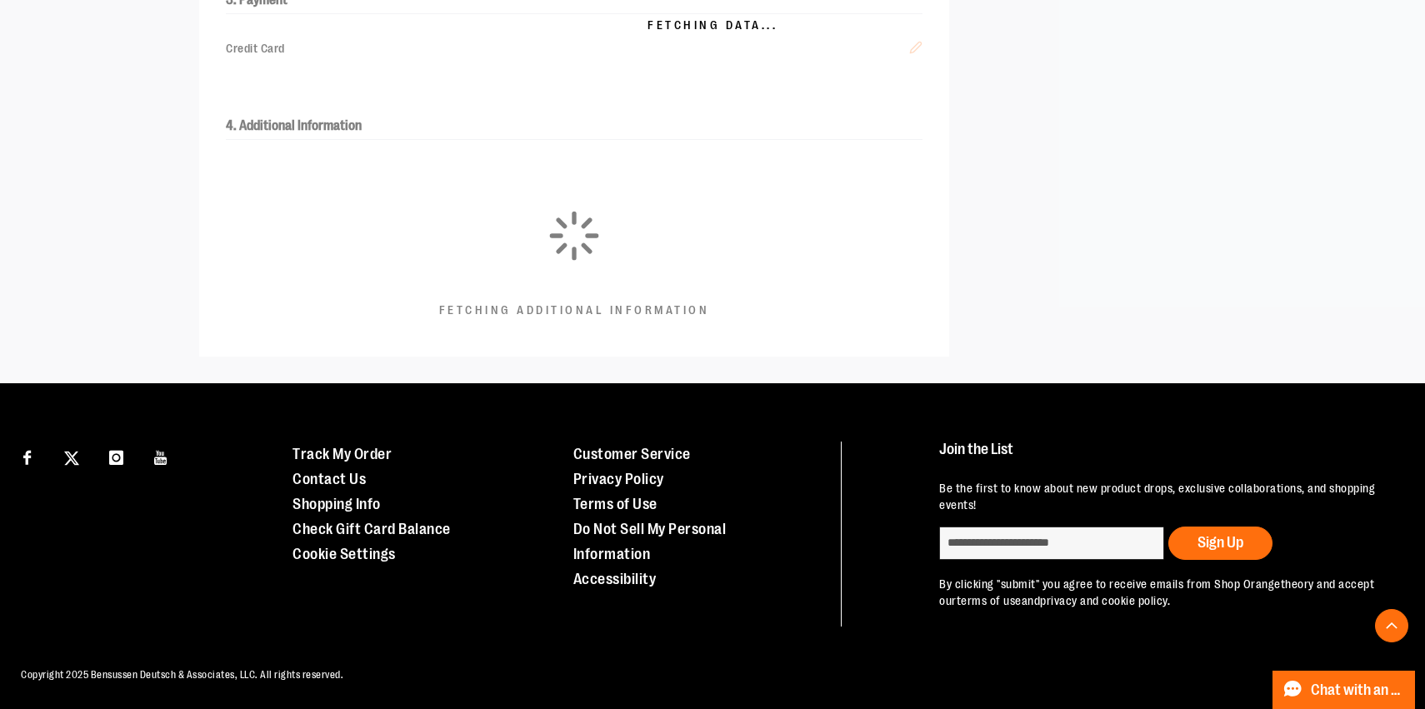
scroll to position [540, 0]
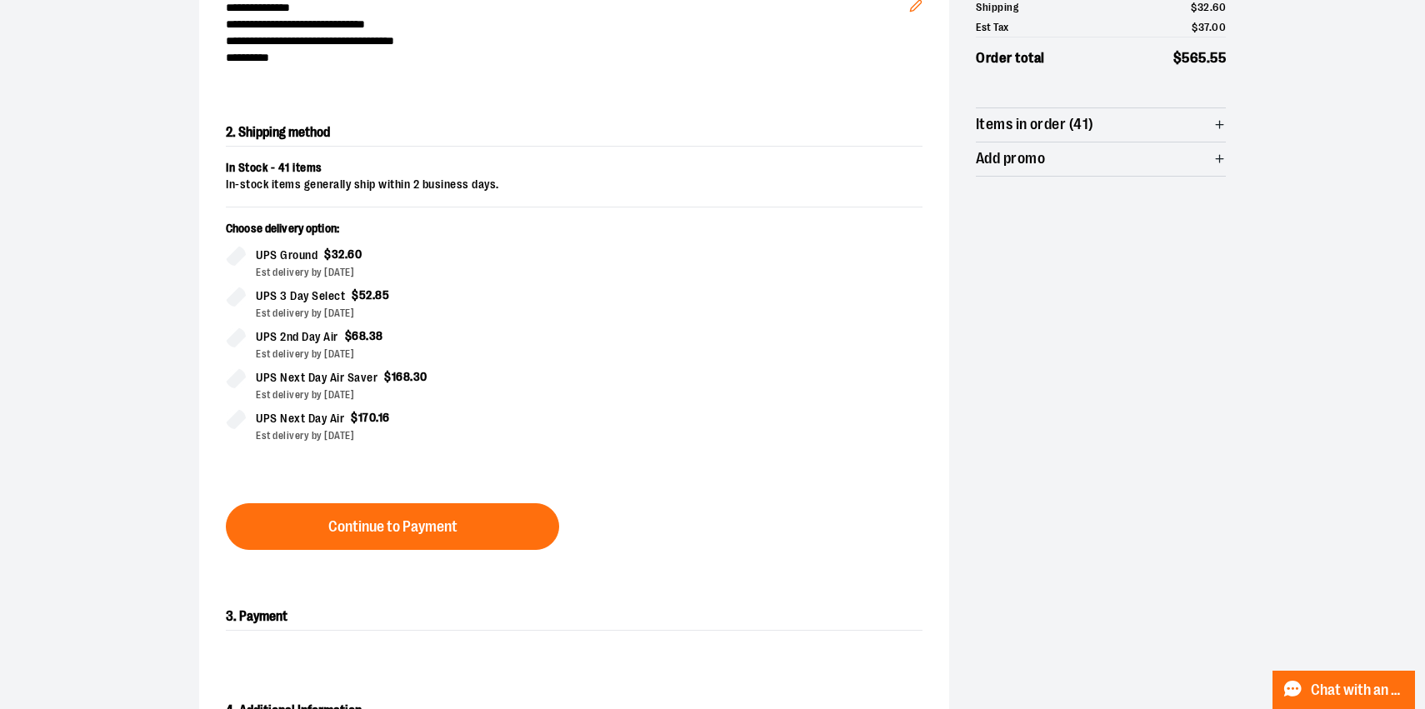
scroll to position [256, 0]
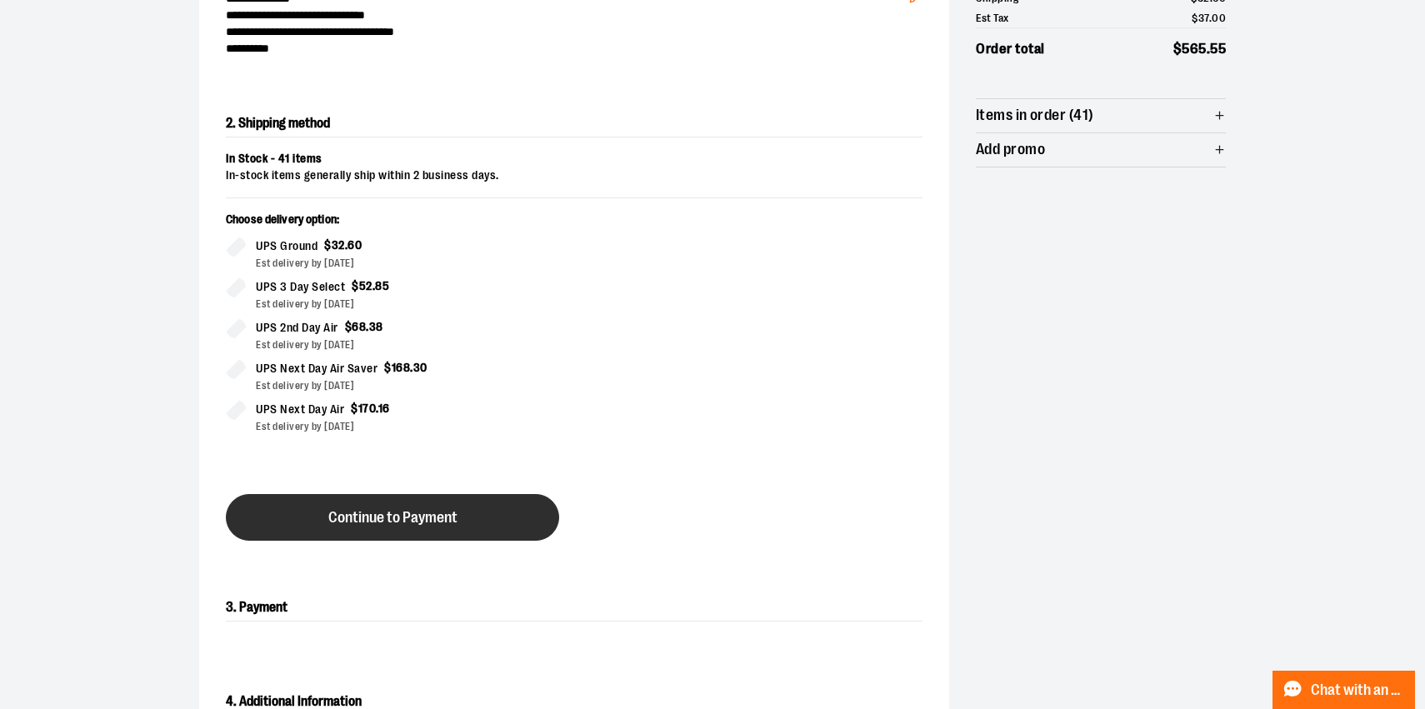
click at [321, 533] on button "Continue to Payment" at bounding box center [392, 517] width 333 height 47
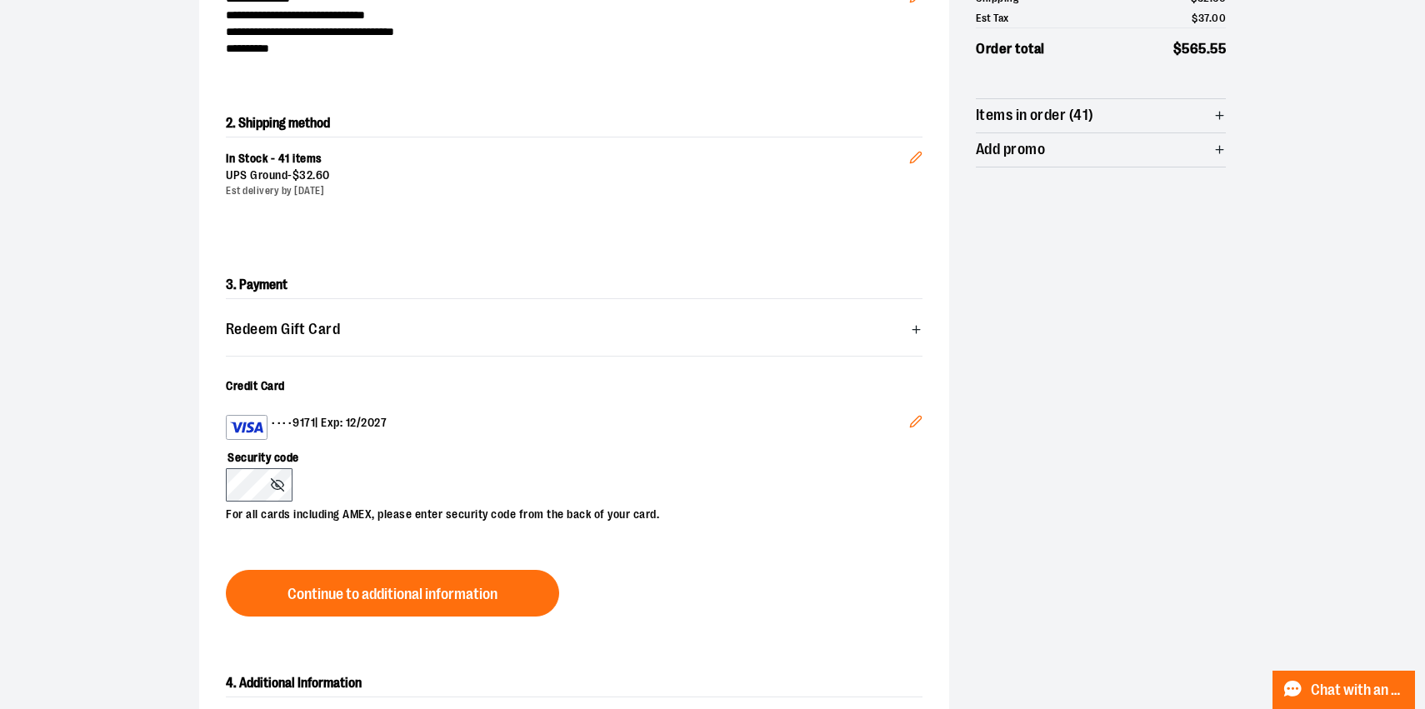
click at [915, 421] on icon "Edit" at bounding box center [915, 421] width 13 height 13
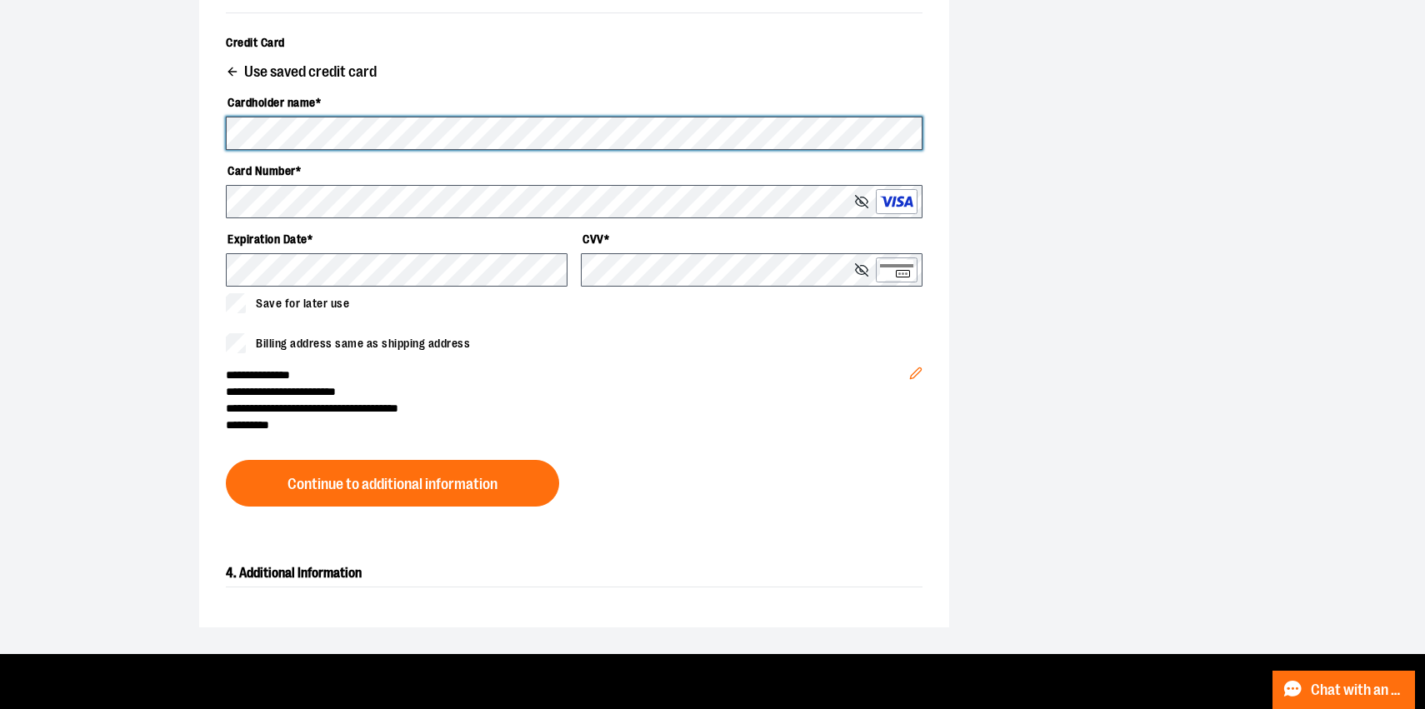
scroll to position [600, 0]
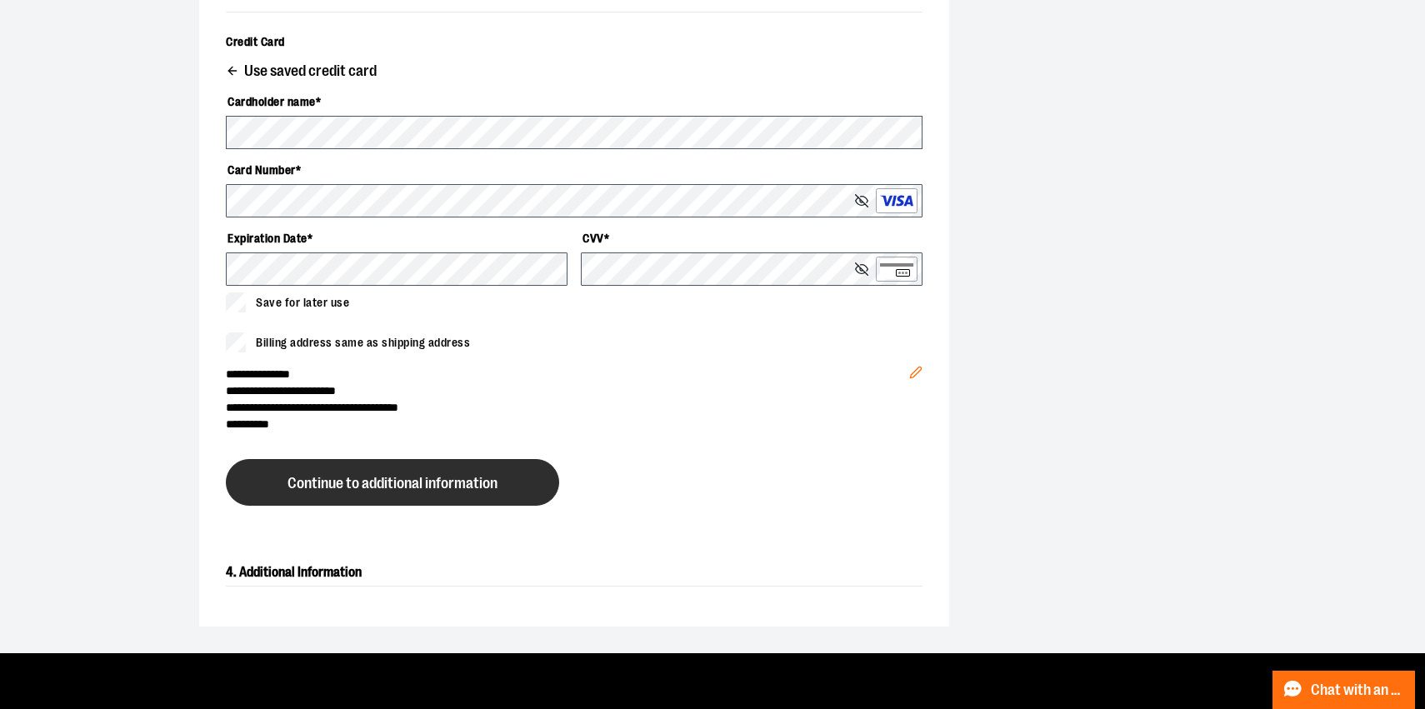
click at [357, 492] on button "Continue to additional information" at bounding box center [392, 482] width 333 height 47
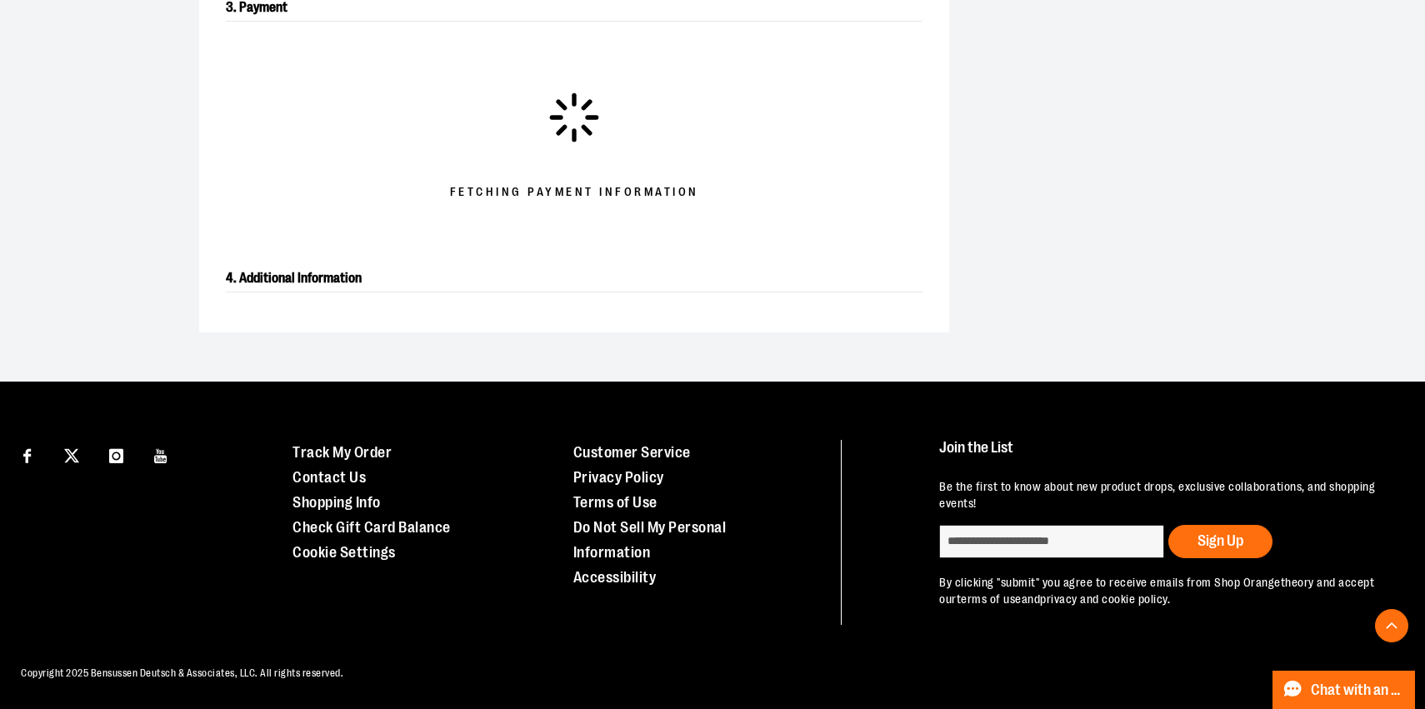
scroll to position [532, 0]
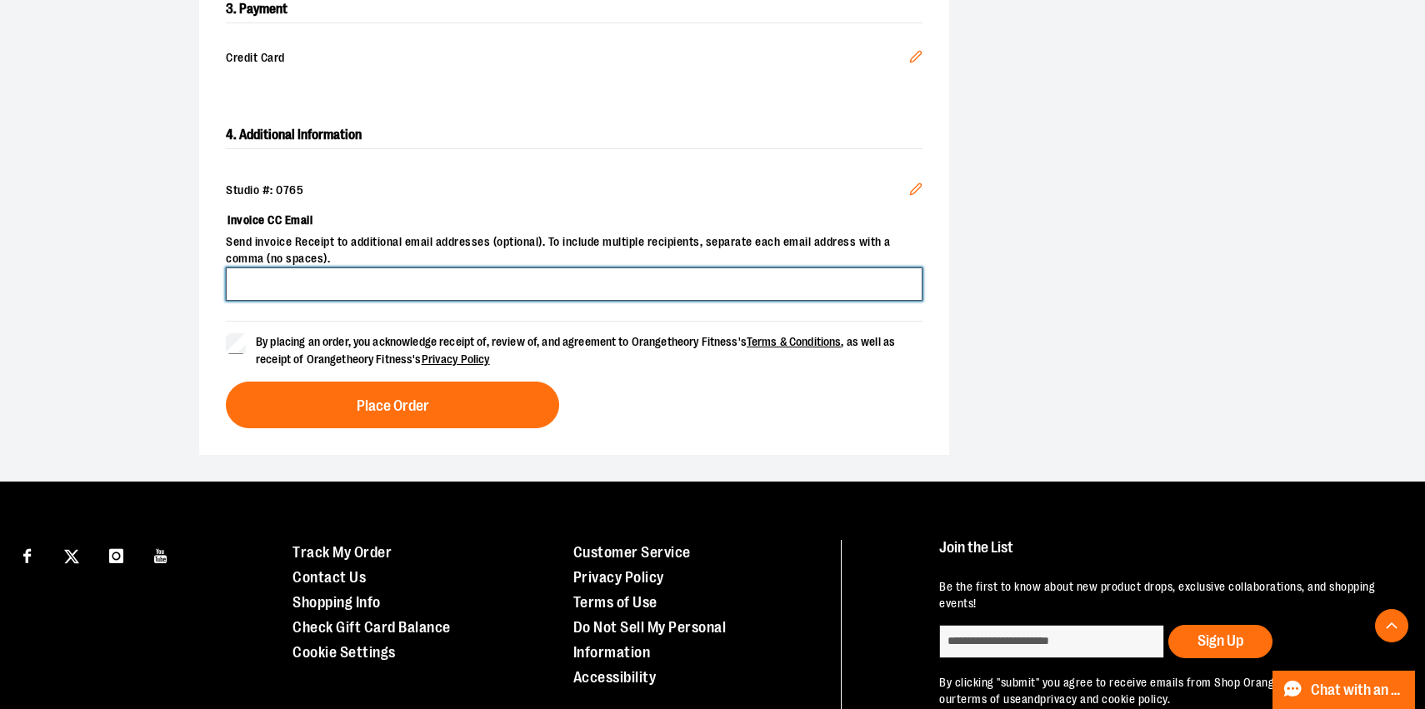
click at [246, 284] on input "Invoice CC Email" at bounding box center [574, 283] width 697 height 33
type input "*********"
type input "**********"
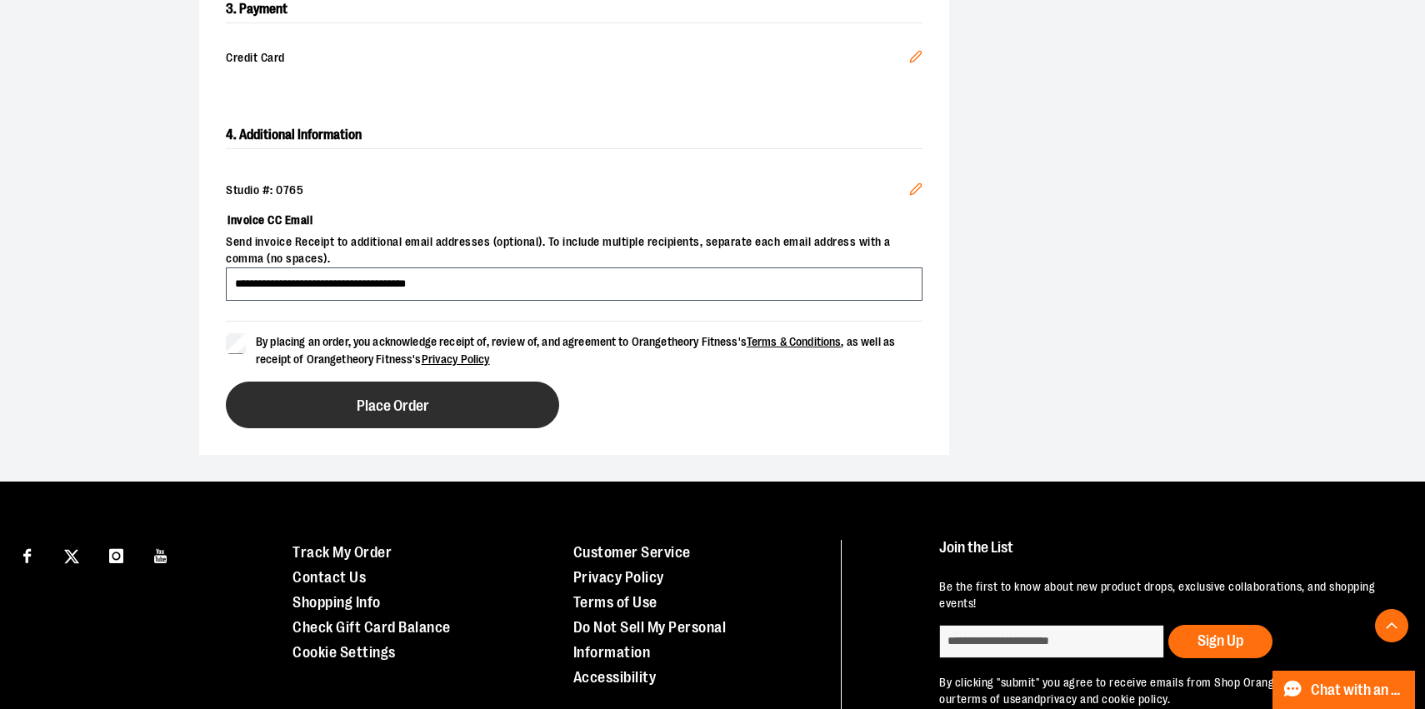
click at [397, 401] on span "Place Order" at bounding box center [393, 406] width 72 height 16
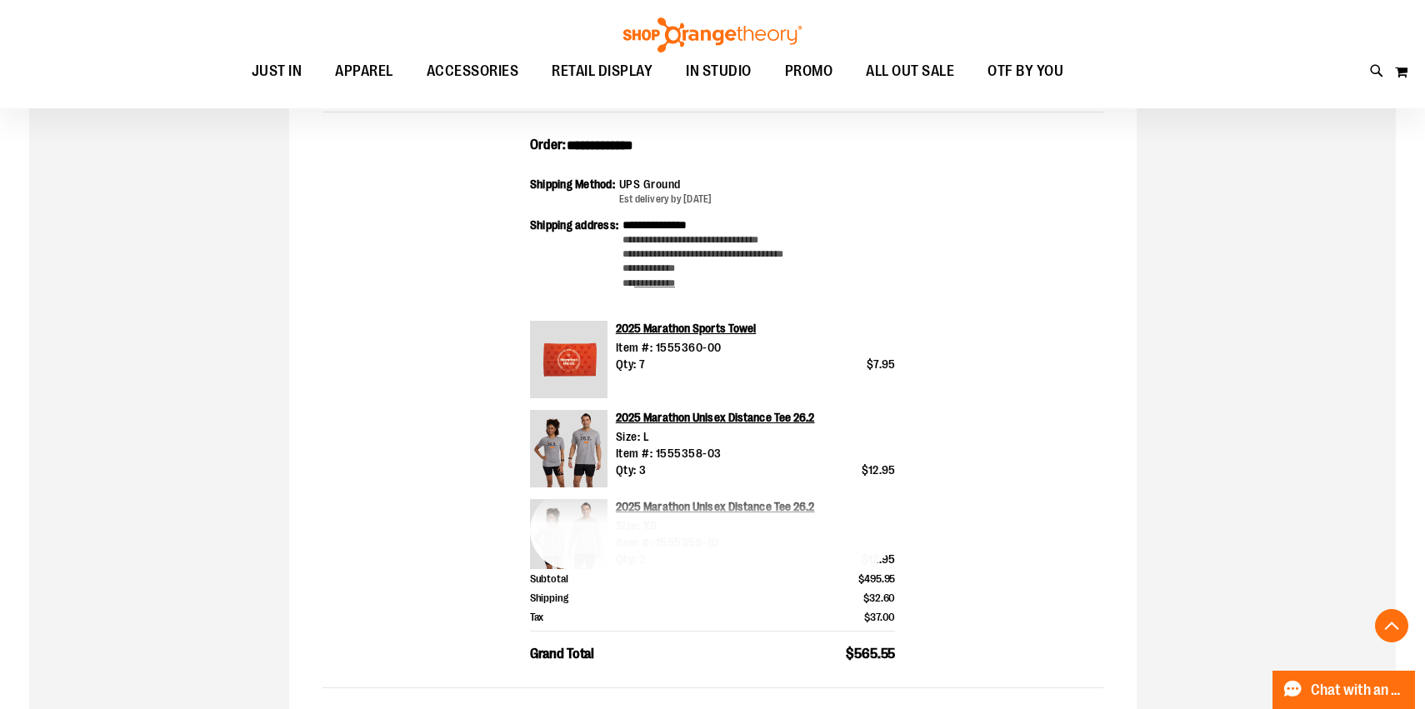
scroll to position [404, 0]
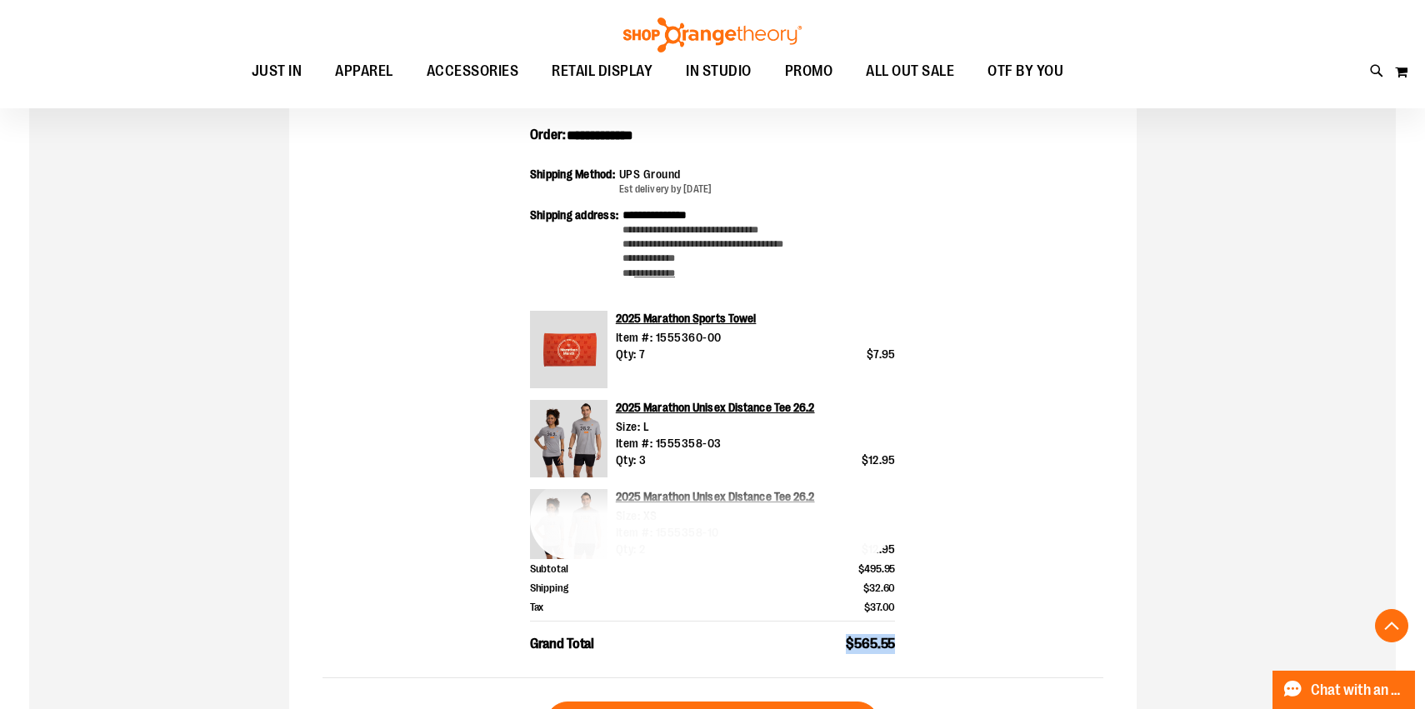
drag, startPoint x: 899, startPoint y: 638, endPoint x: 842, endPoint y: 636, distance: 57.5
click at [842, 636] on div "**********" at bounding box center [712, 402] width 781 height 552
copy span "$565.55"
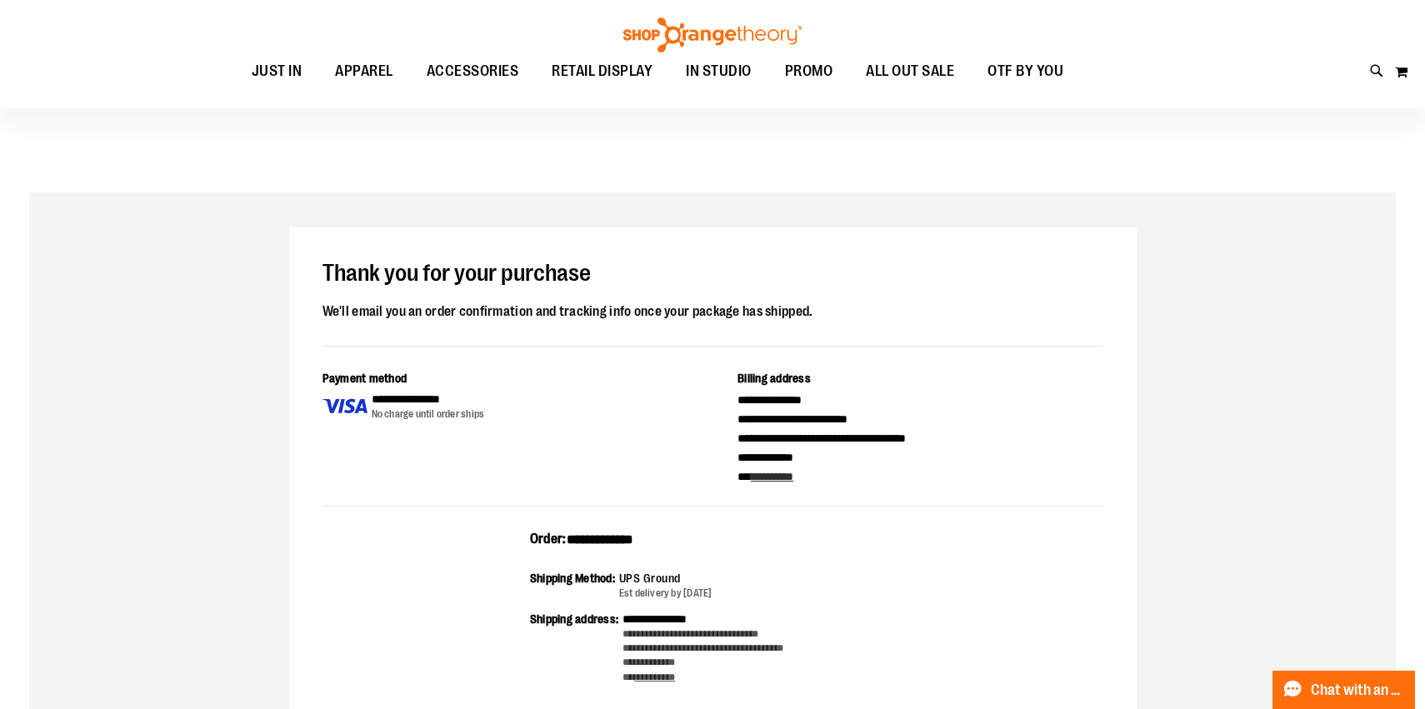
scroll to position [0, 0]
